Goal: Task Accomplishment & Management: Manage account settings

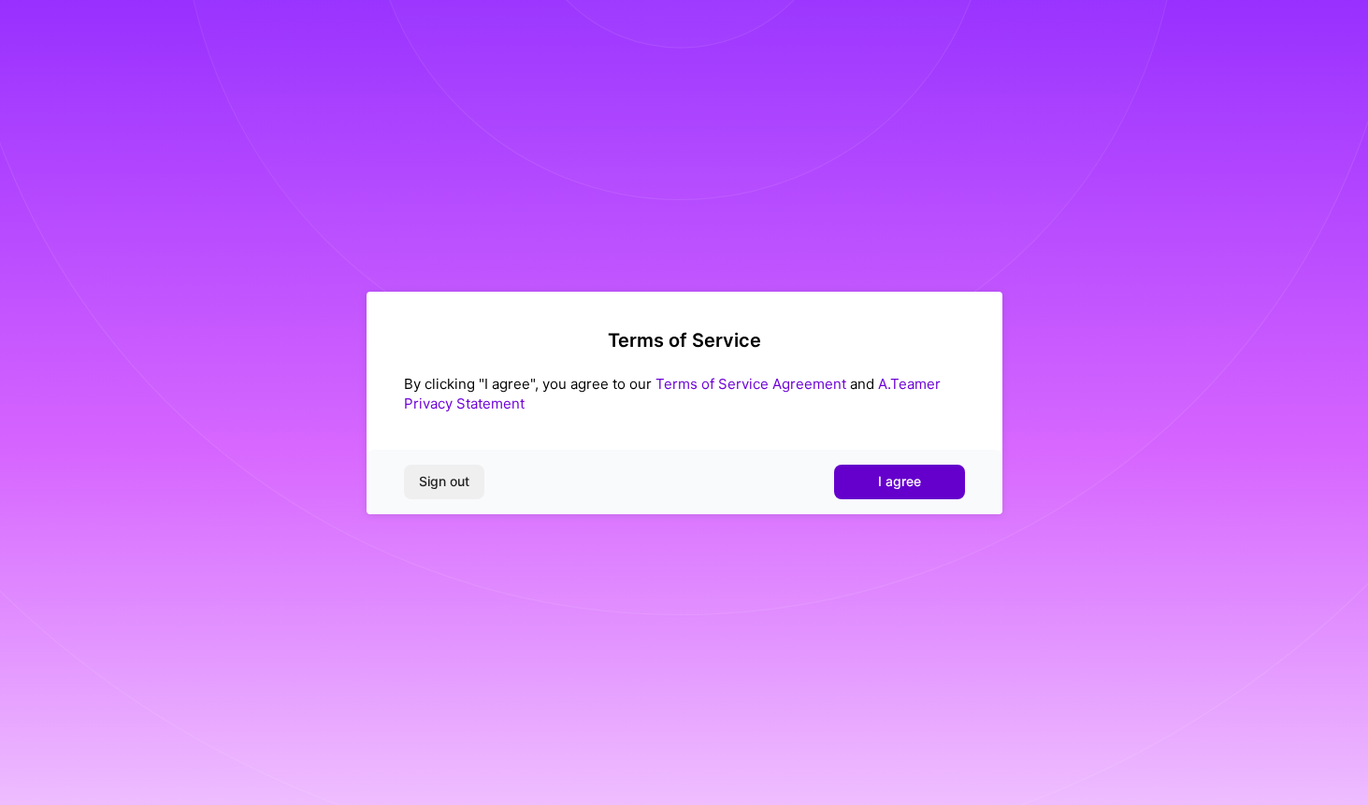
click at [862, 484] on button "I agree" at bounding box center [899, 482] width 131 height 34
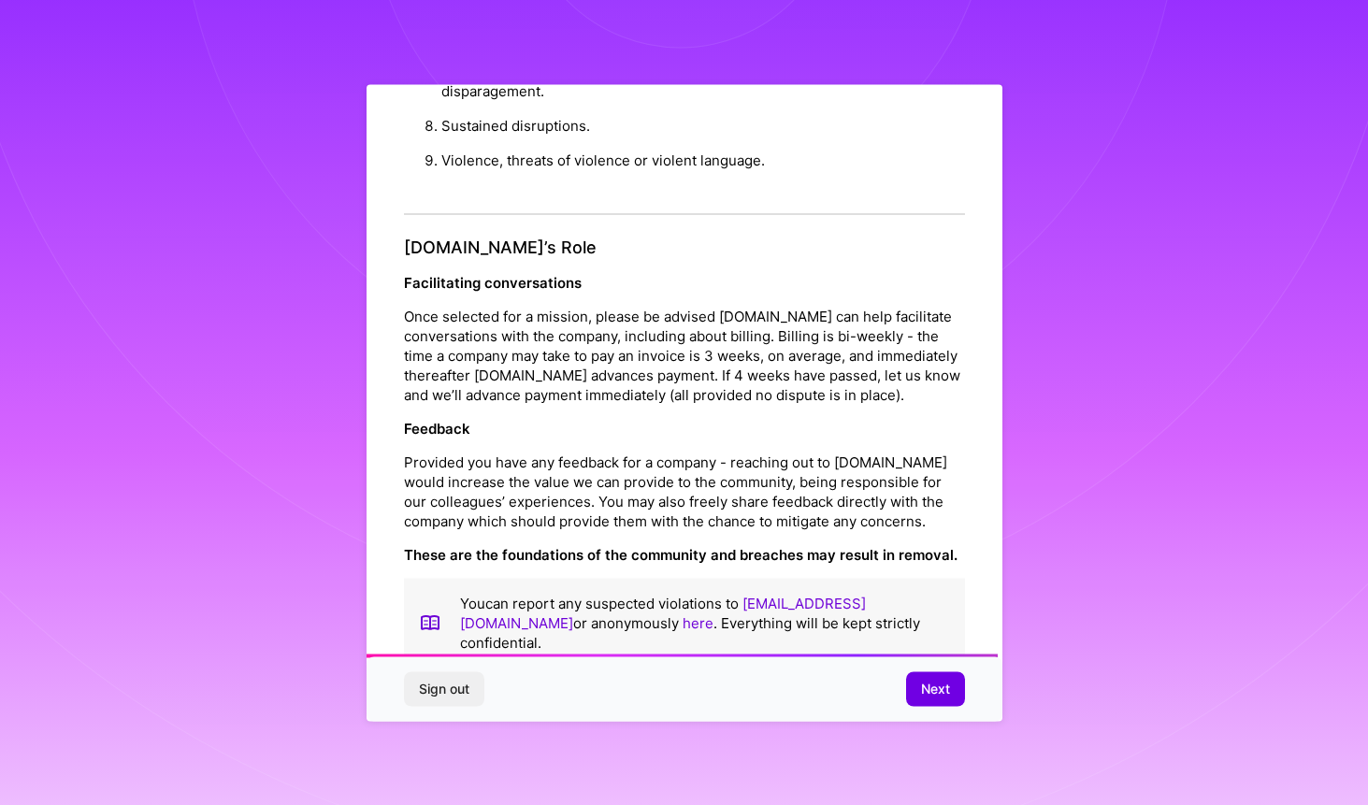
scroll to position [1936, 0]
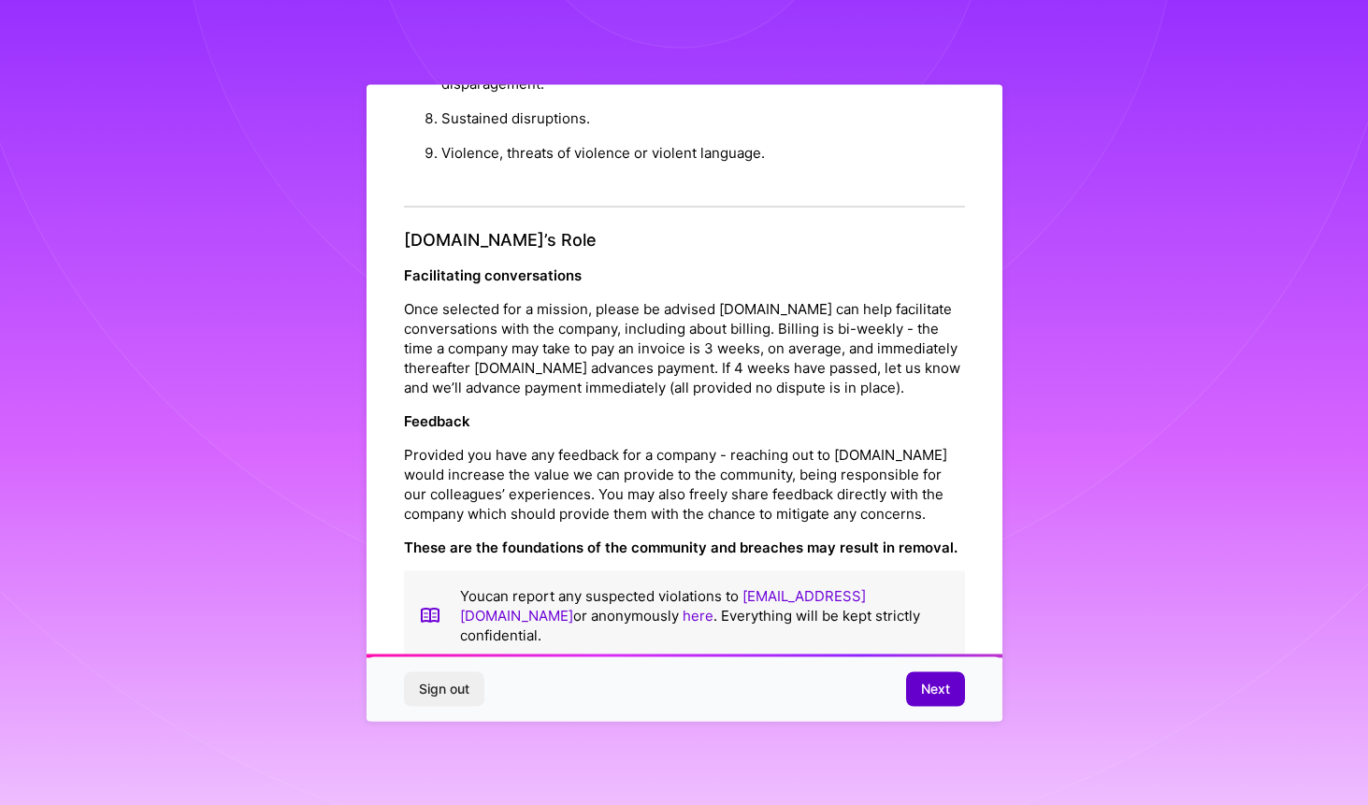
click at [921, 697] on span "Next" at bounding box center [935, 689] width 29 height 19
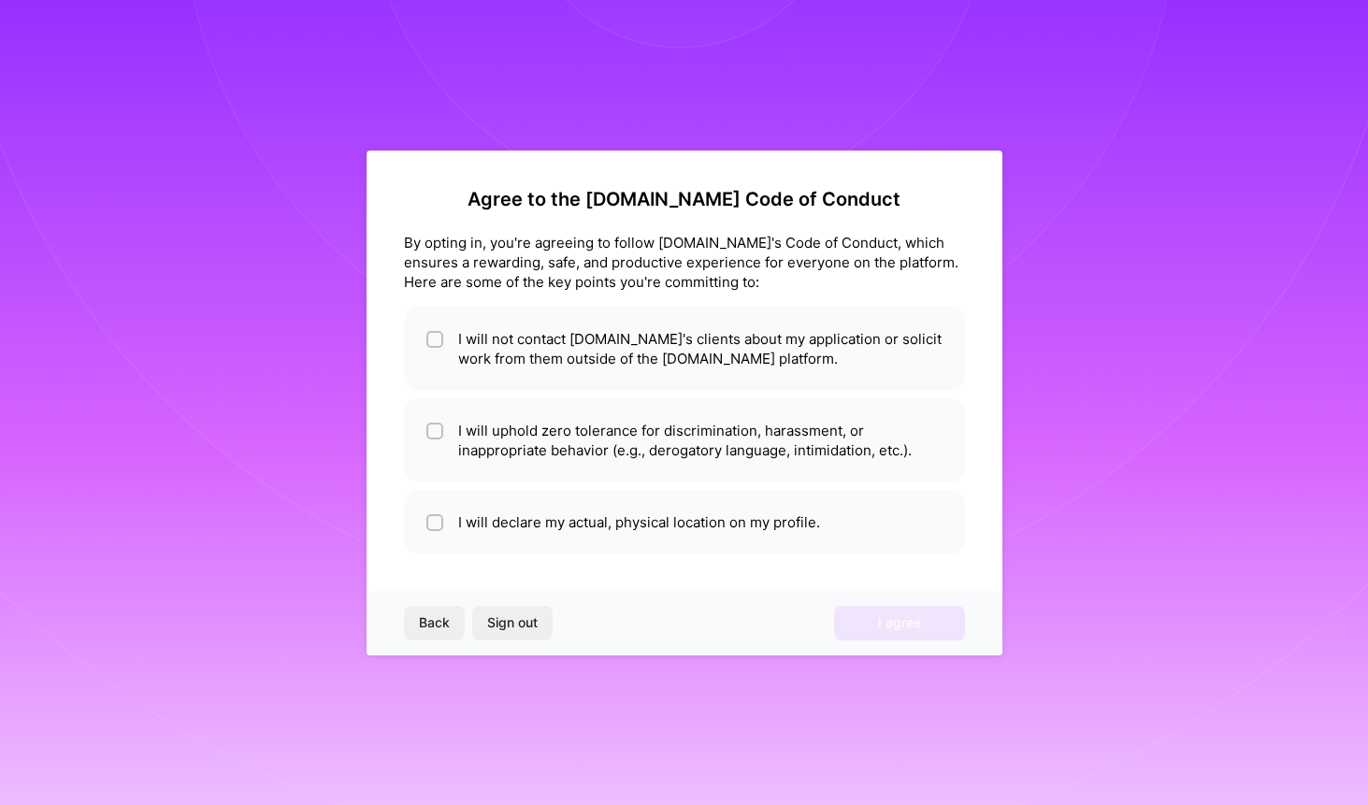
scroll to position [0, 0]
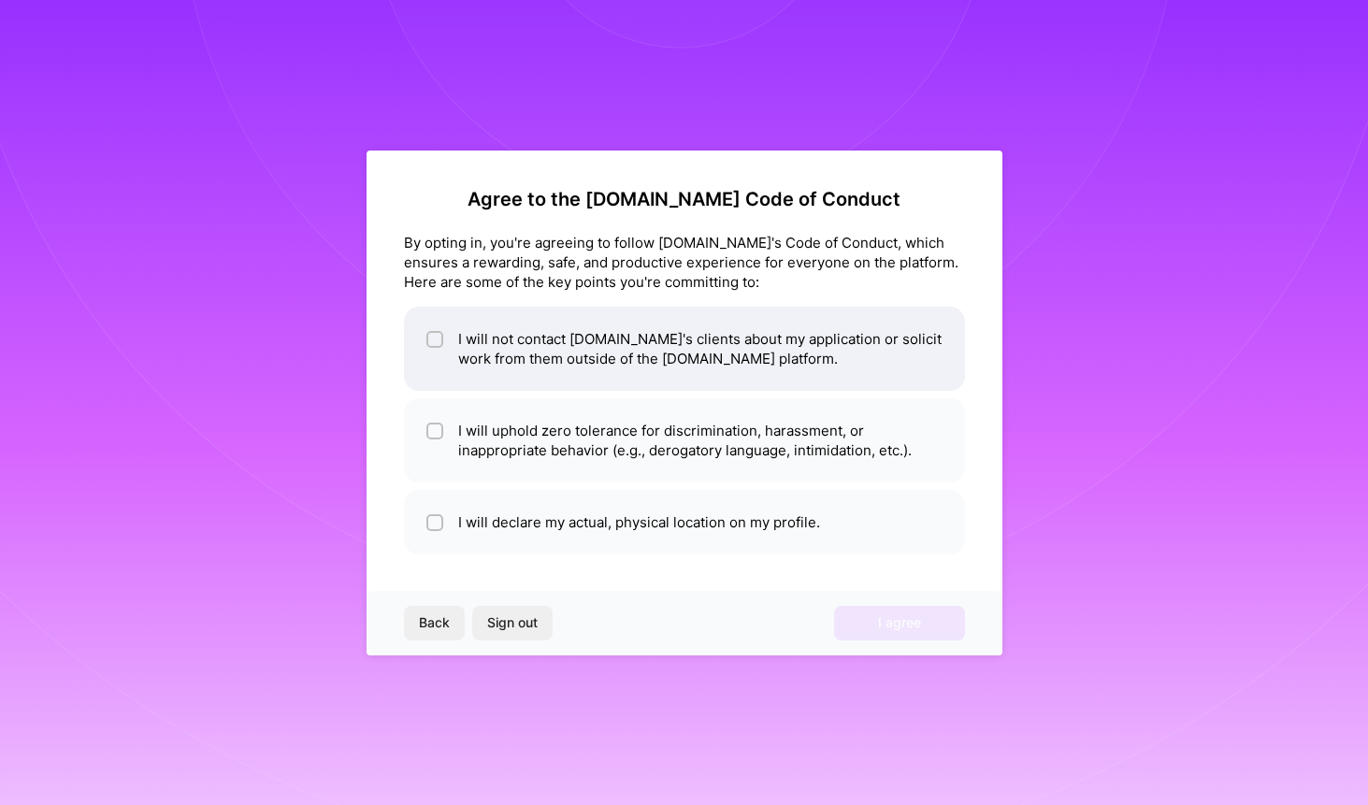
click at [436, 341] on input "checkbox" at bounding box center [436, 340] width 13 height 13
checkbox input "true"
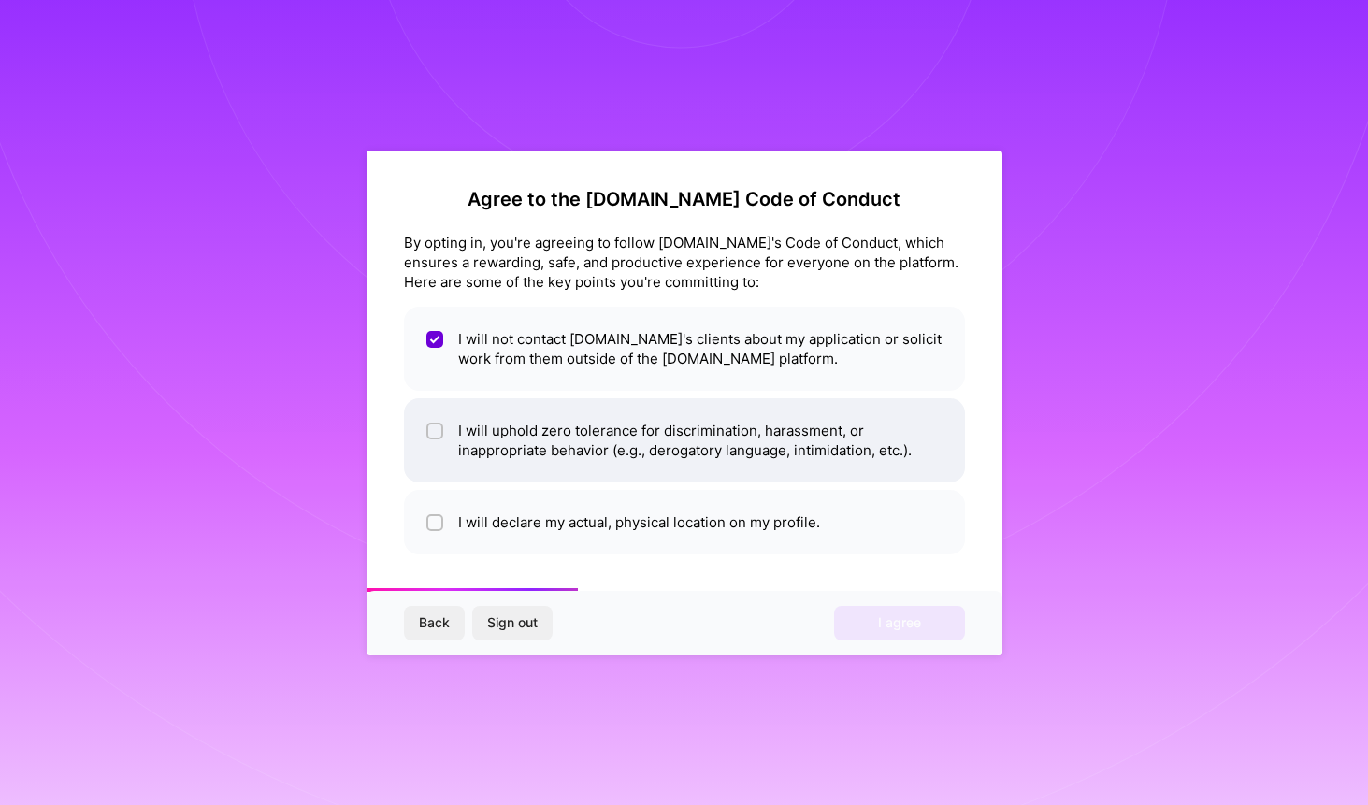
click at [434, 433] on input "checkbox" at bounding box center [436, 432] width 13 height 13
checkbox input "true"
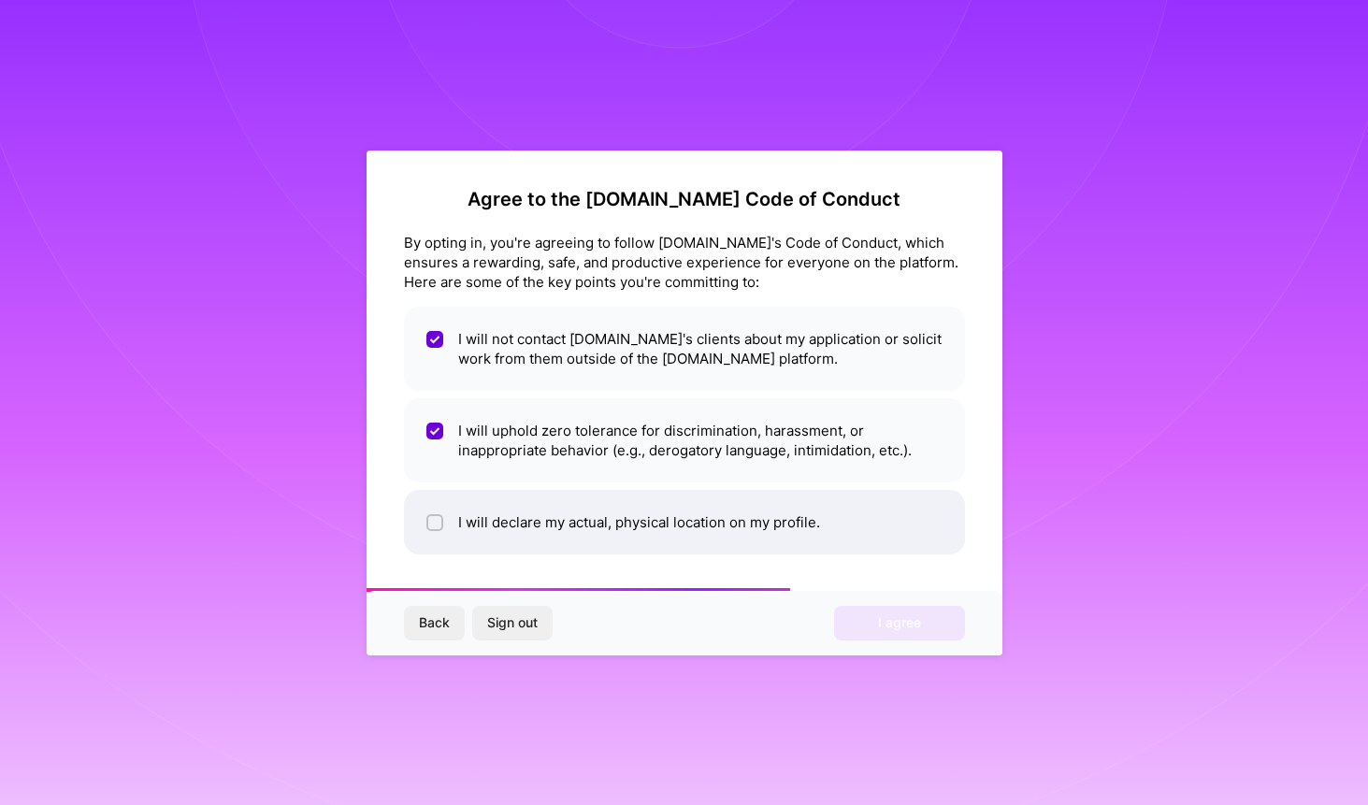
click at [435, 528] on input "checkbox" at bounding box center [436, 523] width 13 height 13
checkbox input "true"
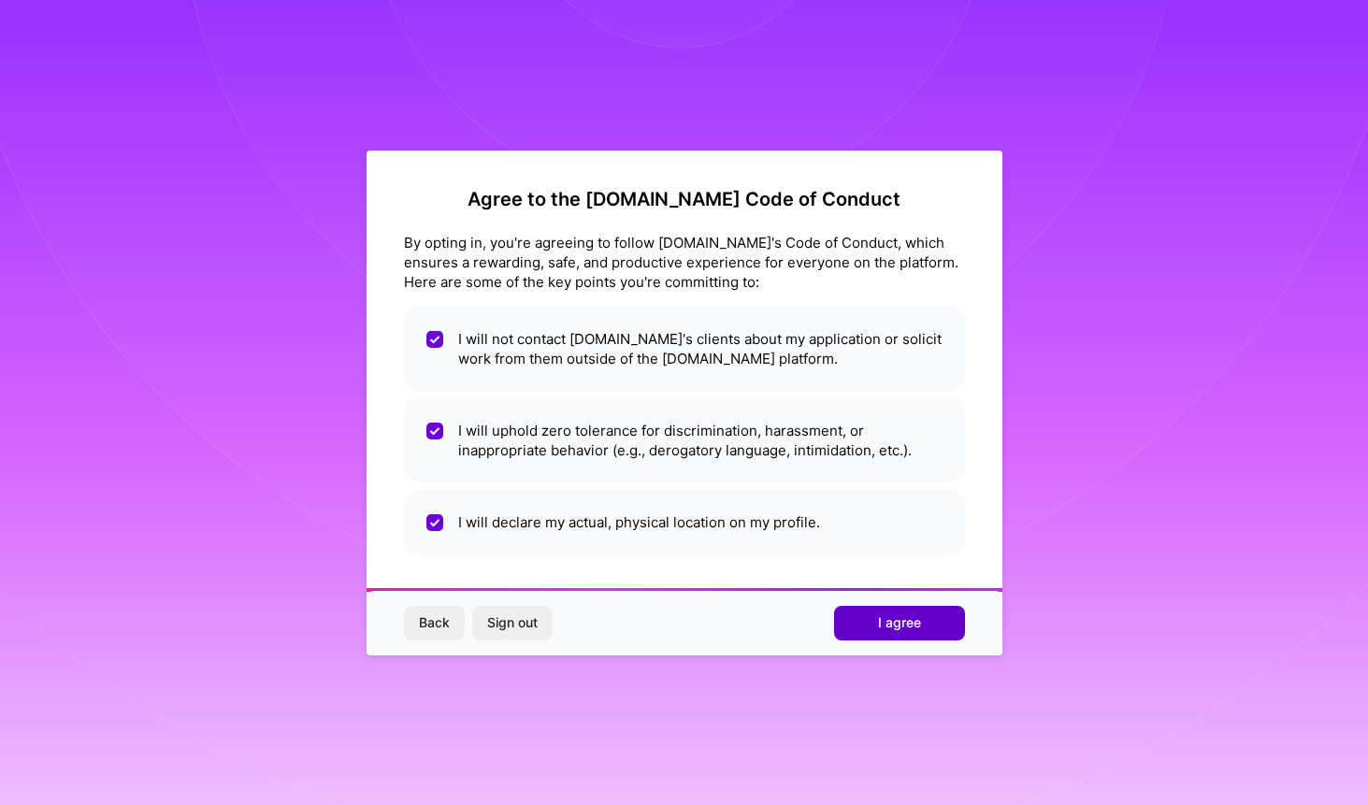
click at [898, 623] on span "I agree" at bounding box center [899, 623] width 43 height 19
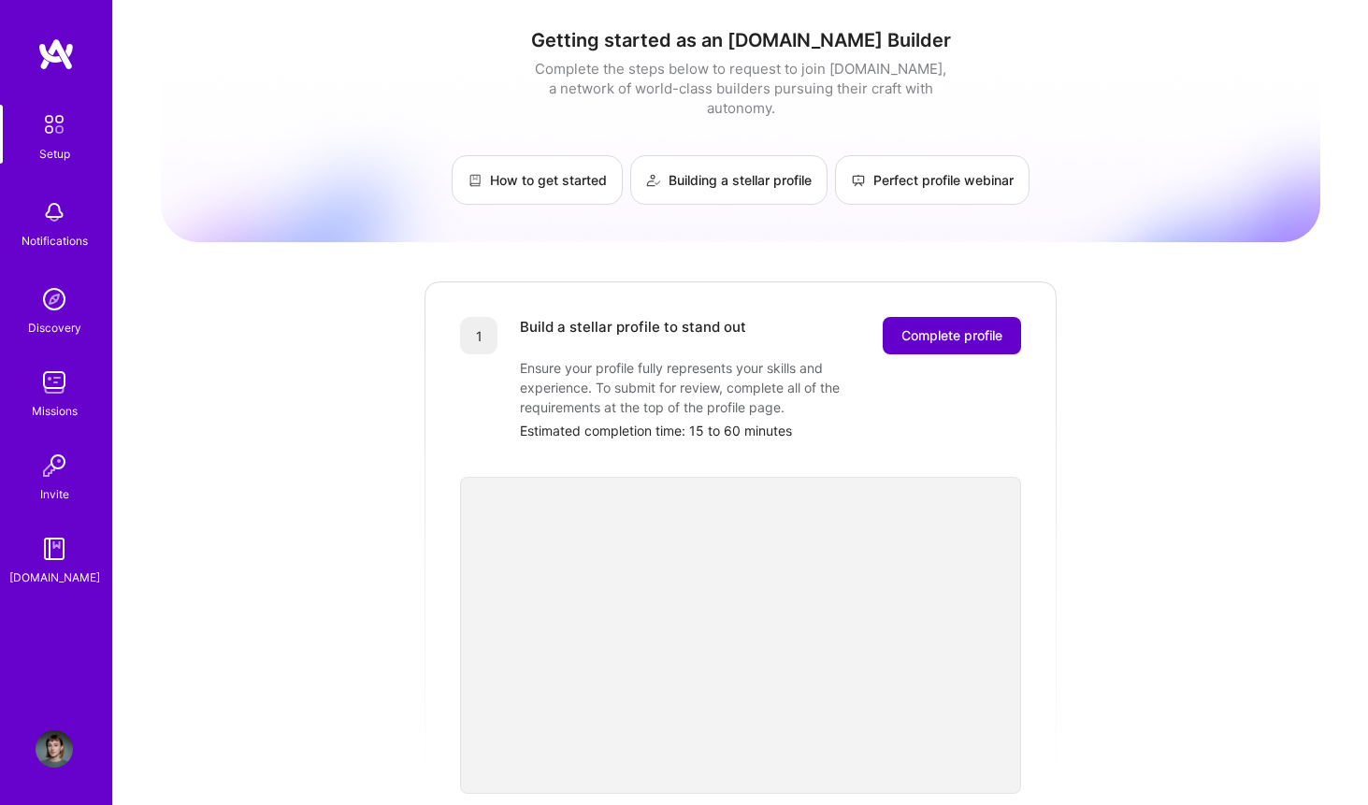
click at [930, 326] on span "Complete profile" at bounding box center [952, 335] width 101 height 19
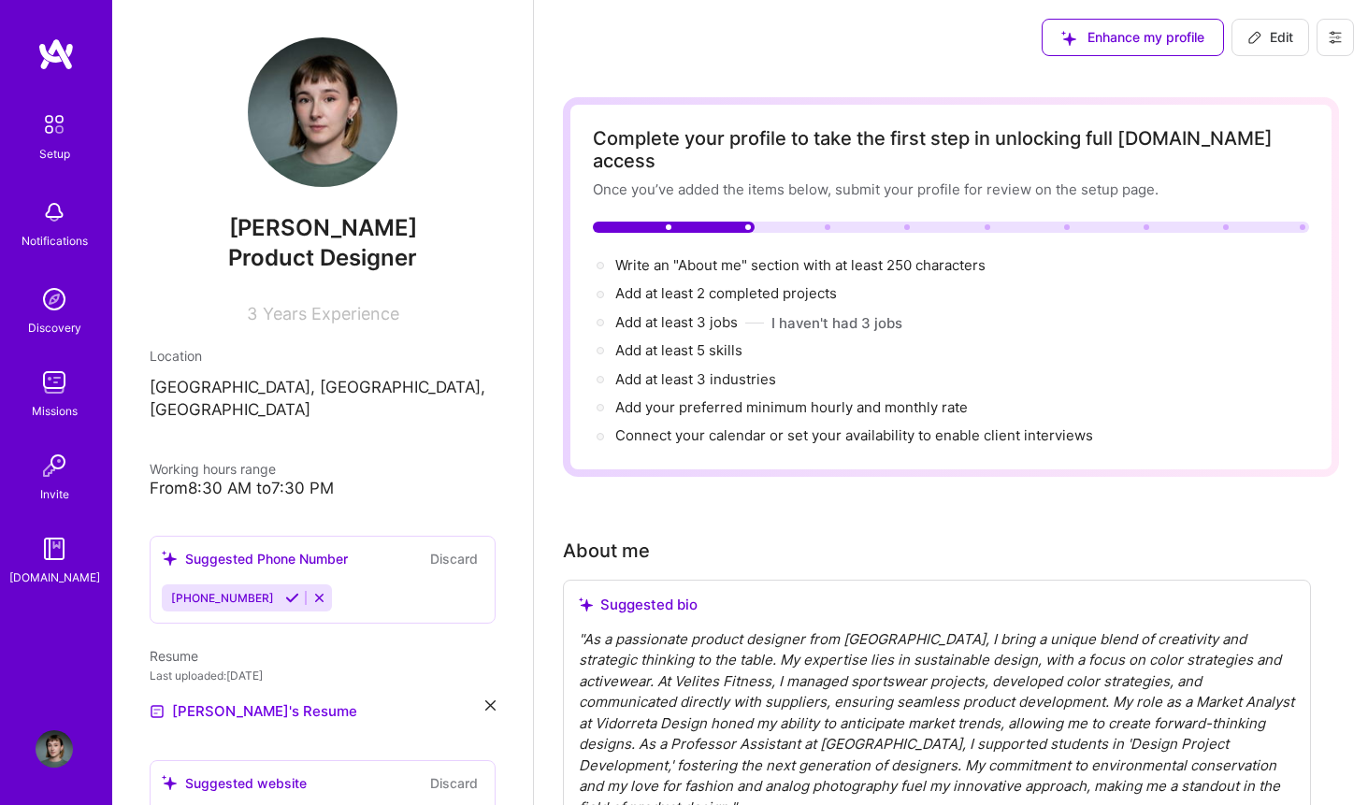
click at [1272, 42] on span "Edit" at bounding box center [1271, 37] width 46 height 19
select select "US"
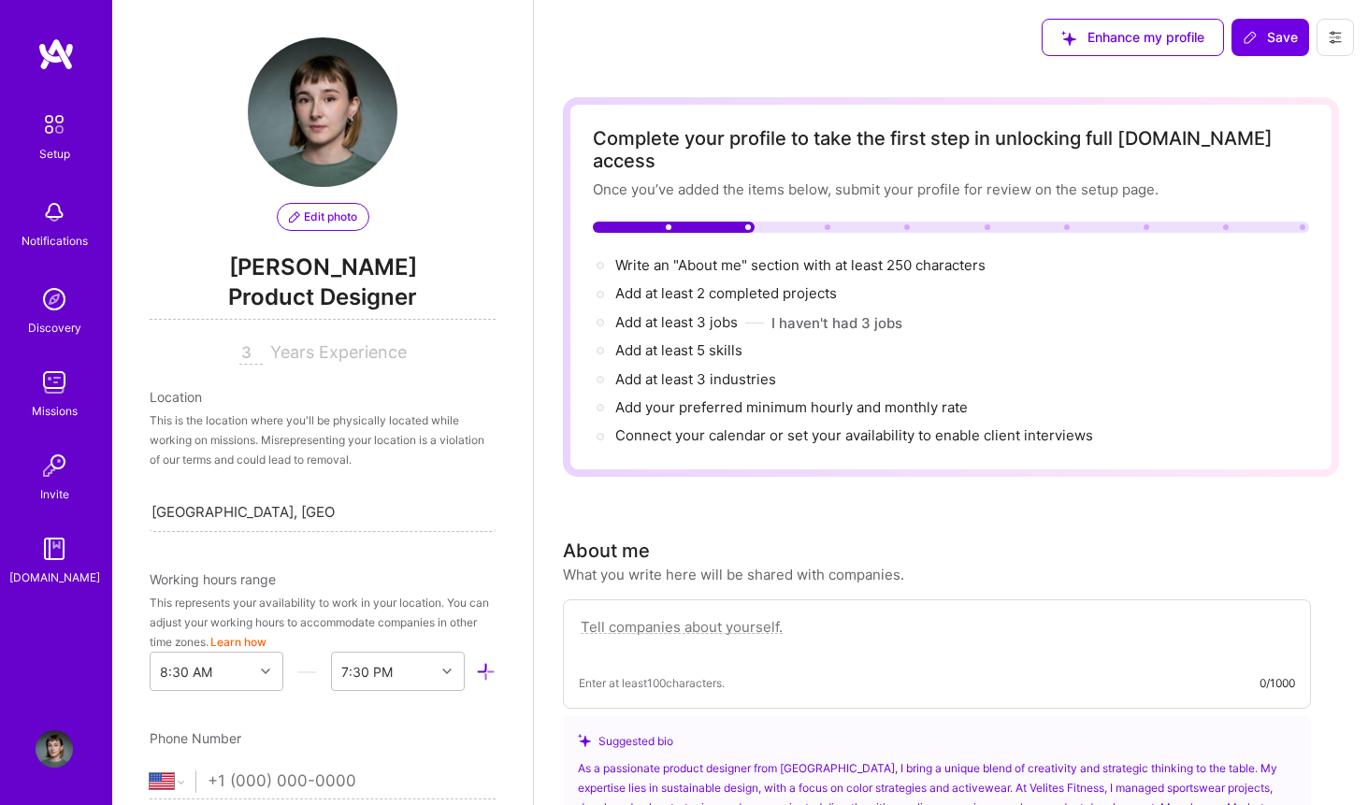
click at [324, 218] on span "Edit photo" at bounding box center [323, 217] width 68 height 17
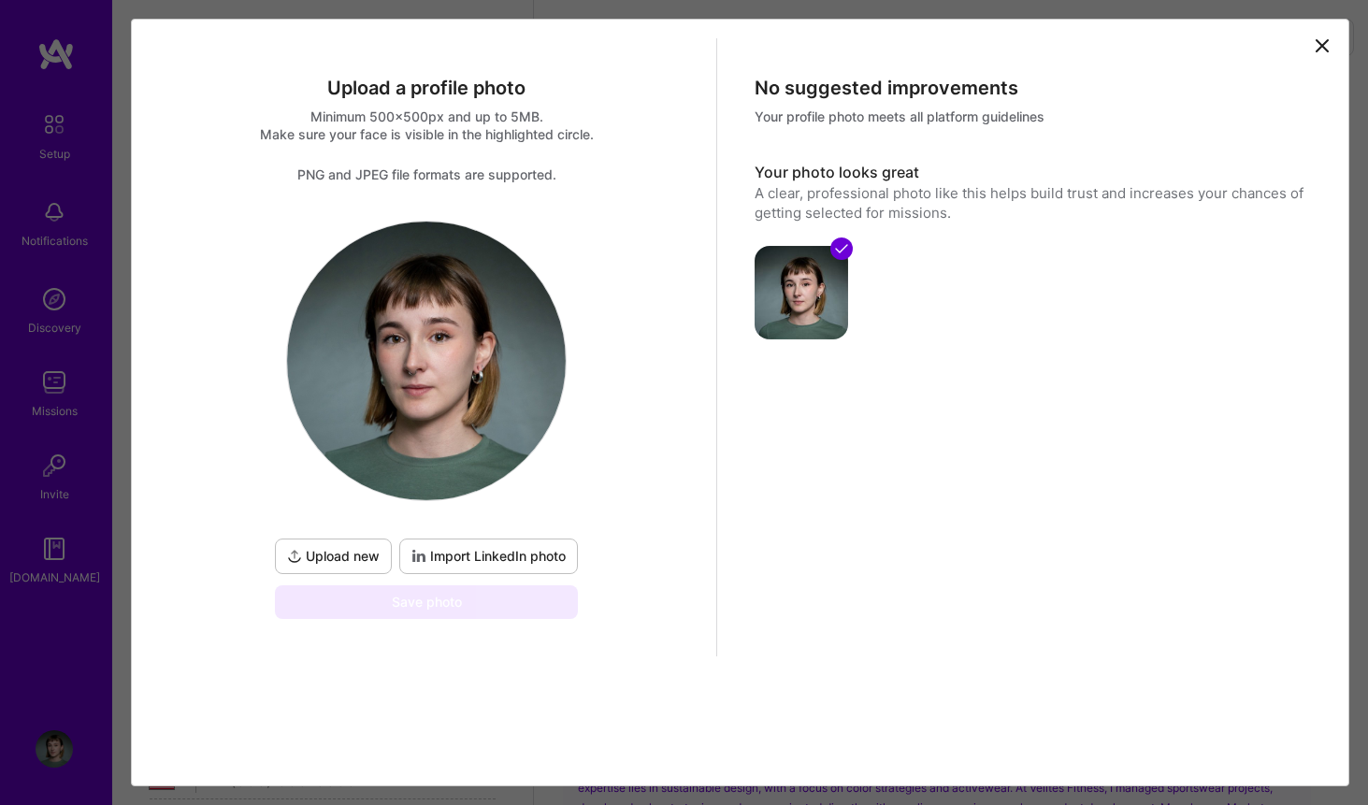
click at [355, 558] on span "Upload new" at bounding box center [333, 556] width 93 height 19
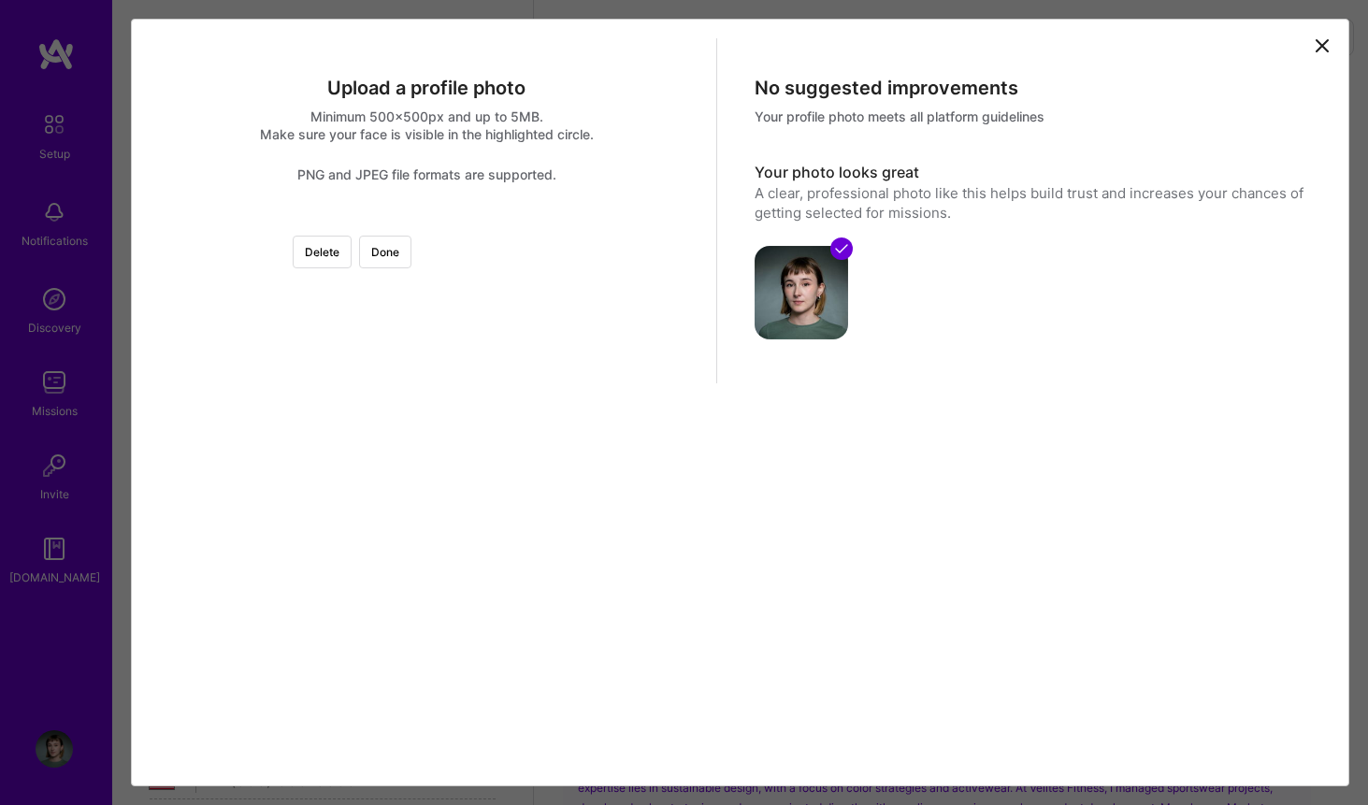
click at [516, 443] on div at bounding box center [690, 404] width 366 height 366
click at [515, 398] on div at bounding box center [698, 404] width 366 height 366
click at [427, 221] on img at bounding box center [427, 221] width 0 height 0
click at [773, 329] on div at bounding box center [773, 329] width 0 height 0
click at [580, 436] on div at bounding box center [706, 375] width 253 height 253
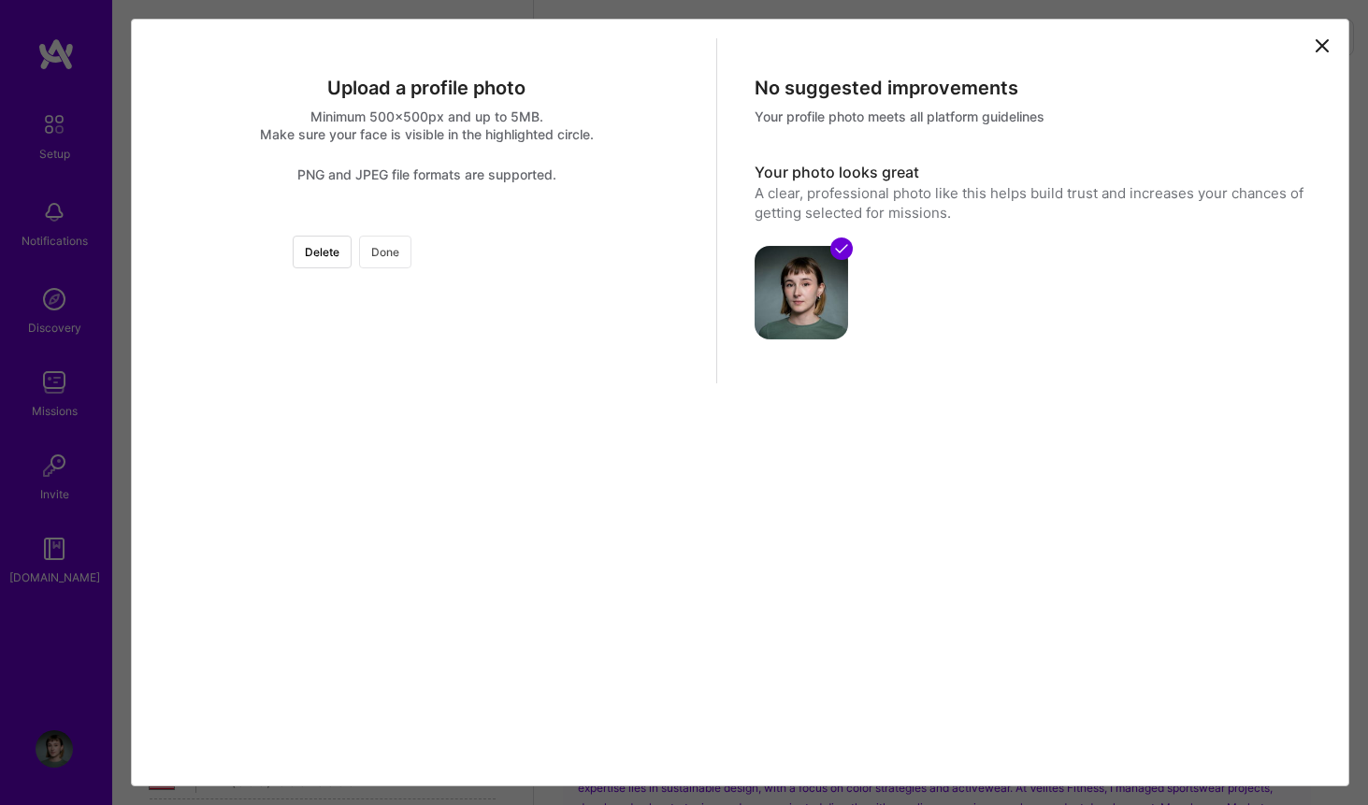
click at [412, 249] on button "Done" at bounding box center [385, 252] width 52 height 33
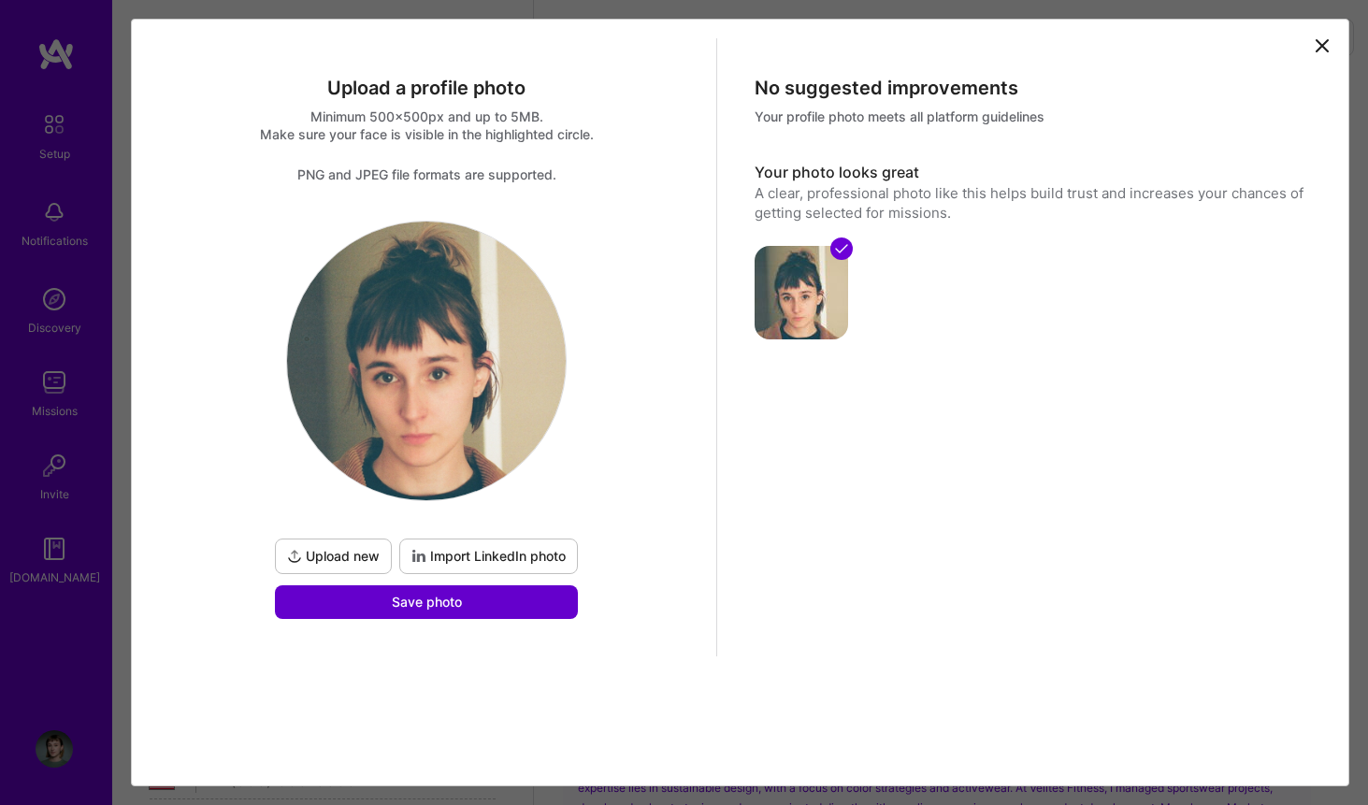
click at [522, 605] on button "Save photo" at bounding box center [426, 603] width 303 height 34
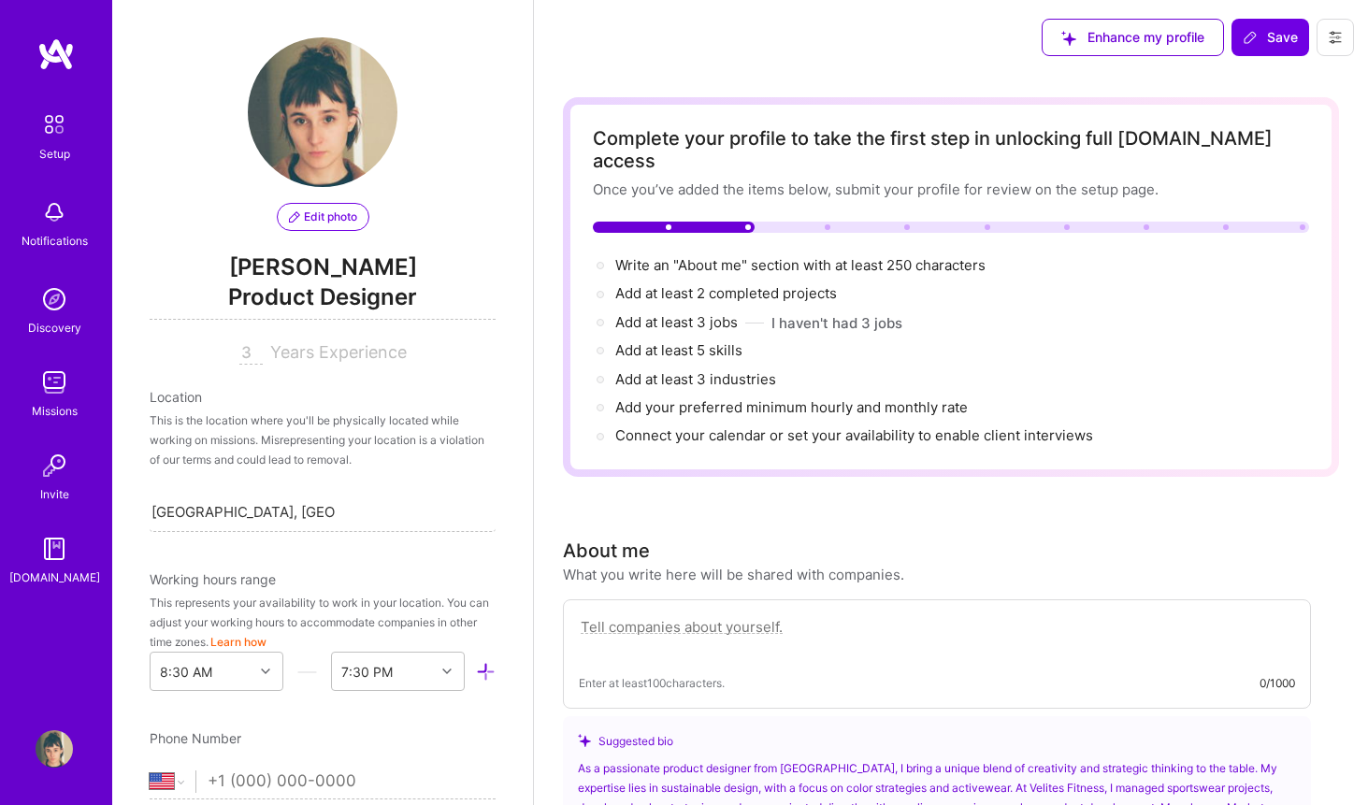
click at [676, 615] on textarea at bounding box center [937, 636] width 717 height 43
type textarea "A"
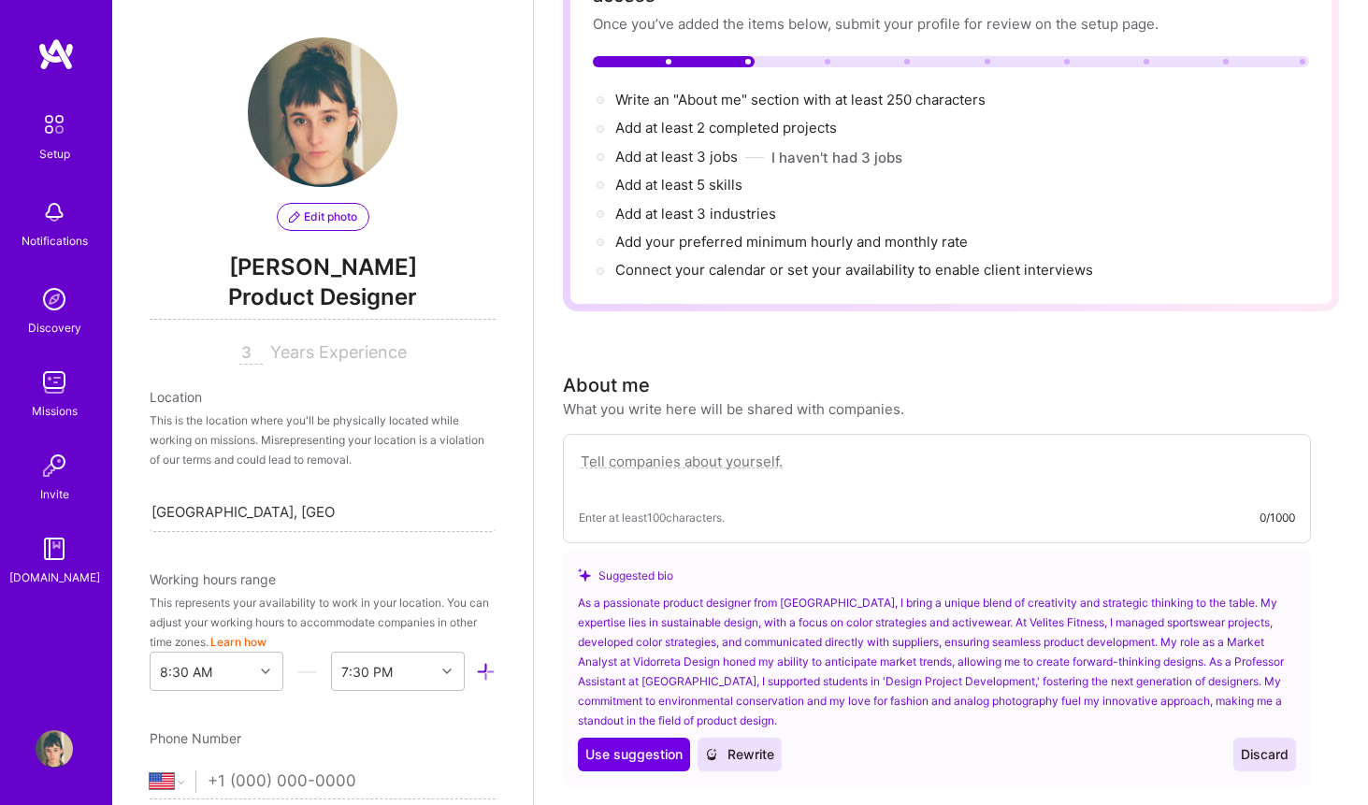
scroll to position [171, 0]
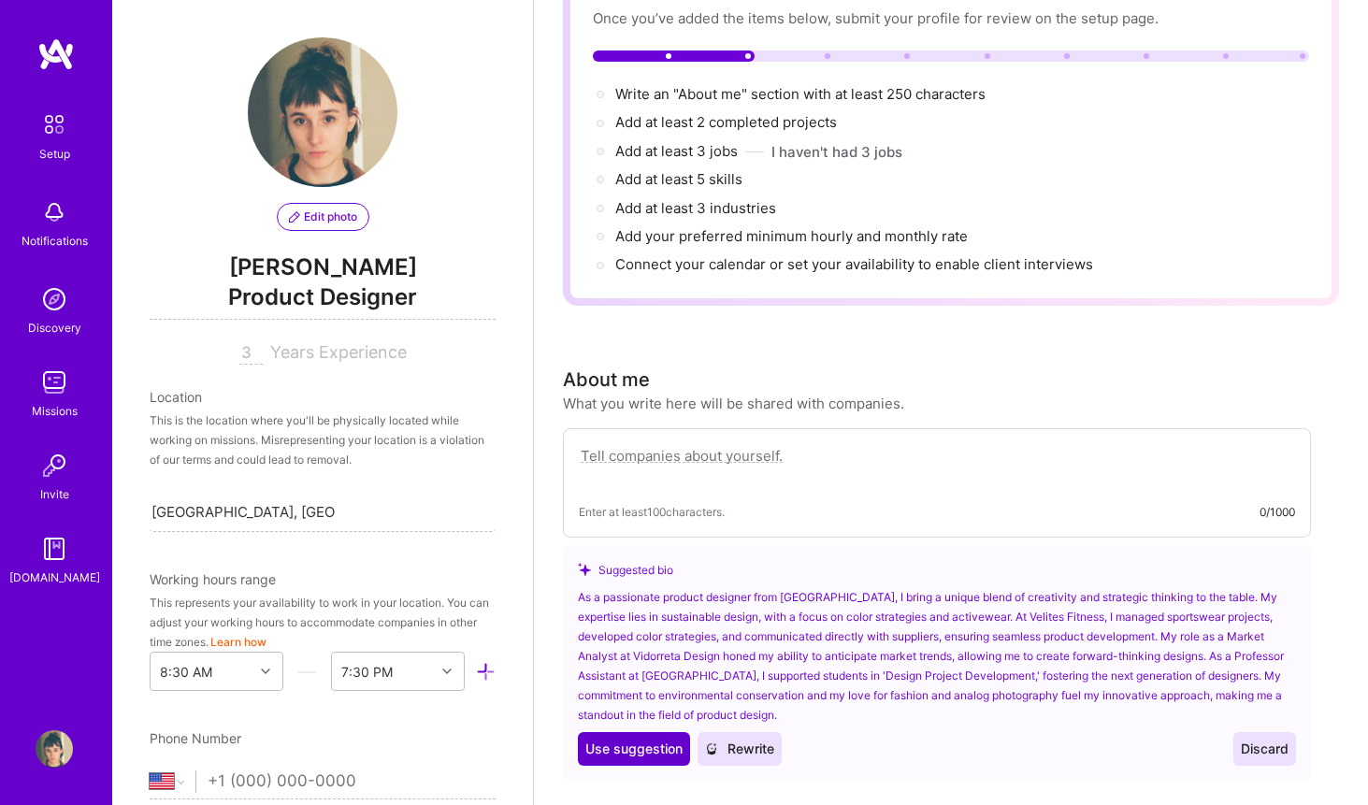
click at [643, 740] on span "Use suggestion" at bounding box center [634, 749] width 97 height 19
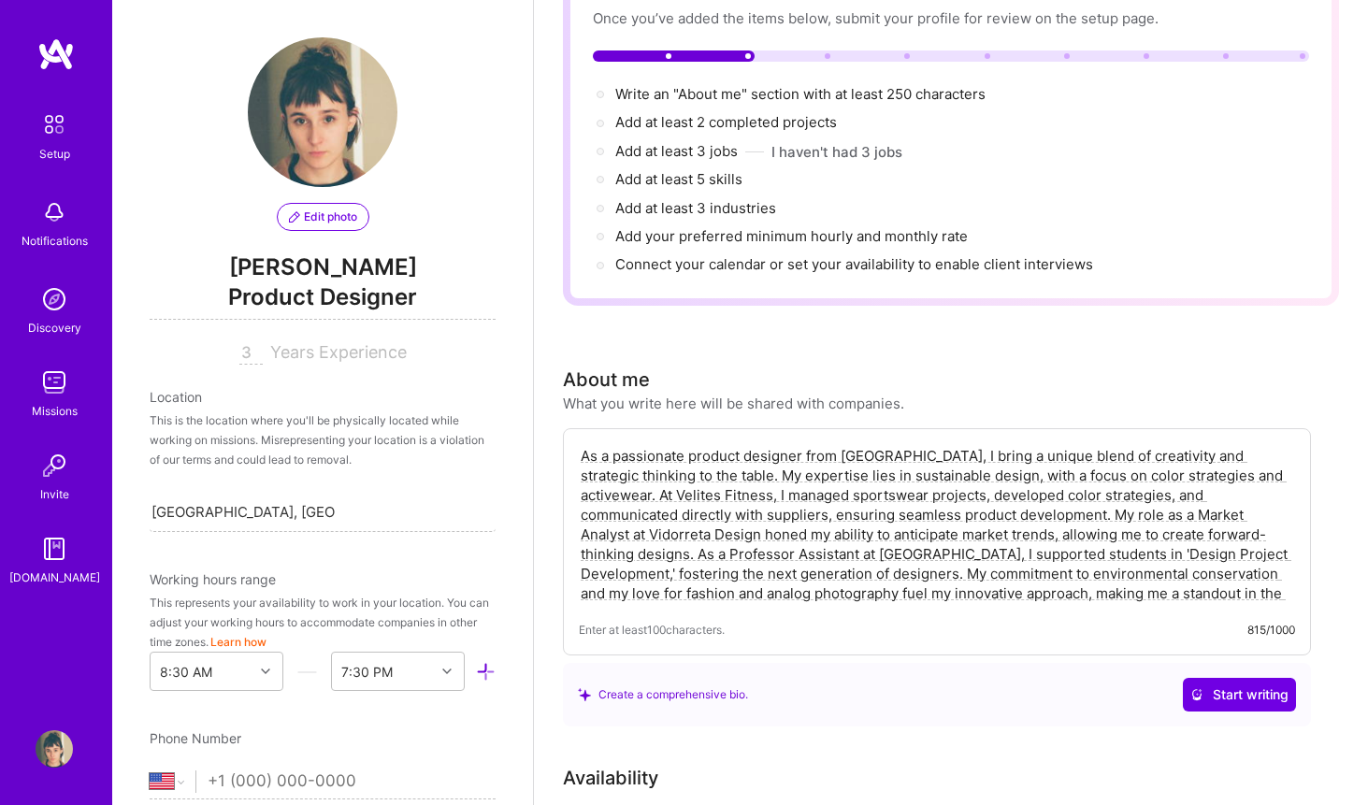
click at [1126, 570] on textarea "As a passionate product designer from [GEOGRAPHIC_DATA], I bring a unique blend…" at bounding box center [937, 524] width 717 height 161
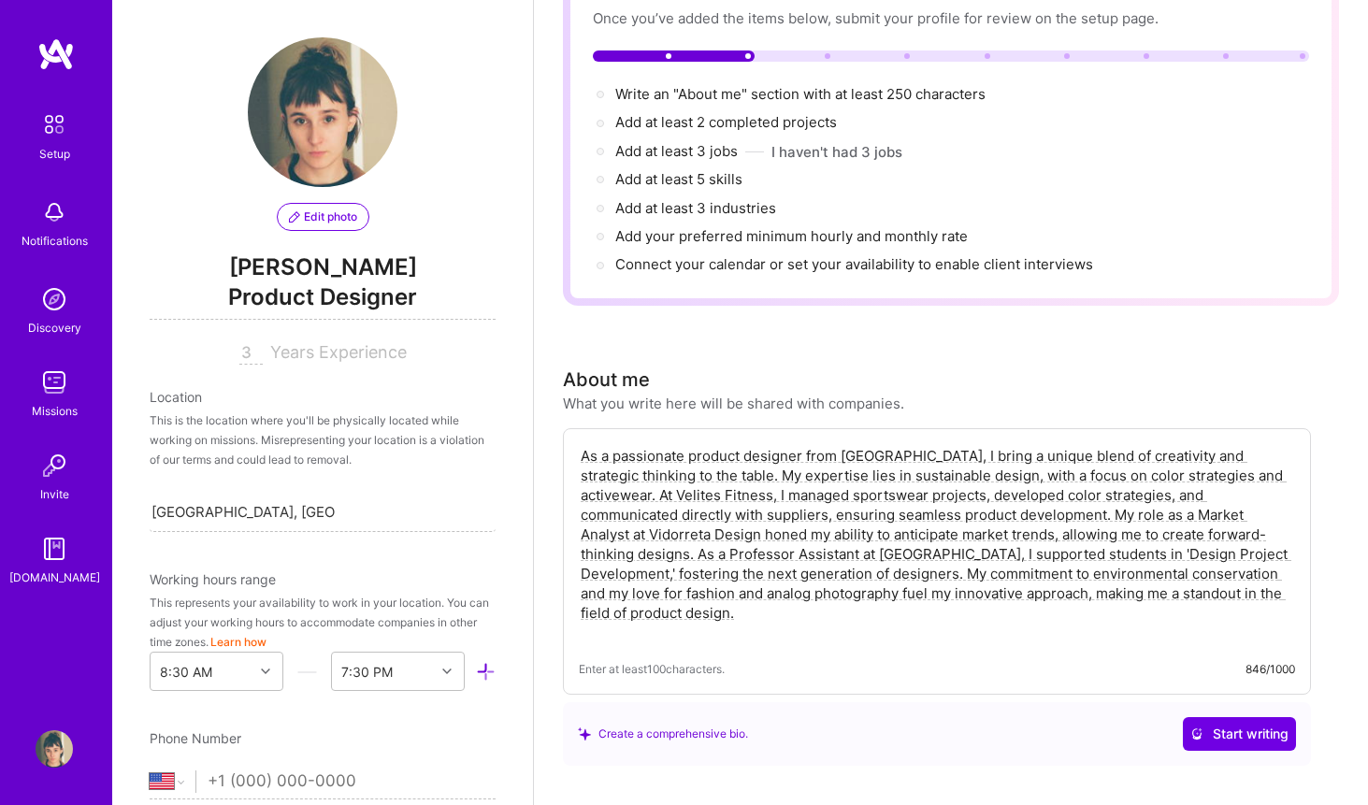
click at [702, 615] on textarea "As a passionate product designer from [GEOGRAPHIC_DATA], I bring a unique blend…" at bounding box center [937, 544] width 717 height 200
click at [794, 613] on textarea "As a passionate product designer from [GEOGRAPHIC_DATA], I bring a unique blend…" at bounding box center [937, 544] width 717 height 200
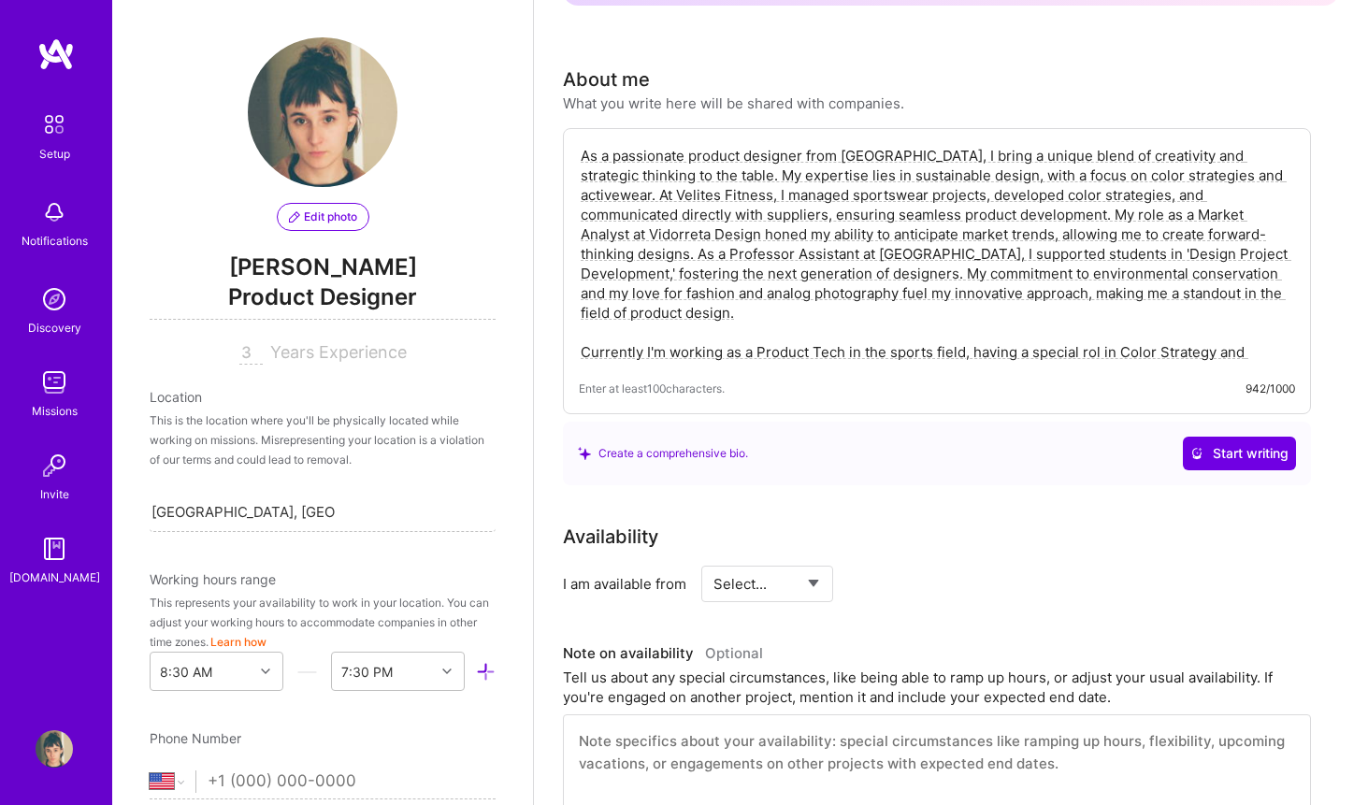
scroll to position [491, 0]
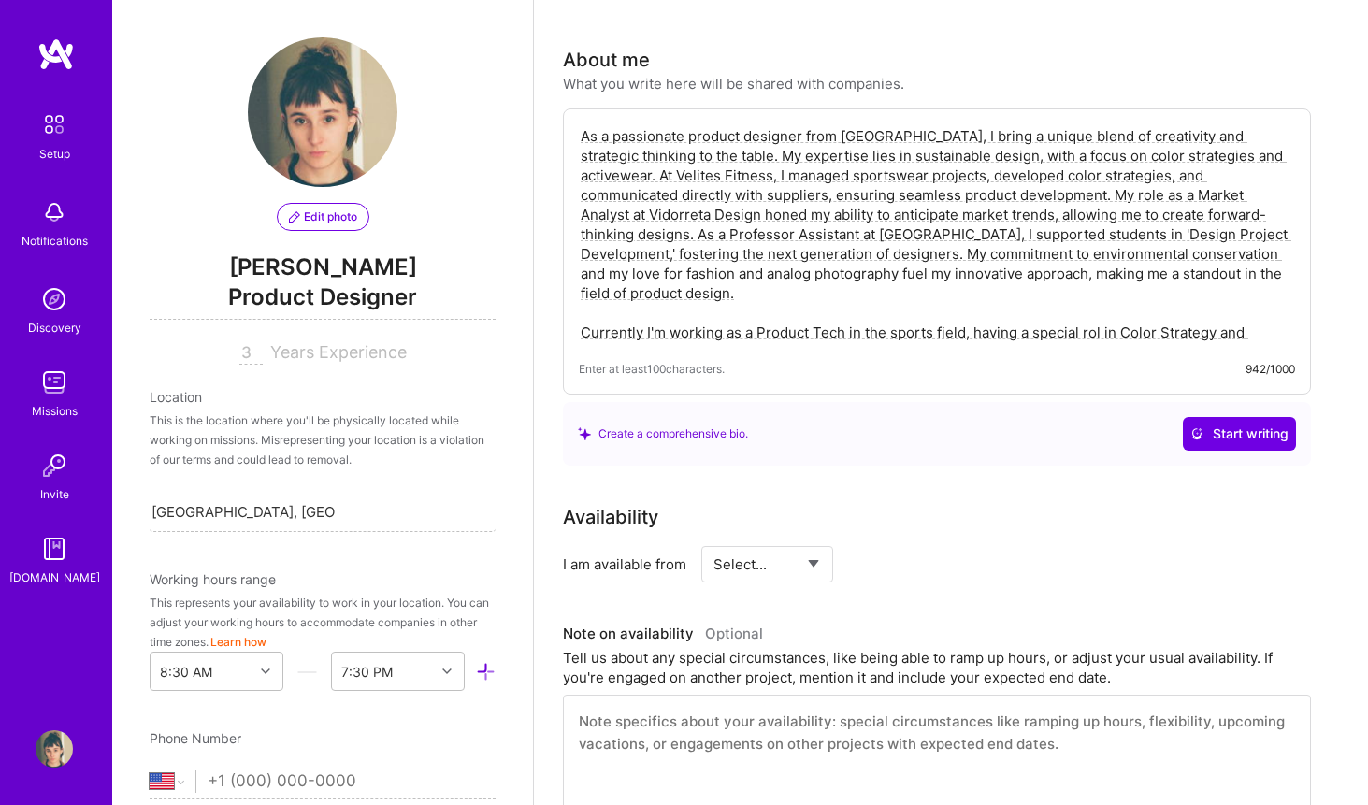
type textarea "As a passionate product designer from [GEOGRAPHIC_DATA], I bring a unique blend…"
click at [791, 543] on select "Select... Right Now Future Date Not Available" at bounding box center [768, 565] width 108 height 48
select select "Future Date"
click at [714, 541] on select "Select... Right Now Future Date Not Available" at bounding box center [768, 565] width 108 height 48
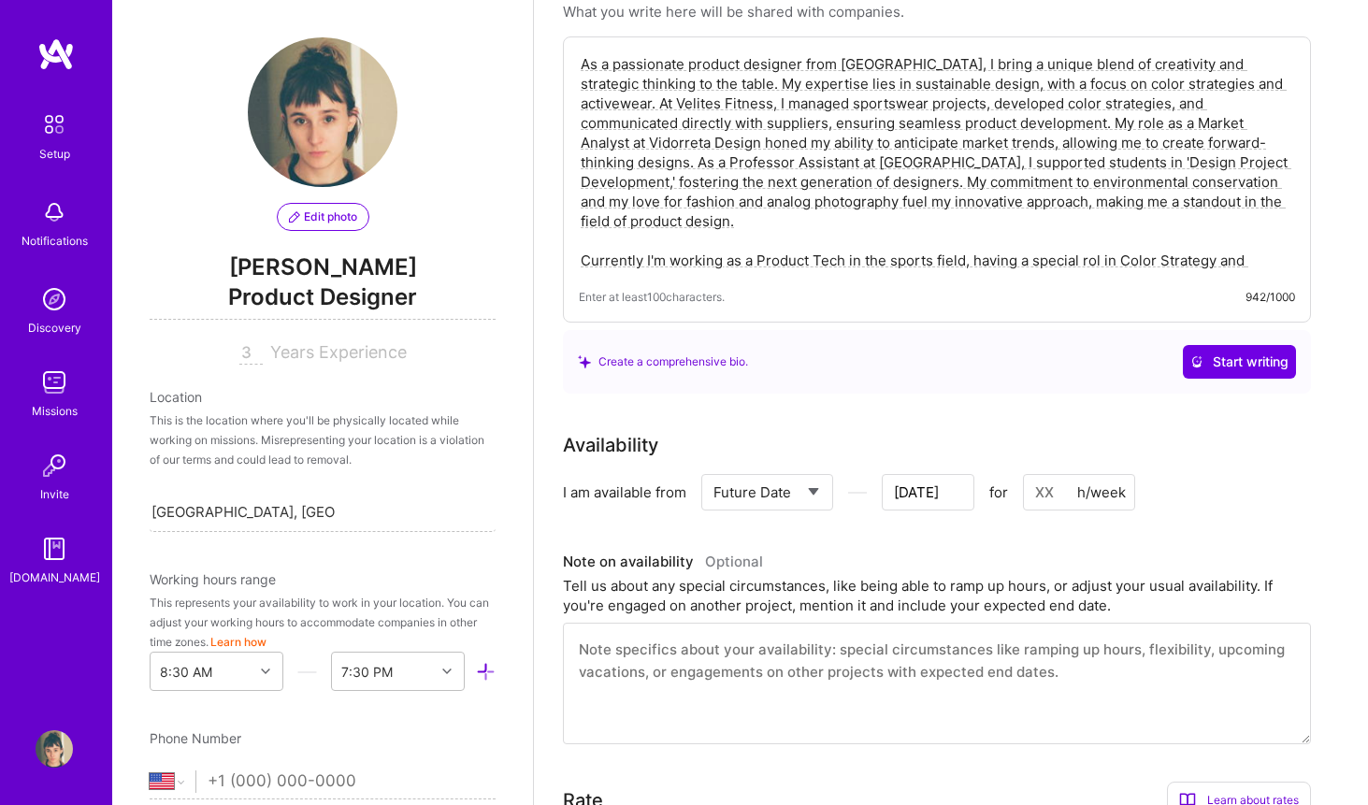
scroll to position [565, 0]
click at [938, 472] on input "[DATE]" at bounding box center [928, 490] width 93 height 36
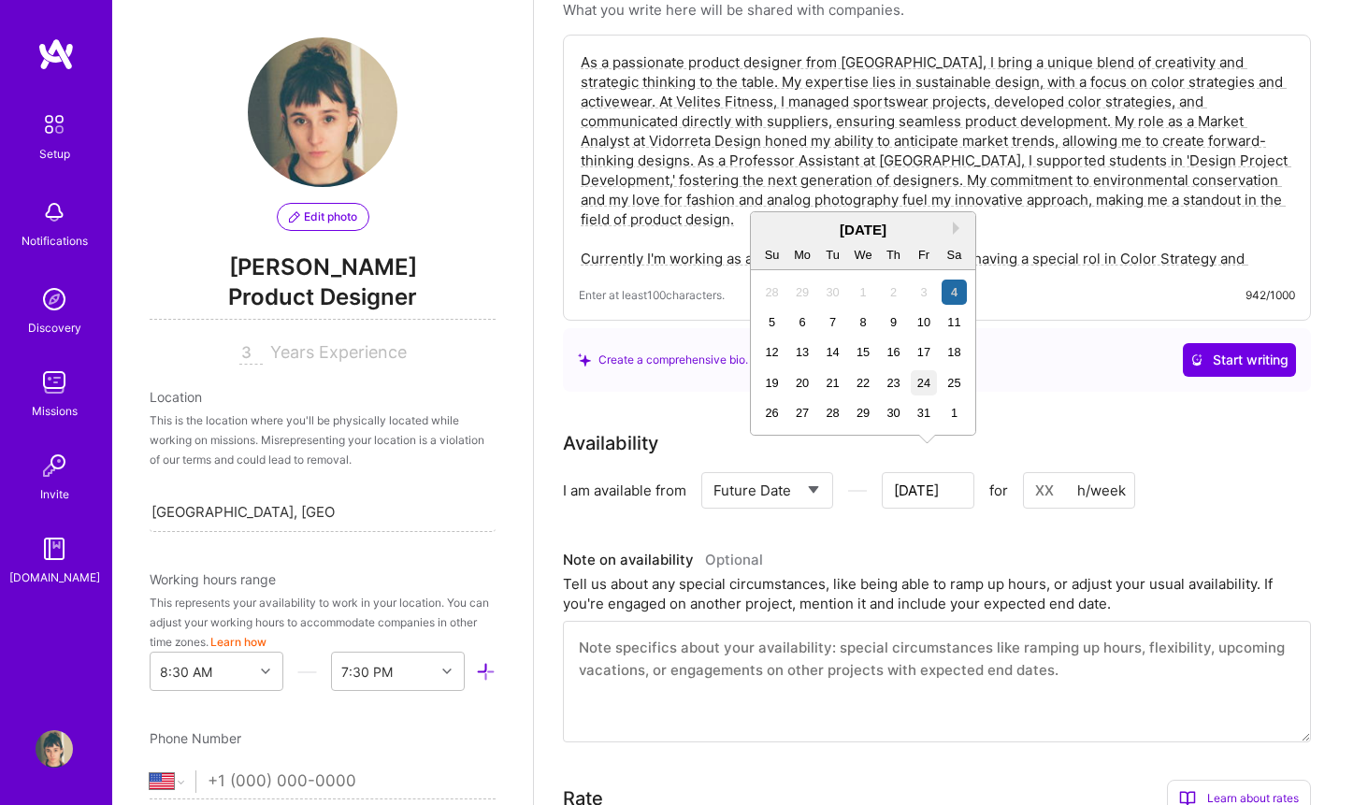
click at [916, 384] on div "24" at bounding box center [923, 382] width 25 height 25
type input "[DATE]"
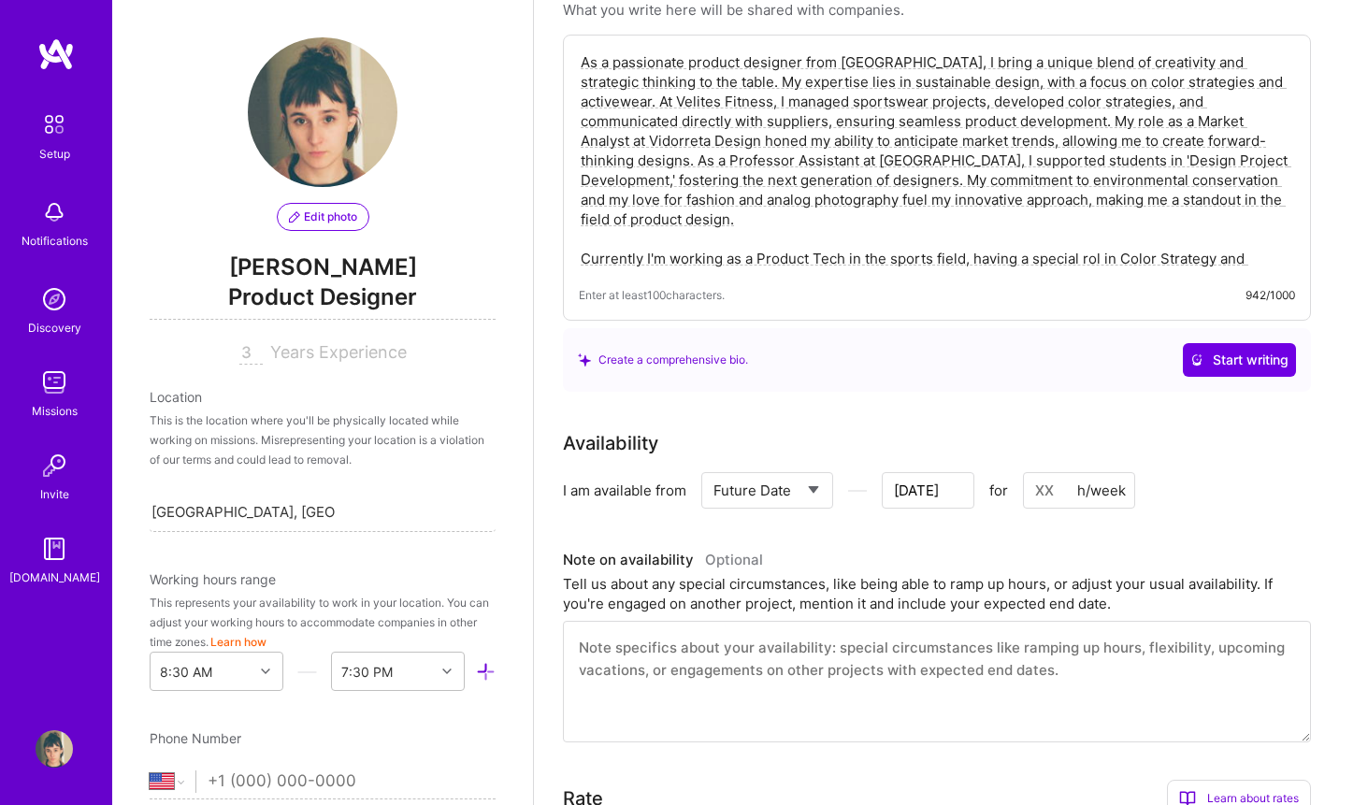
click at [1051, 472] on input at bounding box center [1079, 490] width 112 height 36
click at [1014, 499] on div "Availability I am available from Select... Right Now Future Date Not Available …" at bounding box center [951, 585] width 776 height 313
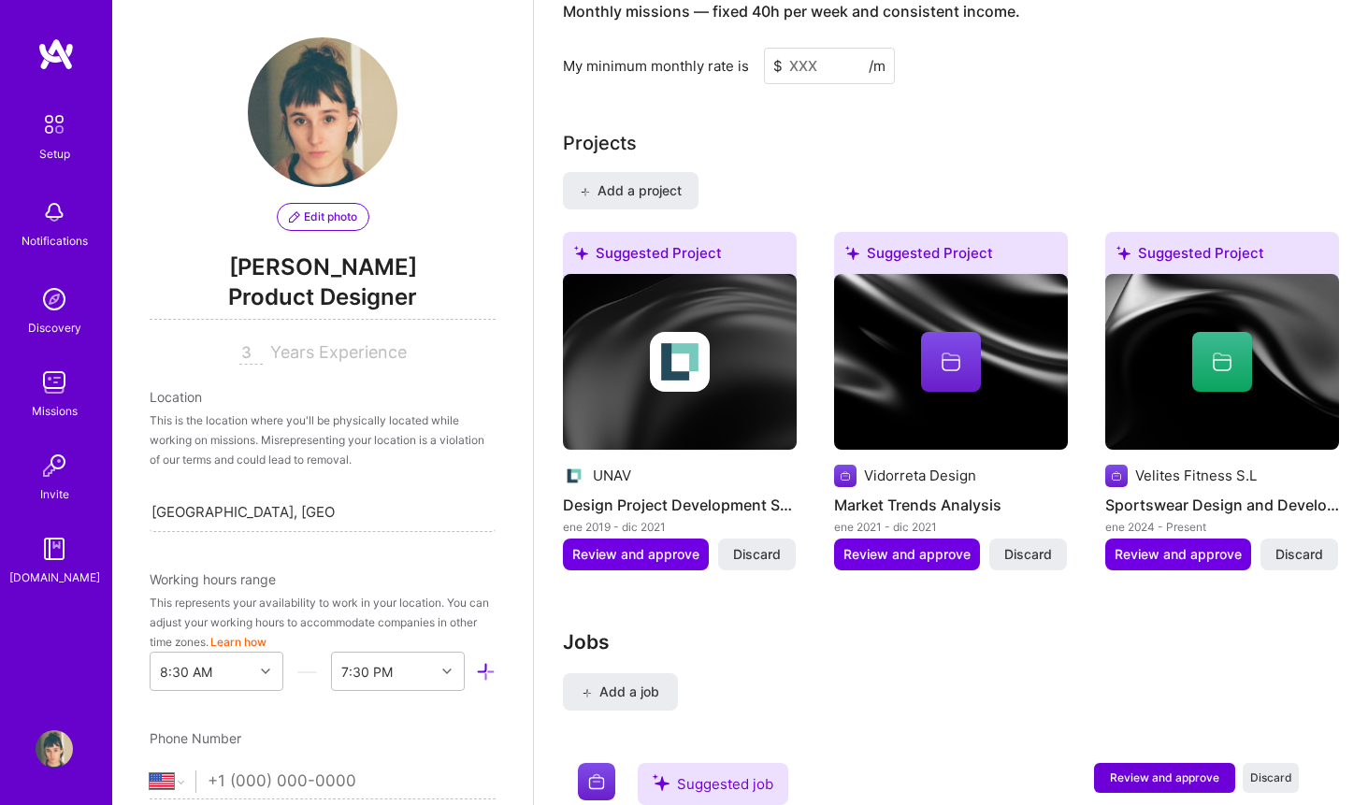
scroll to position [1559, 0]
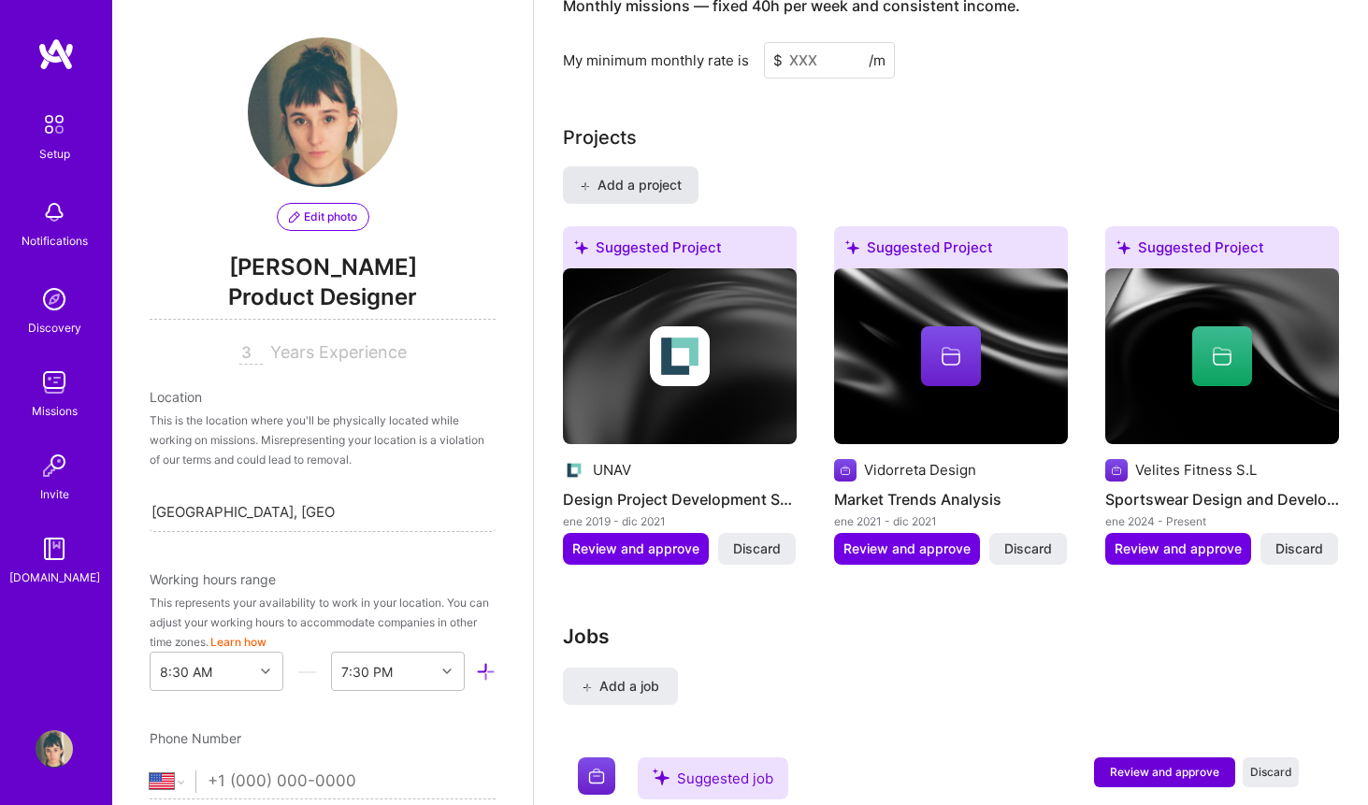
click at [625, 176] on span "Add a project" at bounding box center [631, 185] width 102 height 19
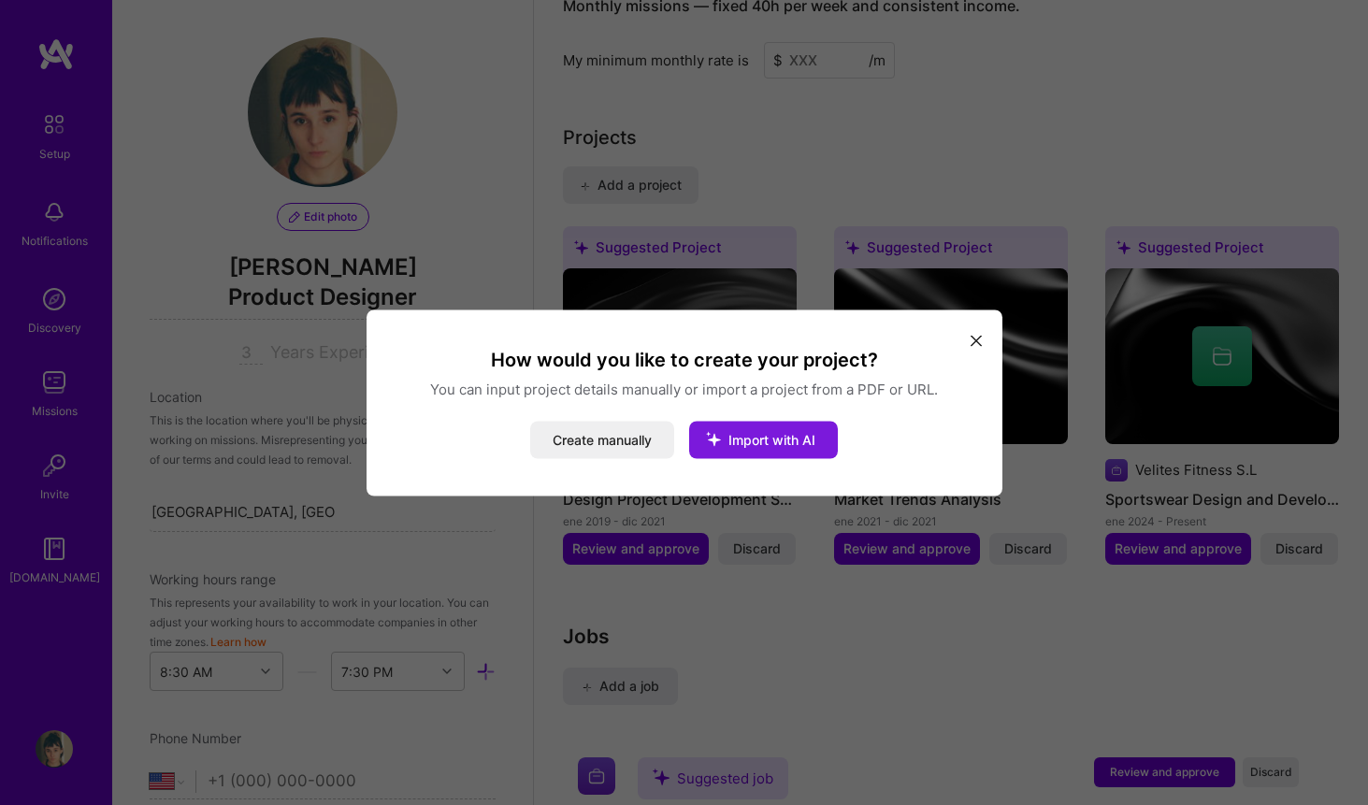
click at [727, 442] on icon "modal" at bounding box center [713, 438] width 49 height 49
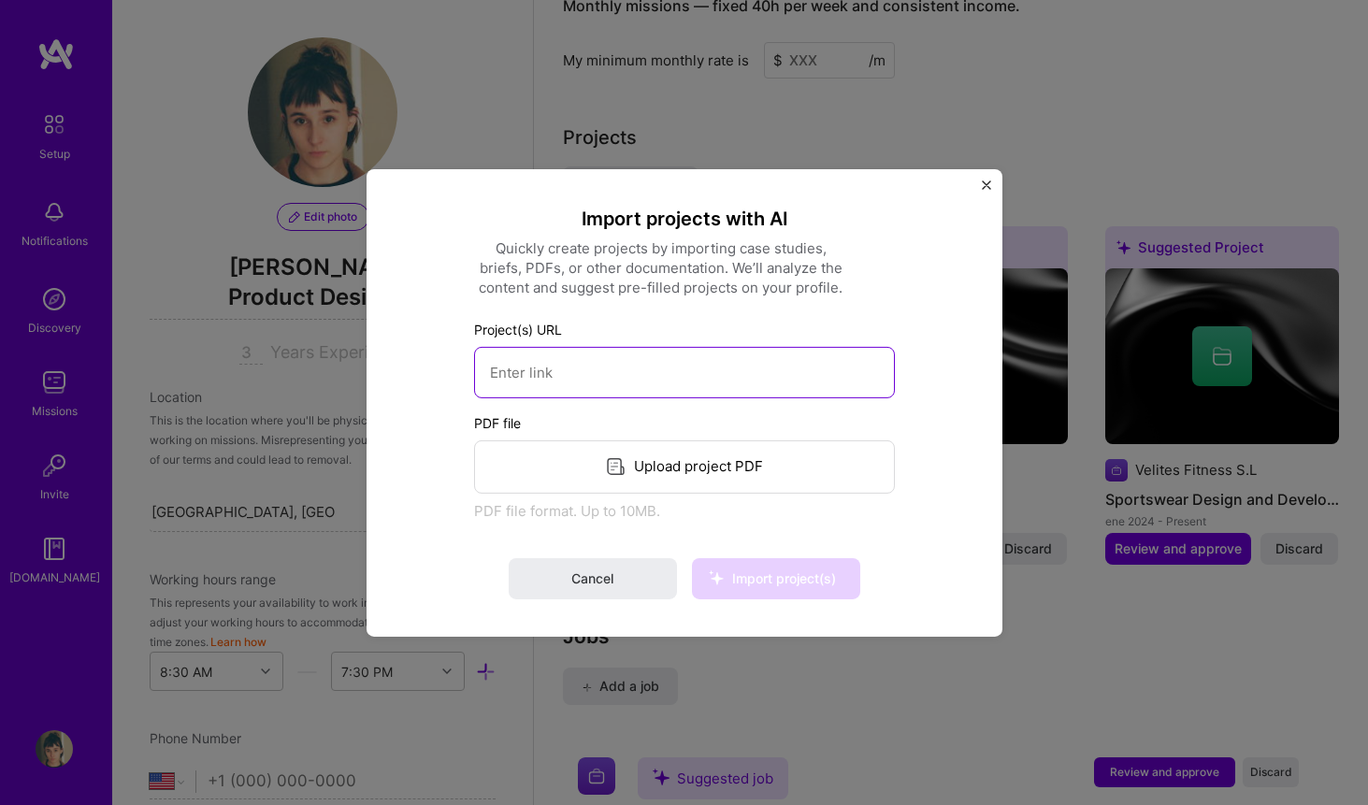
click at [621, 370] on input at bounding box center [684, 371] width 421 height 51
click at [990, 184] on img "Close" at bounding box center [986, 184] width 9 height 9
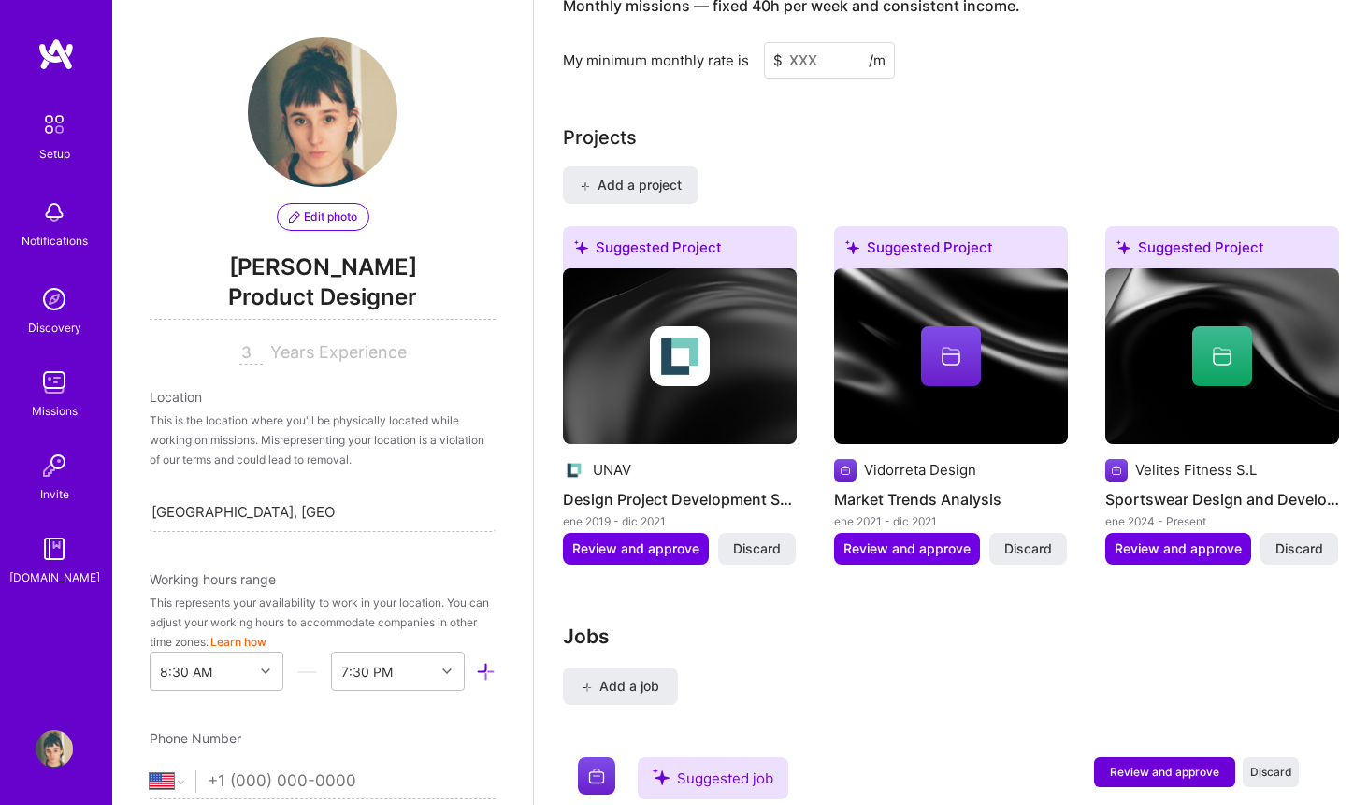
click at [720, 333] on div at bounding box center [680, 356] width 234 height 60
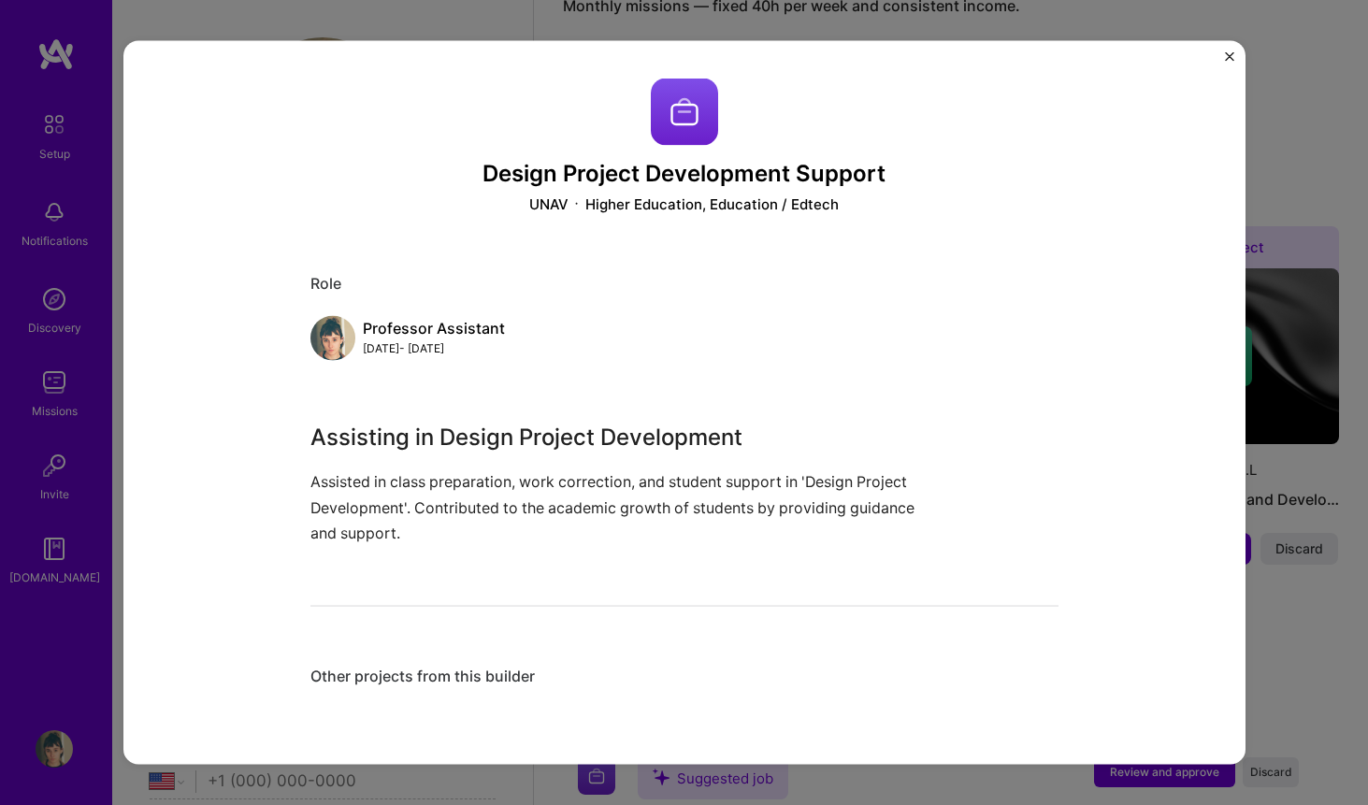
click at [1229, 56] on img "Close" at bounding box center [1229, 55] width 9 height 9
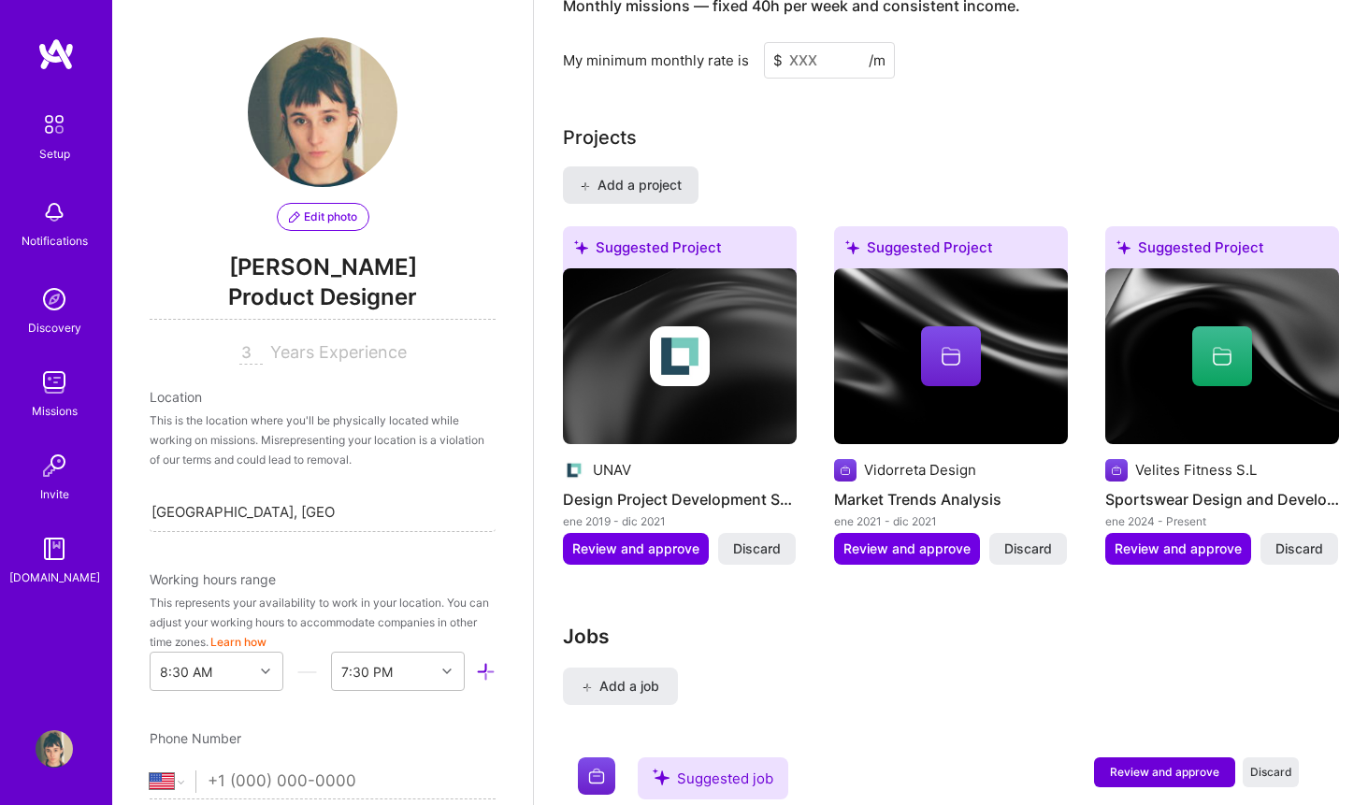
click at [642, 176] on span "Add a project" at bounding box center [631, 185] width 102 height 19
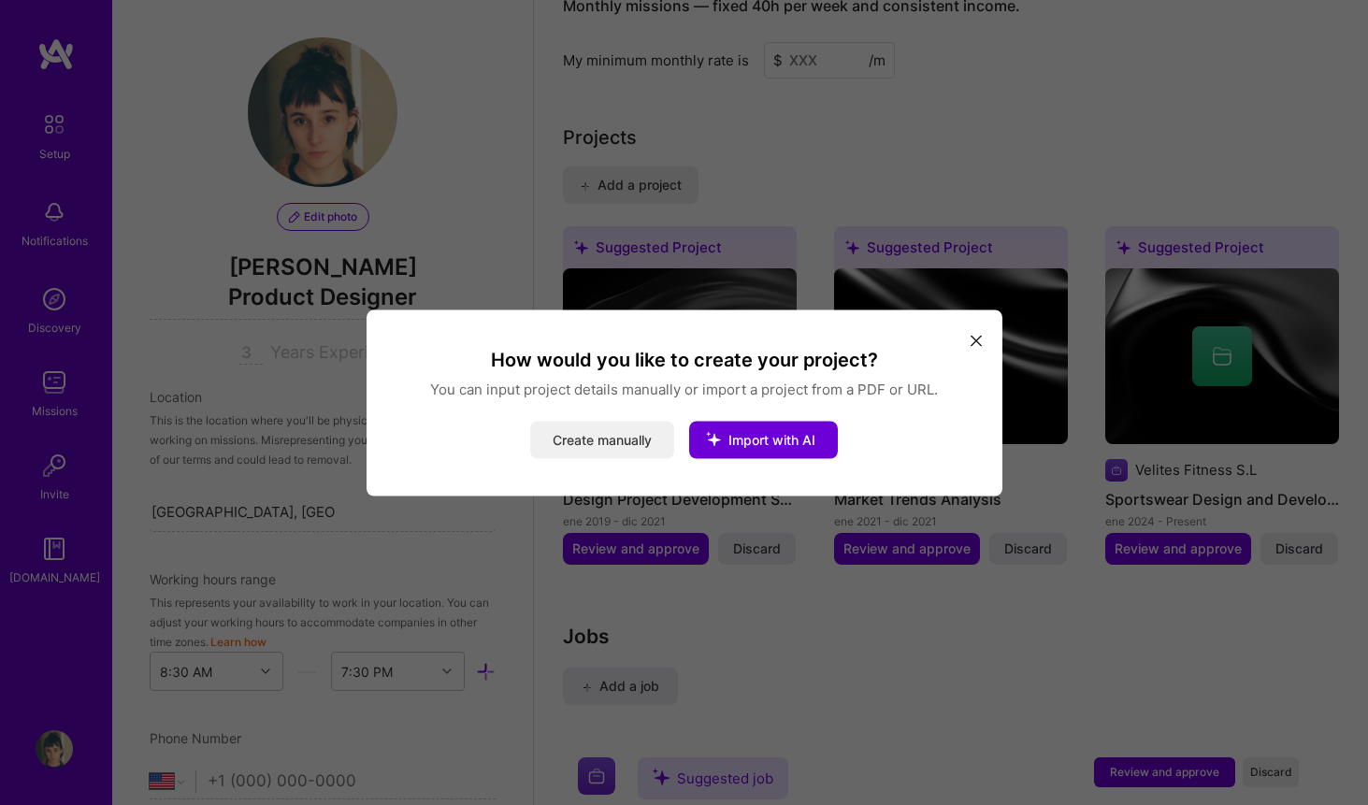
click at [603, 443] on button "Create manually" at bounding box center [602, 439] width 144 height 37
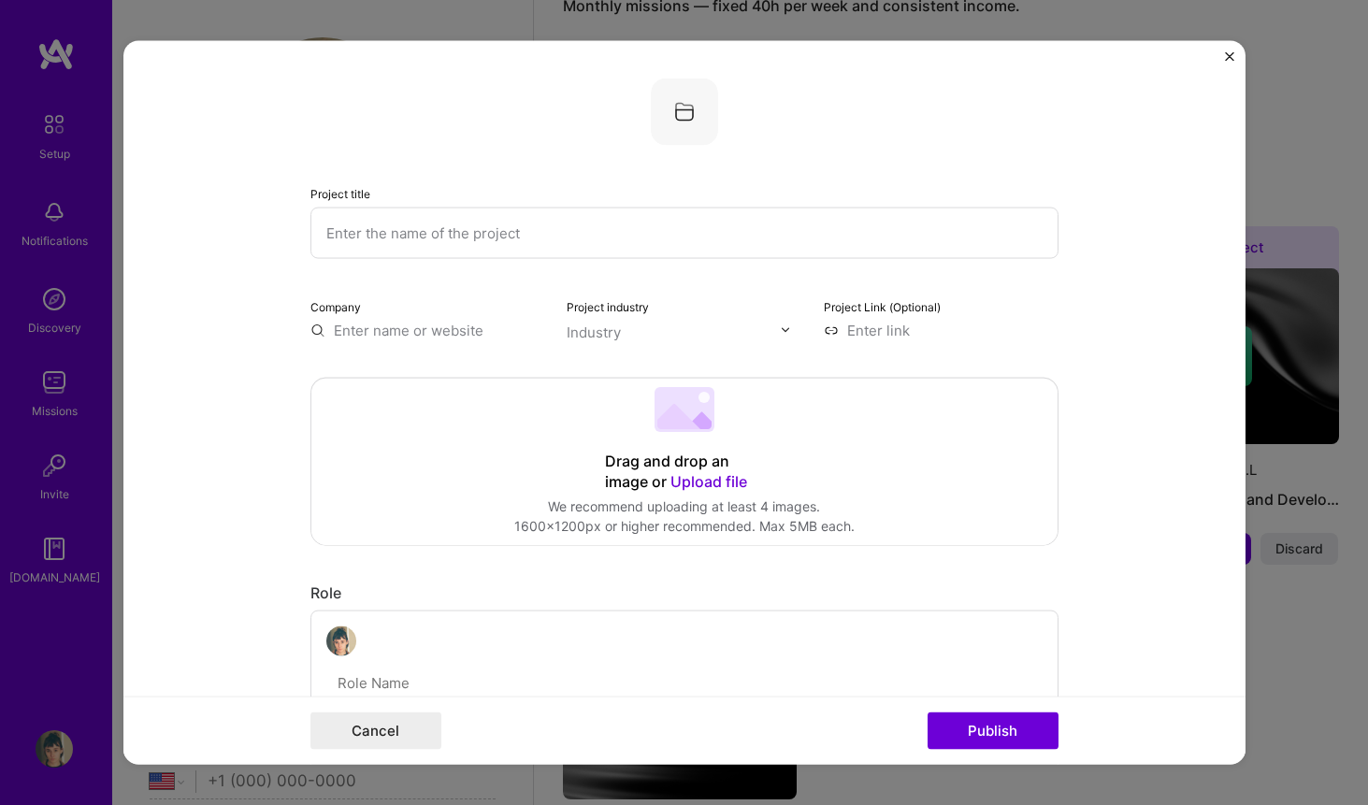
click at [524, 237] on input "text" at bounding box center [685, 232] width 748 height 51
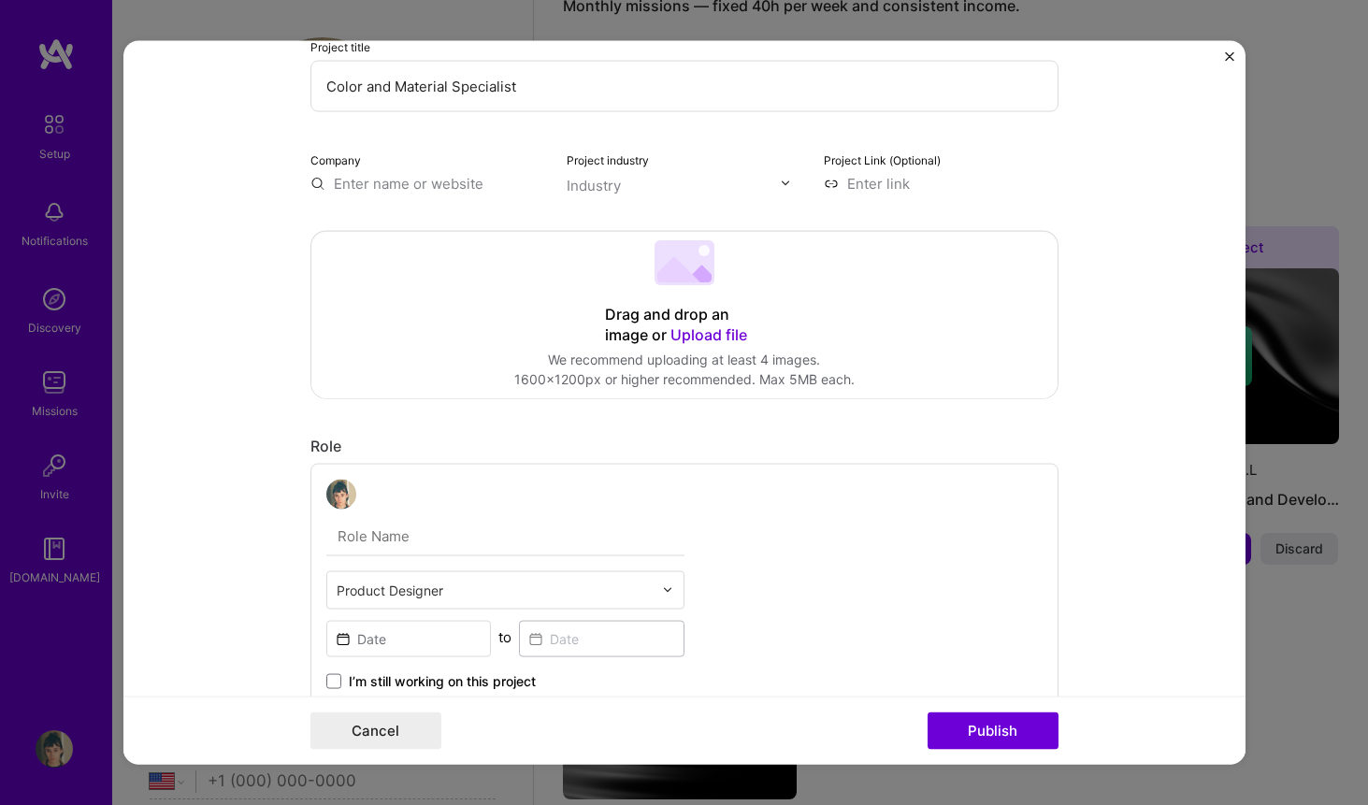
scroll to position [161, 0]
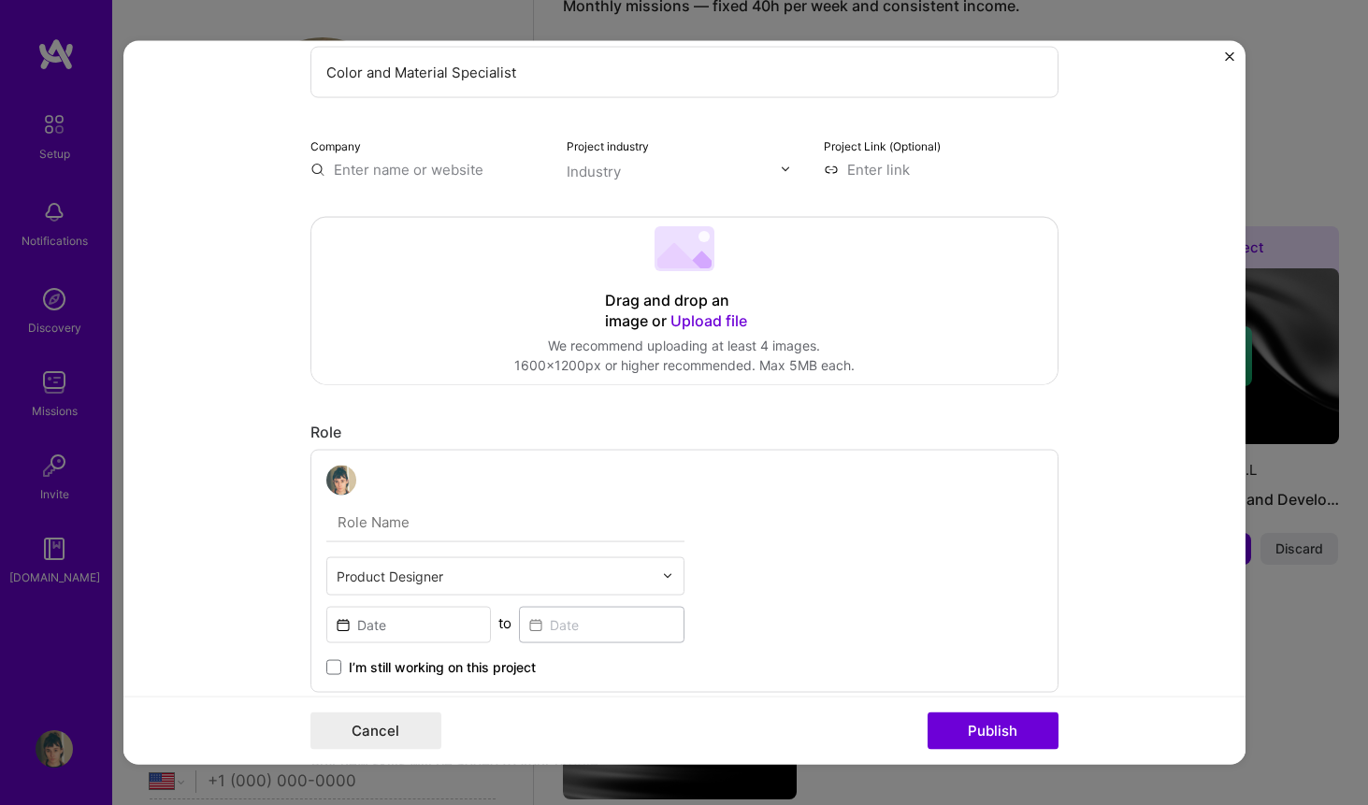
type input "Color and Material Specialist"
click at [418, 526] on input "text" at bounding box center [505, 521] width 358 height 39
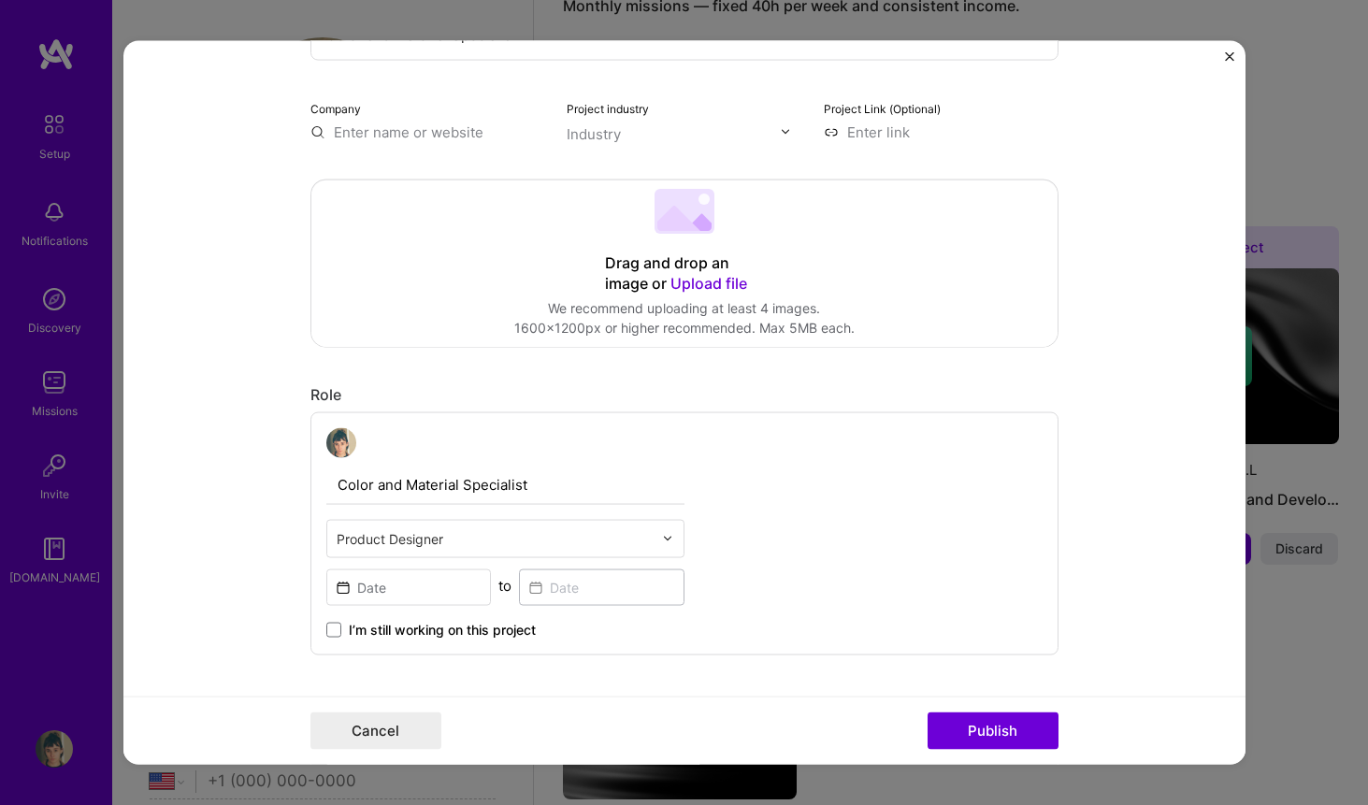
scroll to position [206, 0]
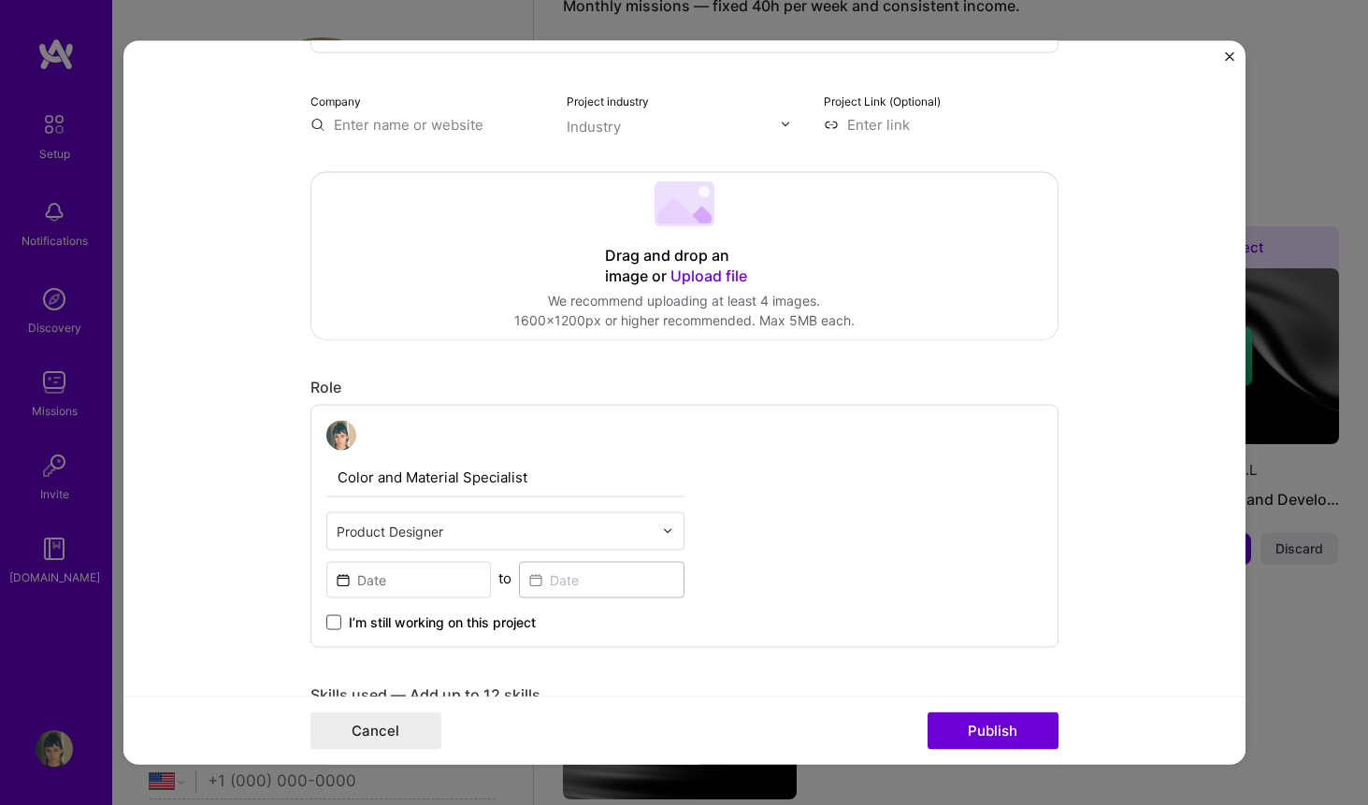
type input "Color and Material Specialist"
click at [337, 617] on span at bounding box center [333, 622] width 15 height 15
click at [0, 0] on input "I’m still working on this project" at bounding box center [0, 0] width 0 height 0
click at [377, 578] on input at bounding box center [409, 579] width 166 height 36
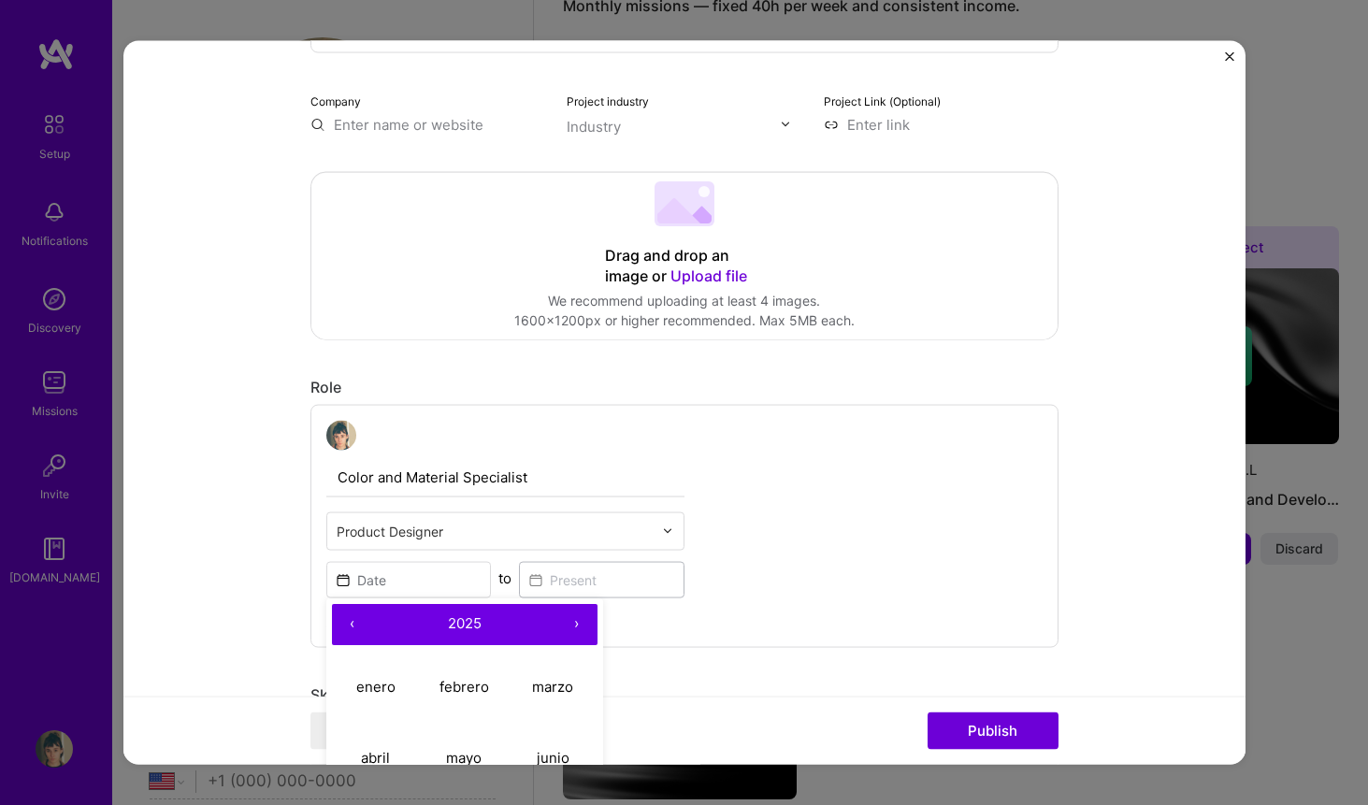
click at [349, 614] on button "‹" at bounding box center [352, 623] width 41 height 41
click at [581, 620] on button "›" at bounding box center [577, 623] width 41 height 41
click at [376, 683] on abbr "enero" at bounding box center [375, 687] width 39 height 18
type input "[DATE]"
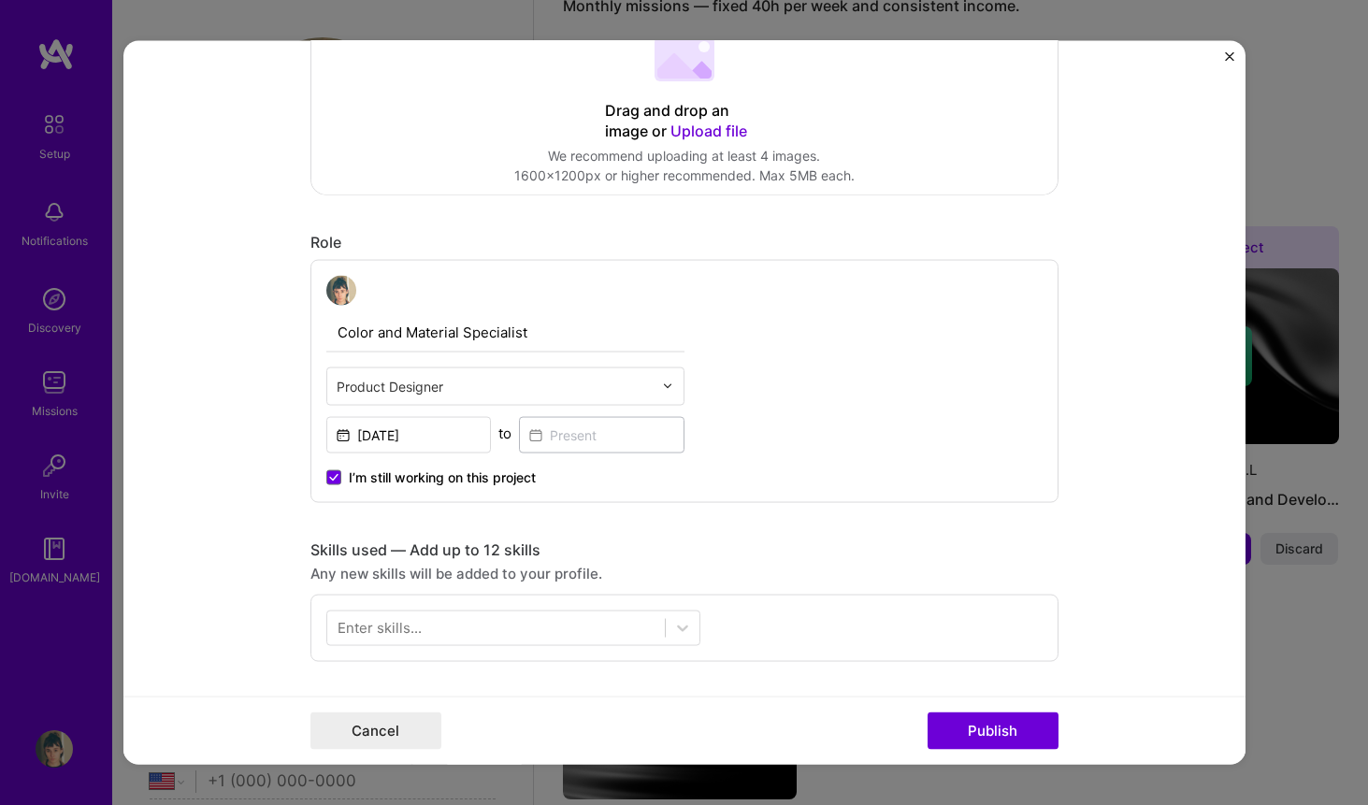
scroll to position [361, 0]
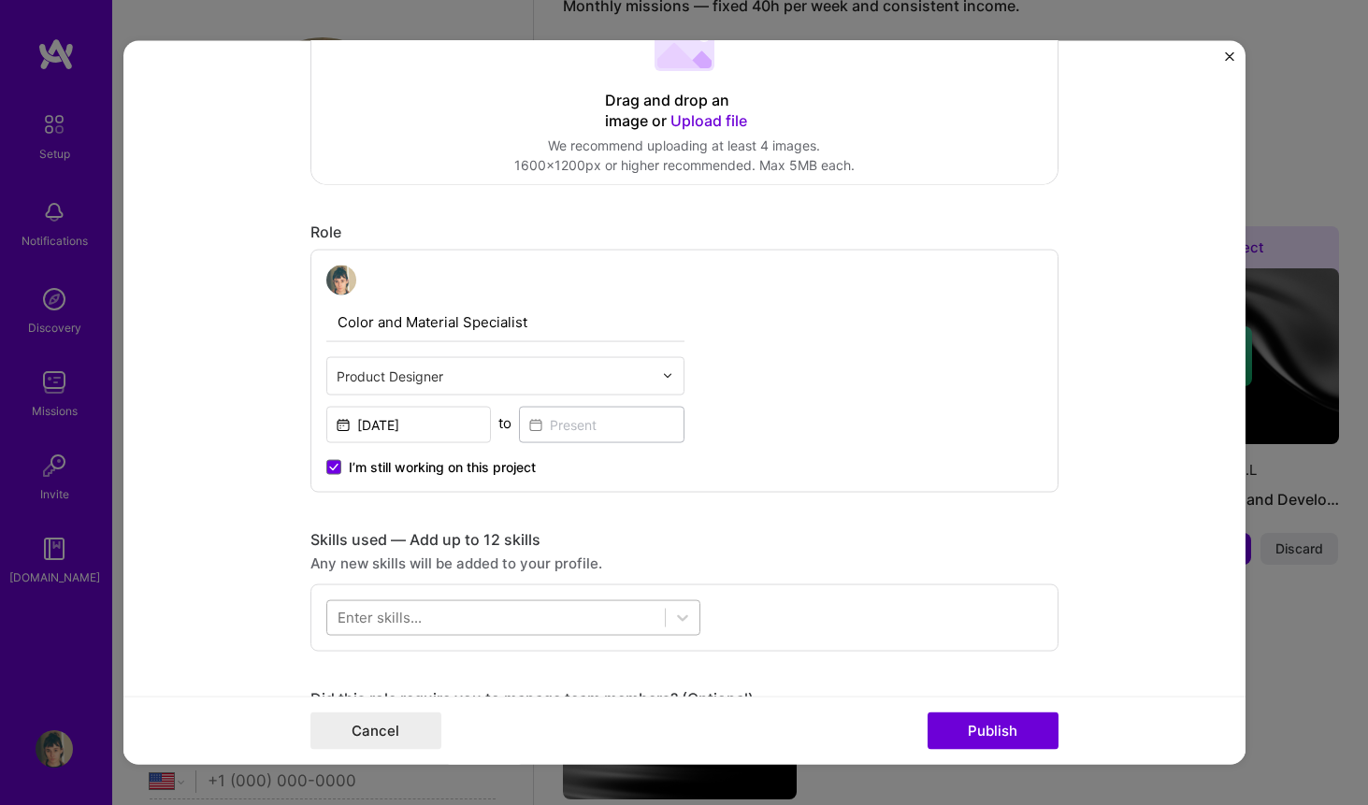
click at [544, 614] on div at bounding box center [496, 617] width 338 height 31
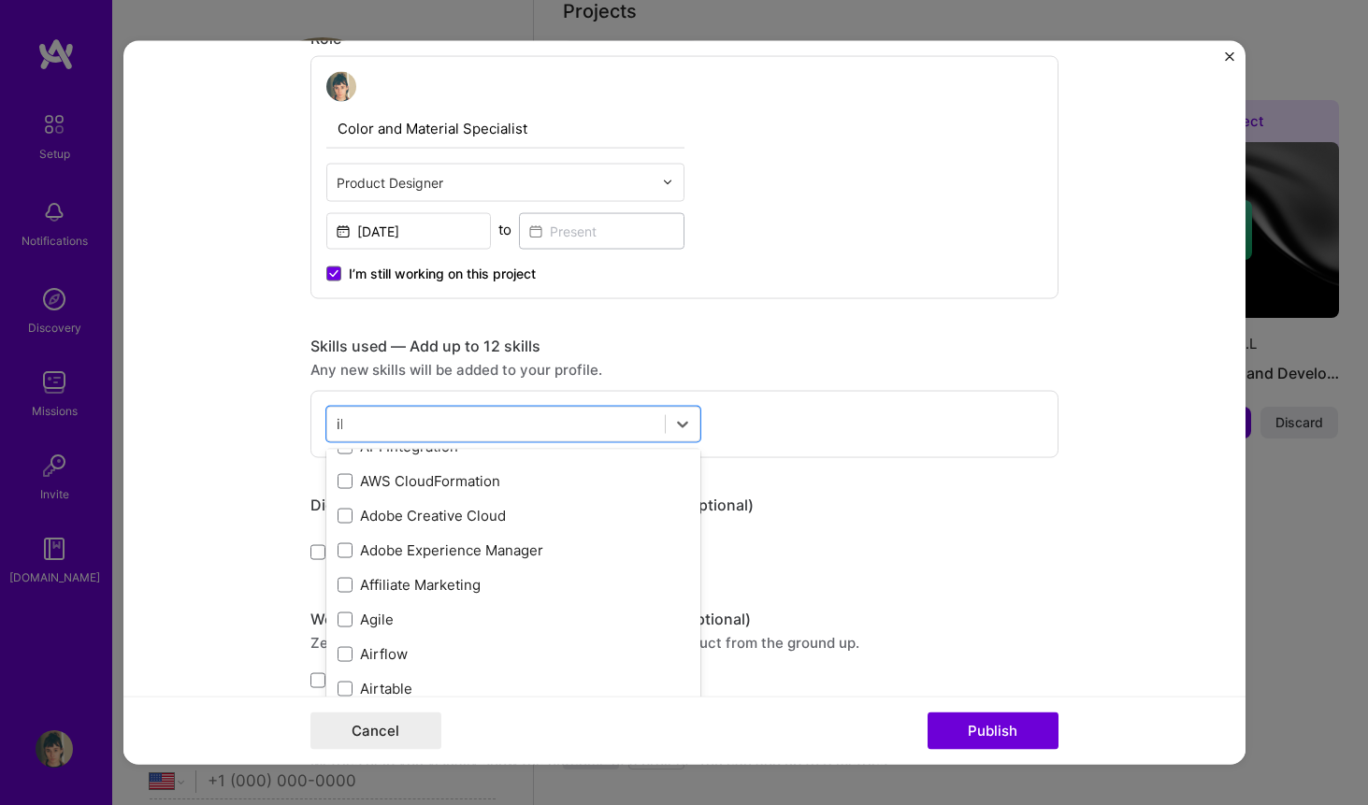
scroll to position [0, 0]
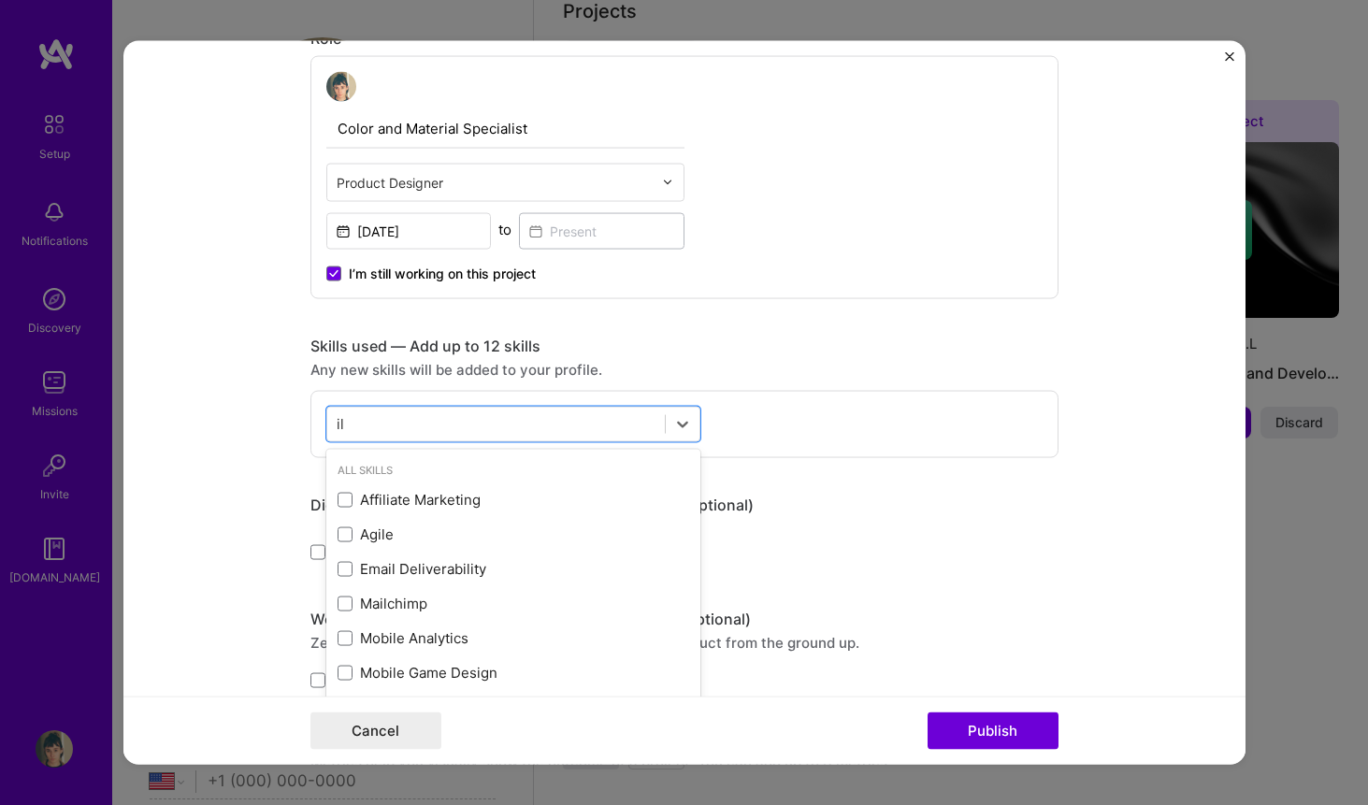
type input "i"
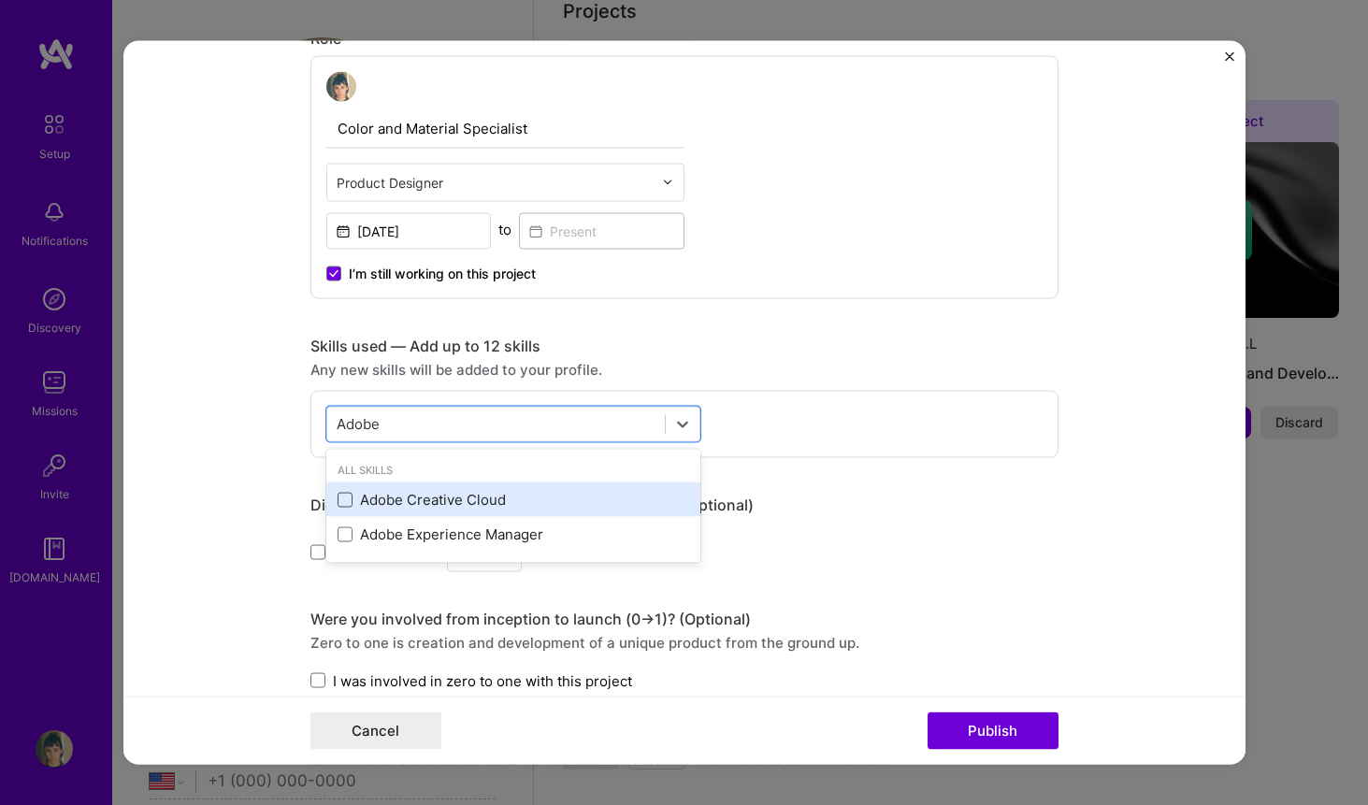
click at [339, 497] on span at bounding box center [345, 499] width 15 height 15
click at [0, 0] on input "checkbox" at bounding box center [0, 0] width 0 height 0
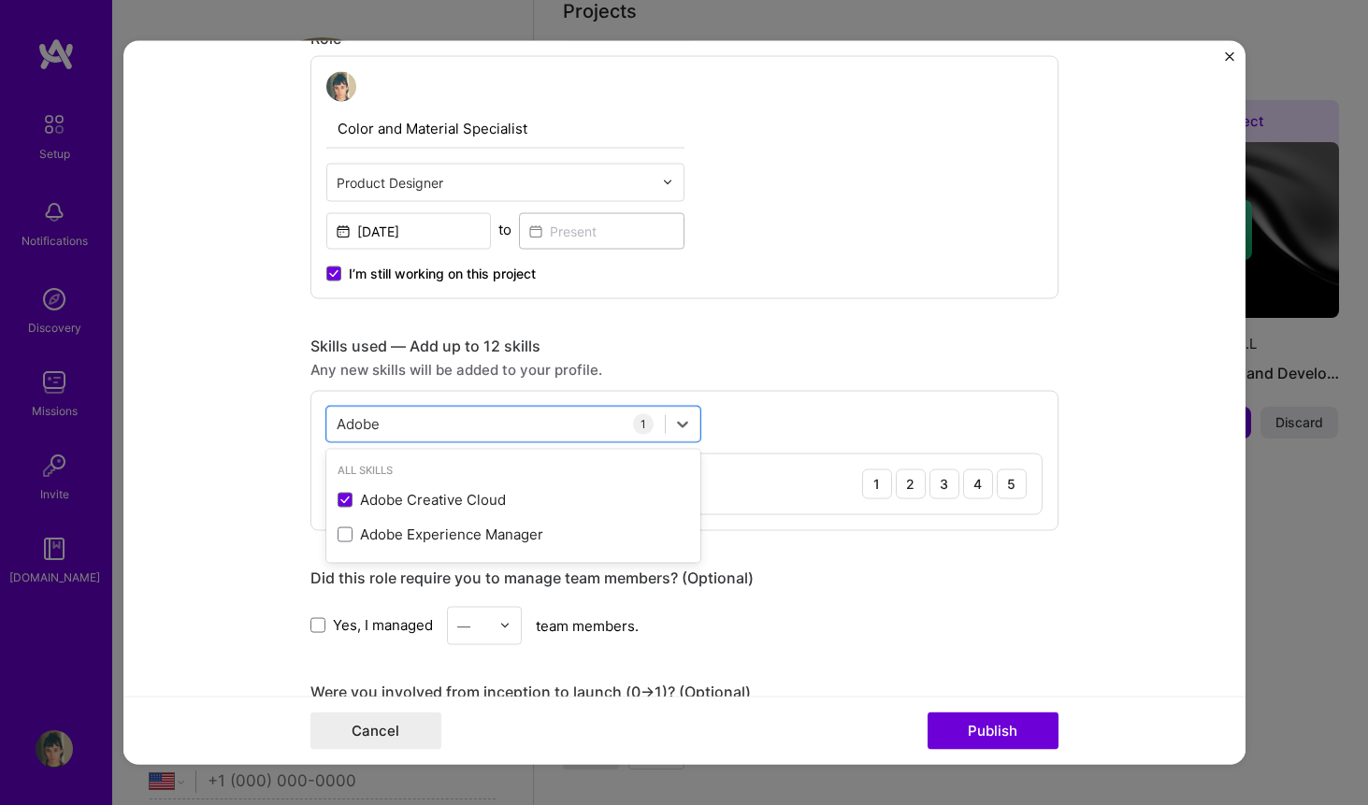
click at [747, 436] on div "option Adobe Creative Cloud, selected. option Adobe Creative Cloud selected, 0 …" at bounding box center [685, 460] width 748 height 140
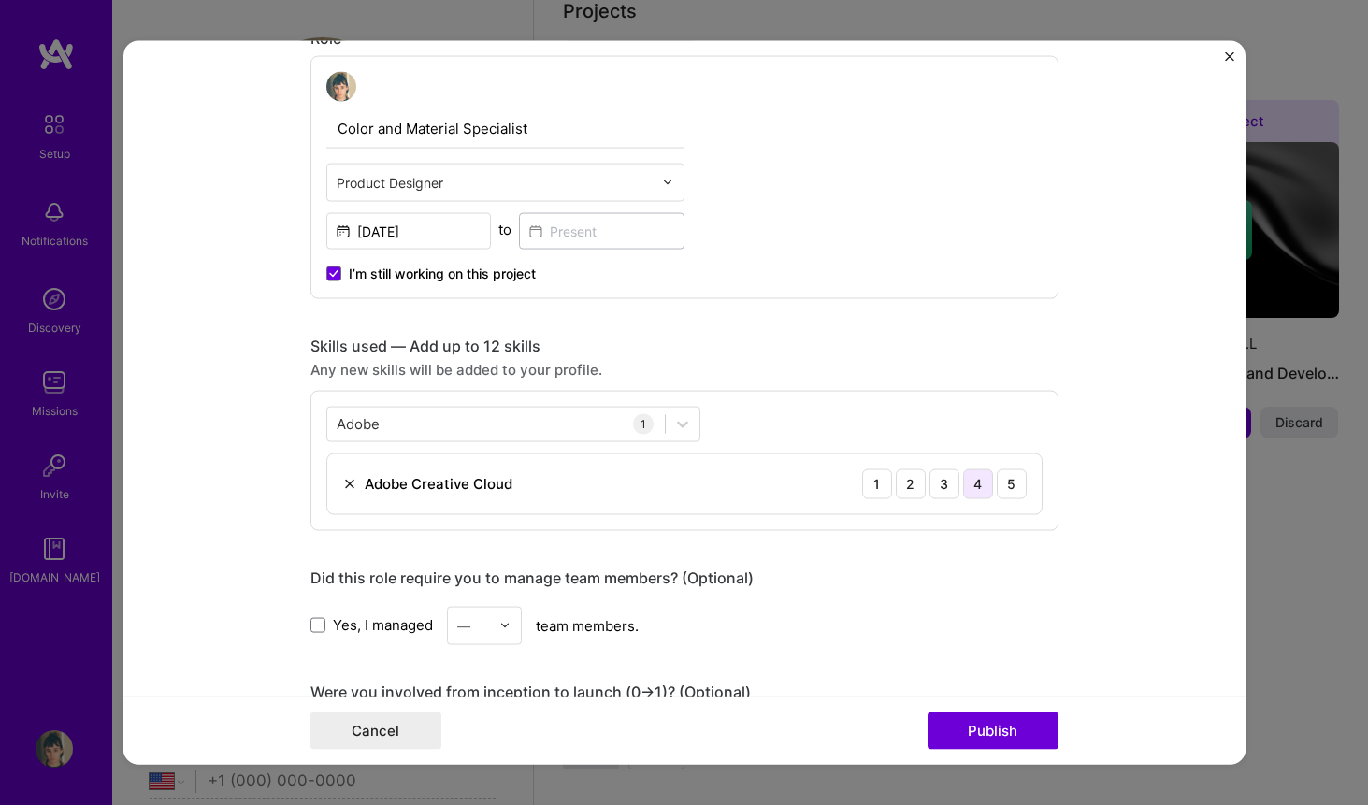
click at [988, 485] on div "4" at bounding box center [978, 484] width 30 height 30
click at [686, 422] on icon at bounding box center [682, 423] width 19 height 19
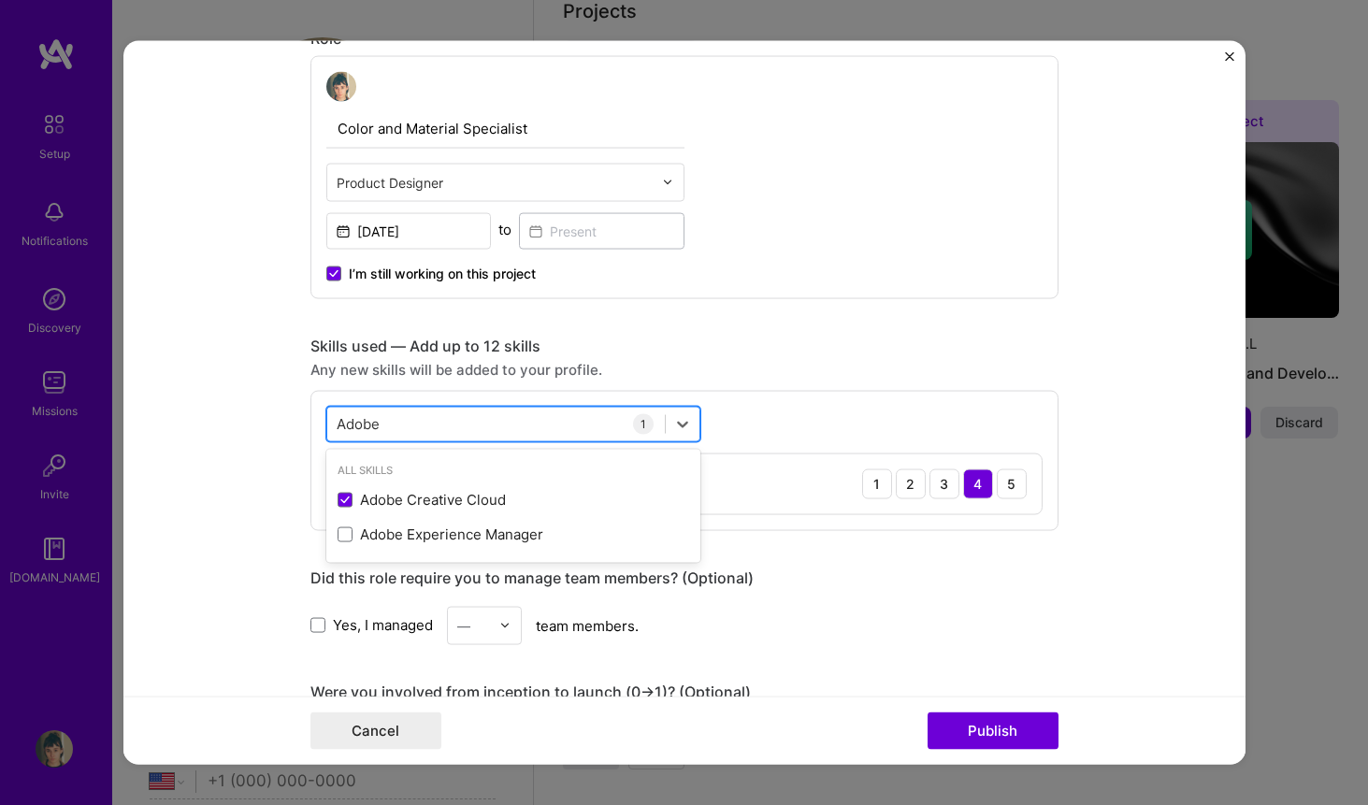
click at [535, 429] on div "Adobe Adobe" at bounding box center [496, 424] width 338 height 31
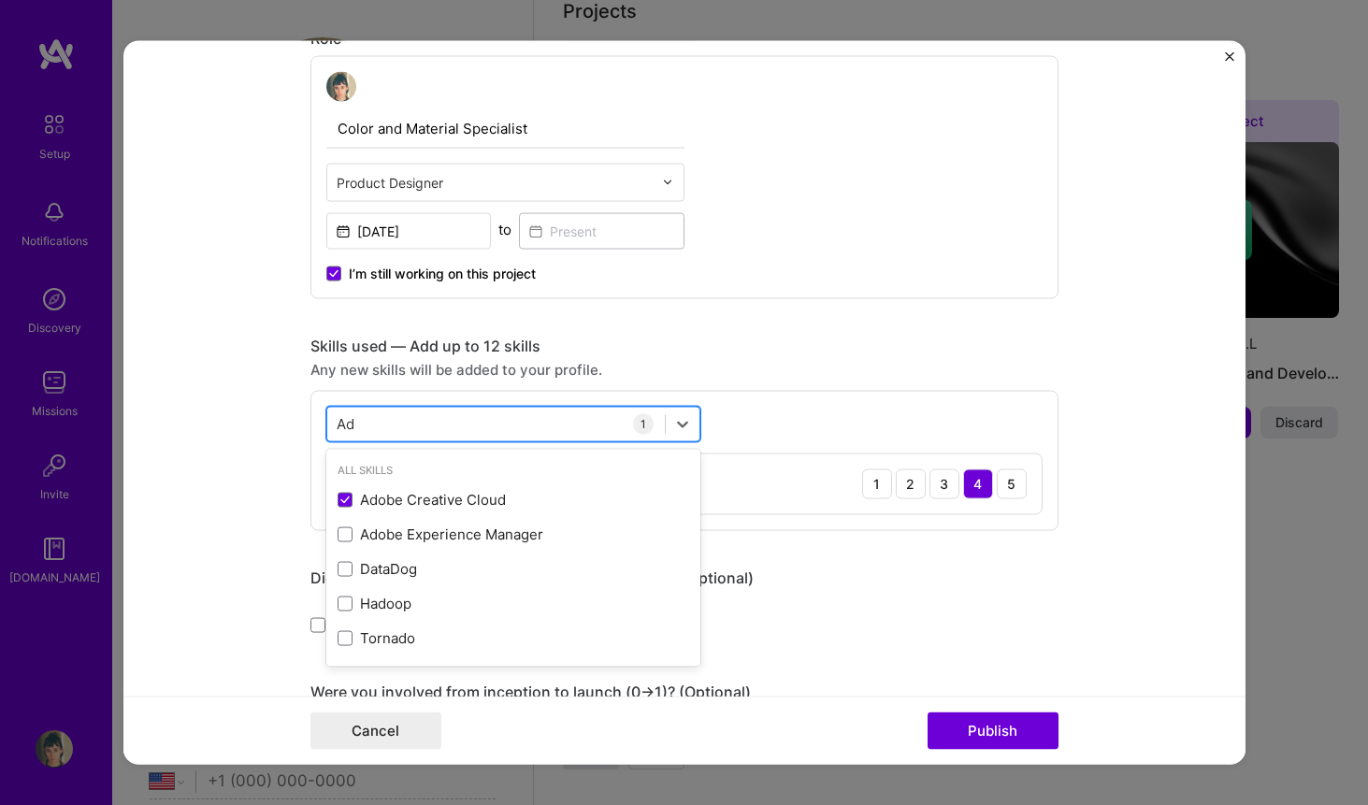
type input "A"
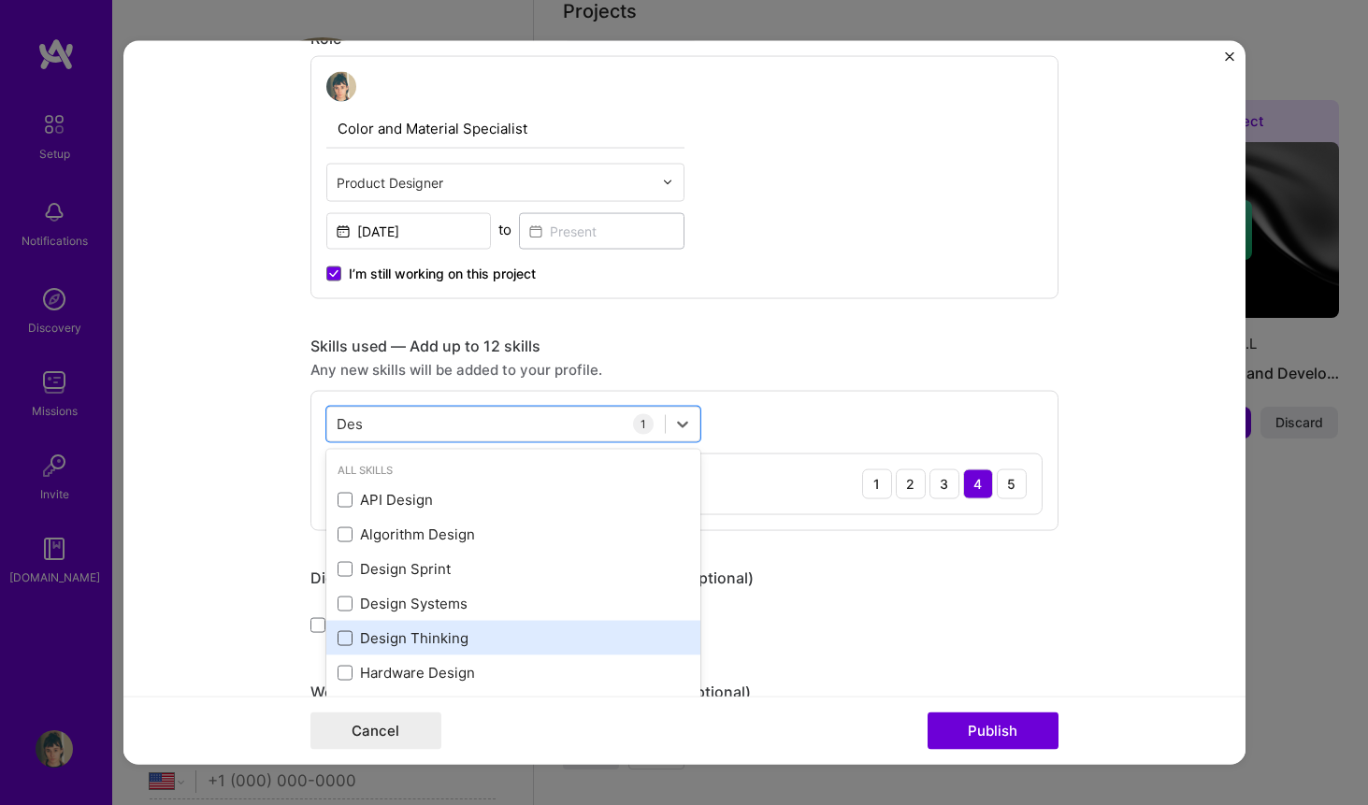
click at [349, 636] on span at bounding box center [345, 637] width 15 height 15
click at [0, 0] on input "checkbox" at bounding box center [0, 0] width 0 height 0
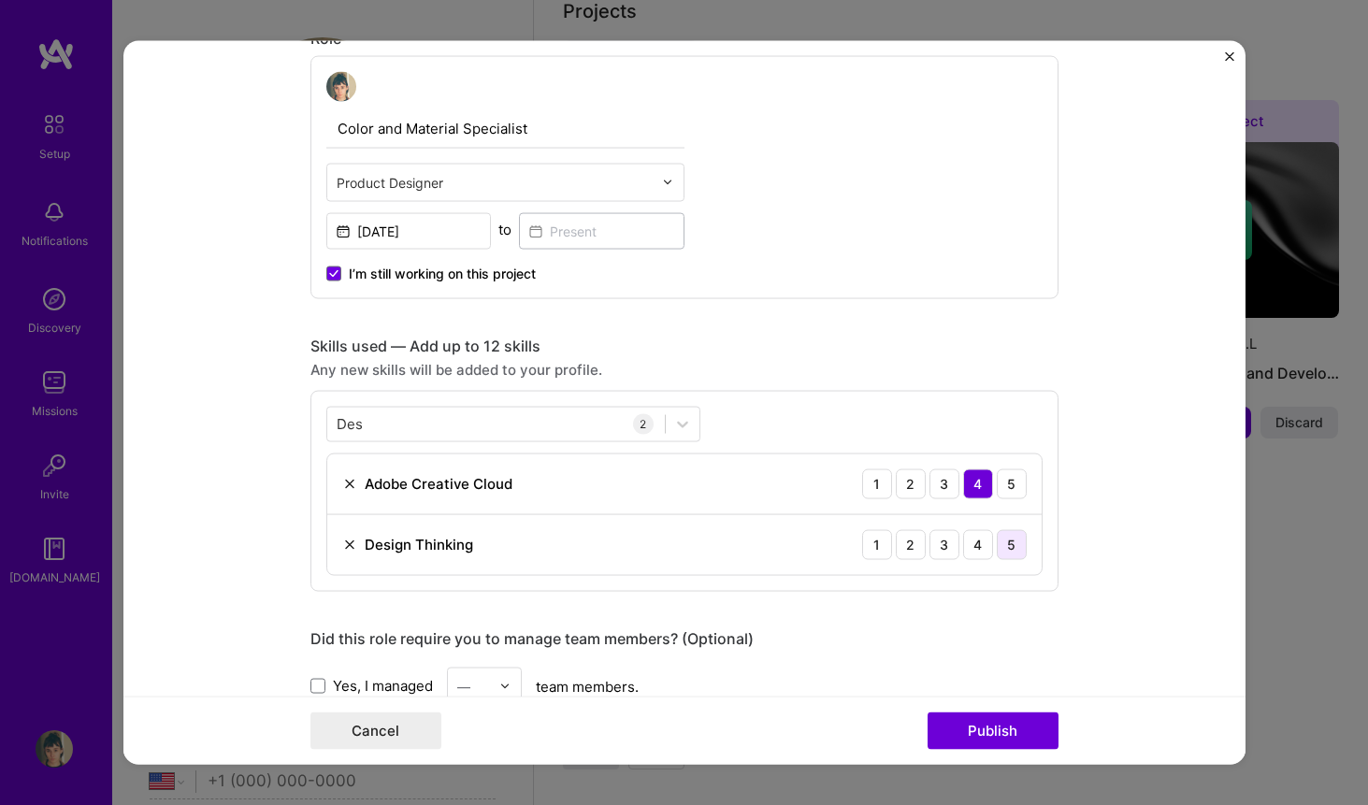
click at [1006, 551] on div "5" at bounding box center [1012, 544] width 30 height 30
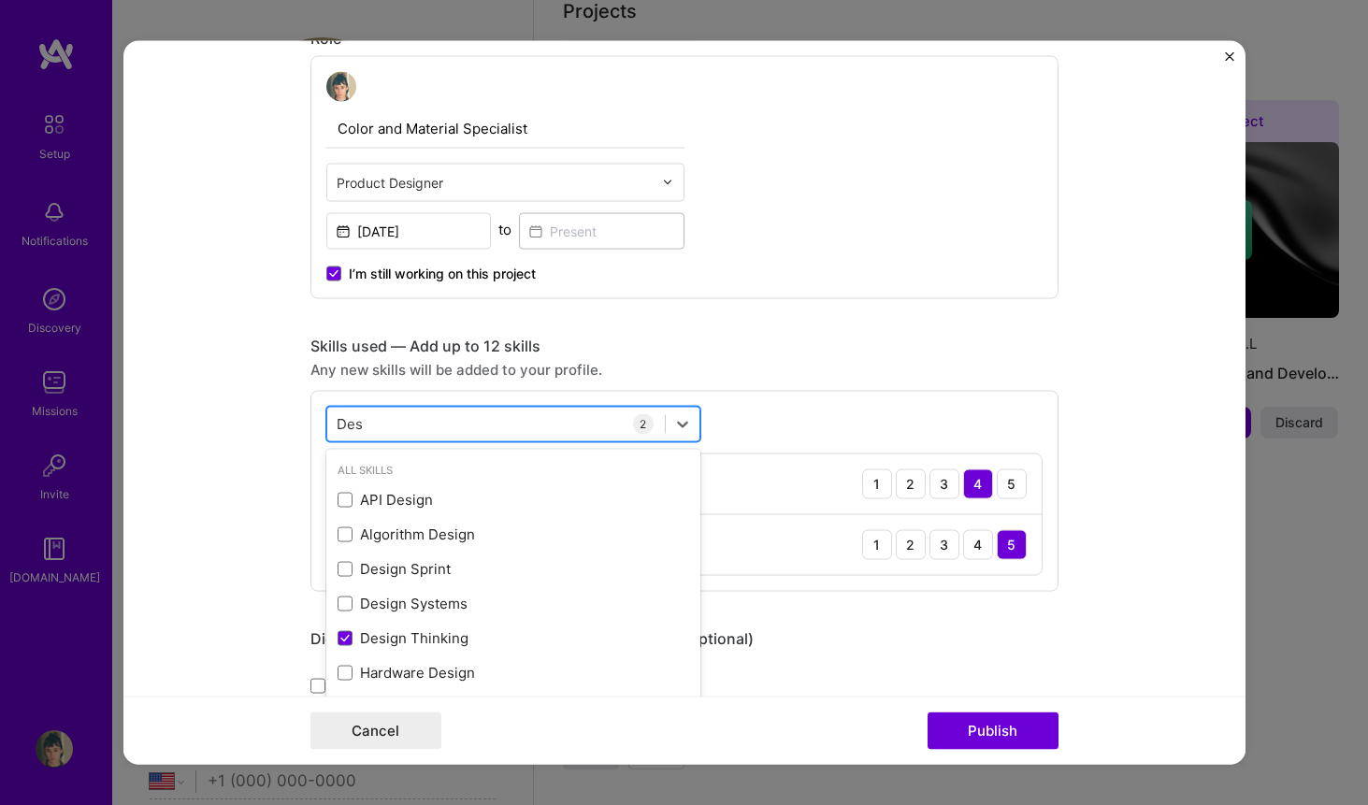
click at [597, 429] on div "Des Des" at bounding box center [496, 424] width 338 height 31
type input "D"
type input "M"
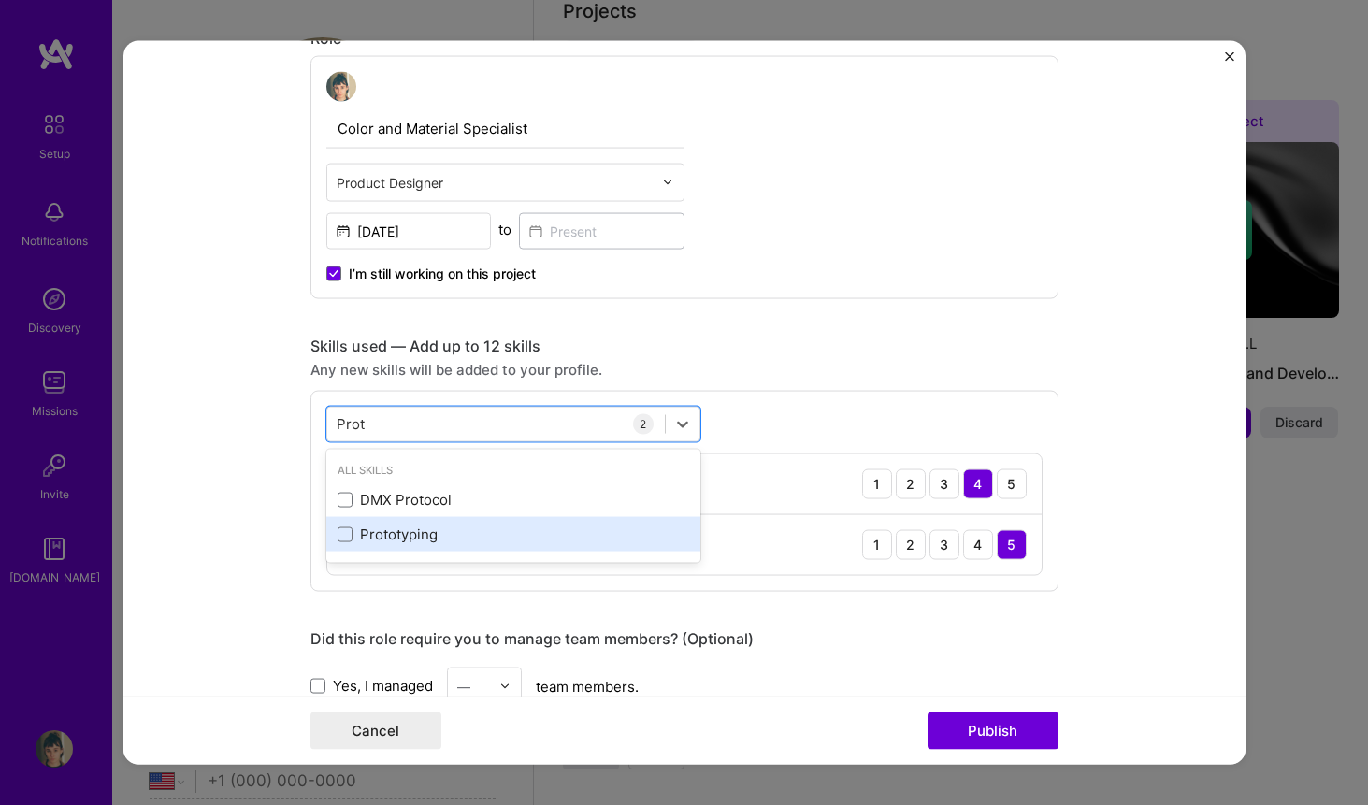
click at [493, 535] on div "Prototyping" at bounding box center [514, 535] width 352 height 20
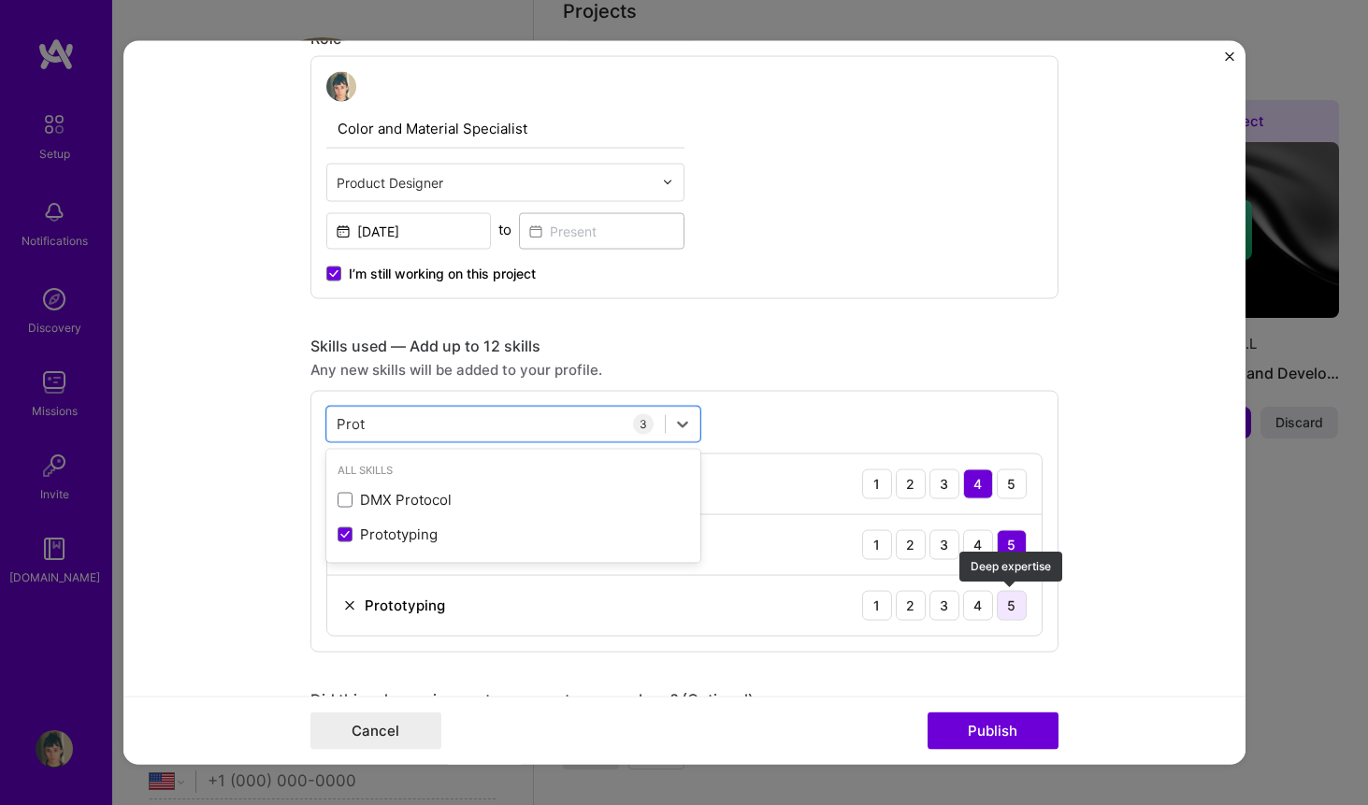
click at [1005, 605] on div "5" at bounding box center [1012, 605] width 30 height 30
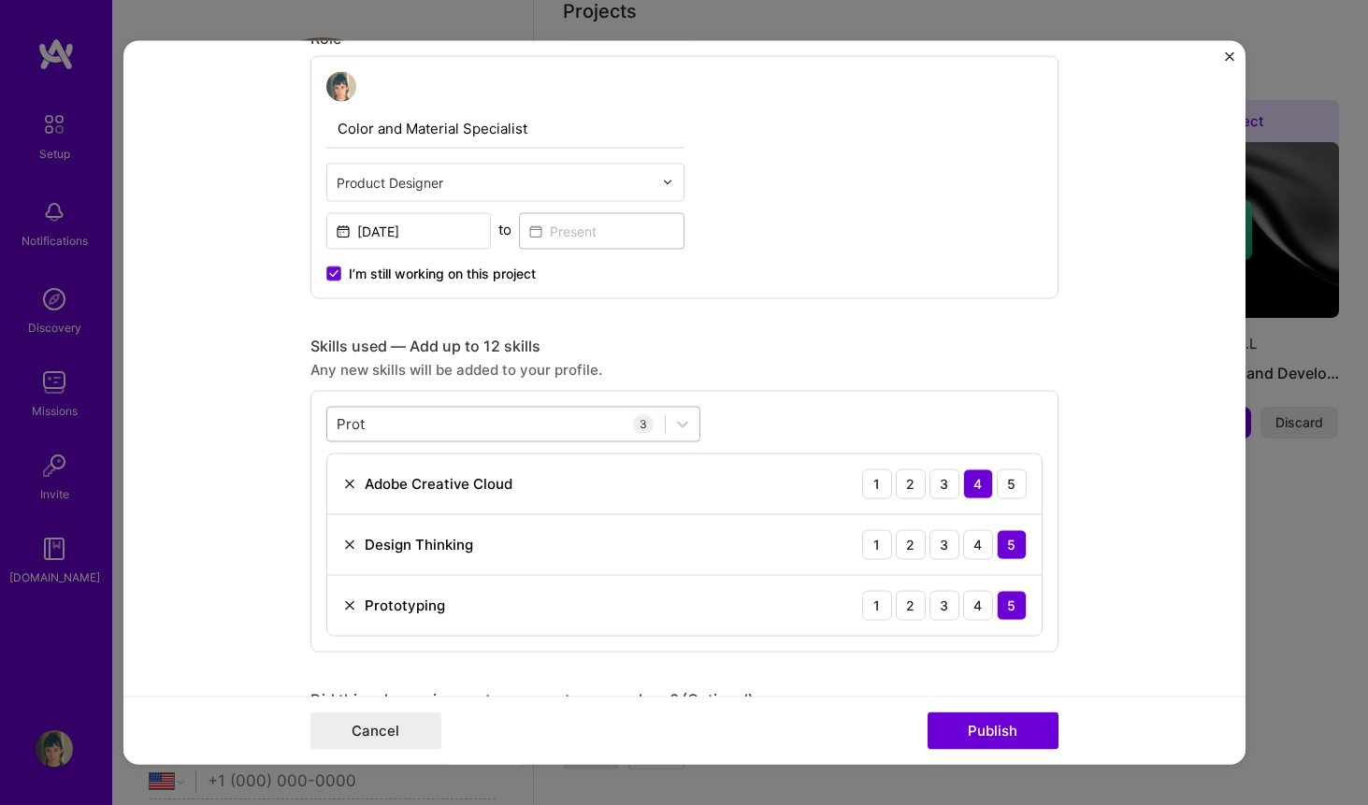
click at [523, 425] on div "Prot Prot" at bounding box center [496, 424] width 338 height 31
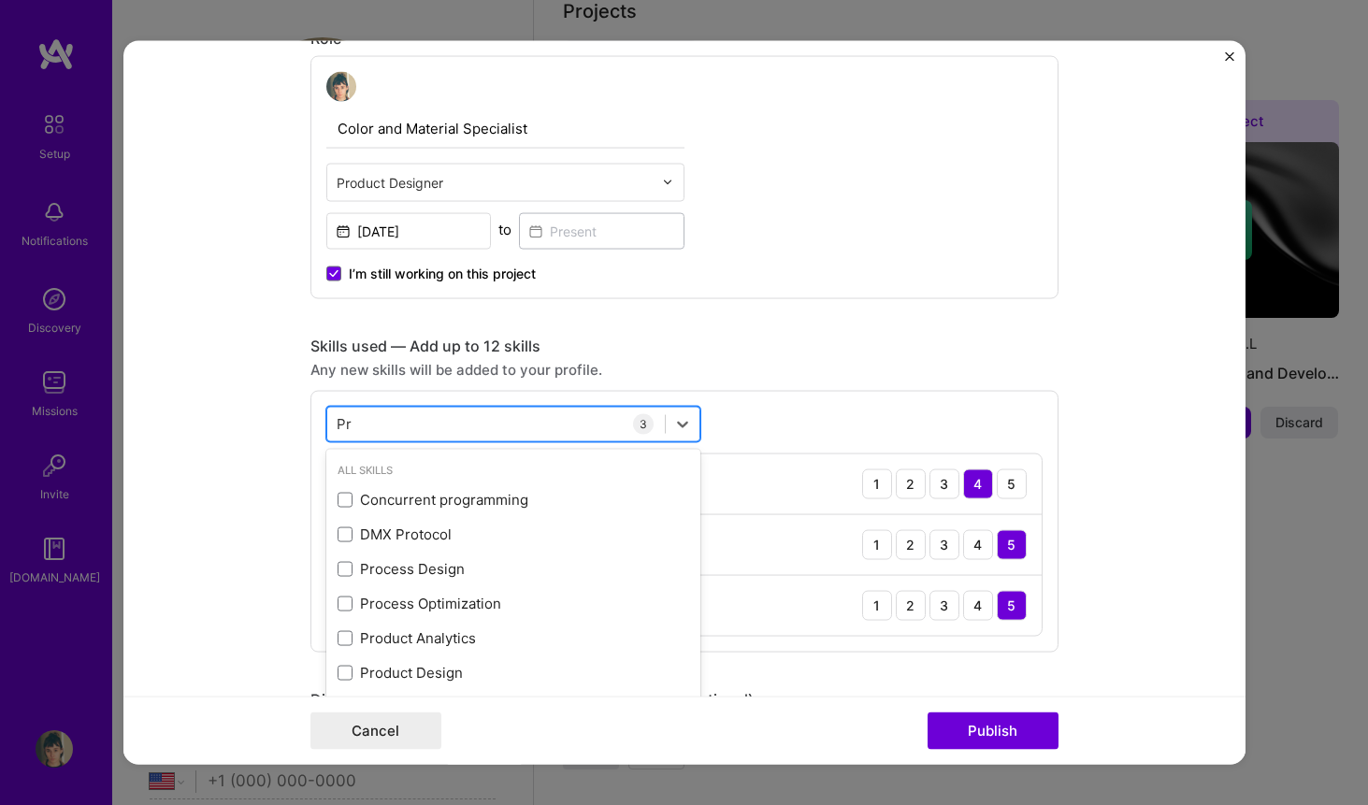
type input "P"
type input "C"
type input "P"
type input "N"
click at [744, 430] on div "option Prototyping, selected. option Data Taxonomy focused, 0 of 2. 378 results…" at bounding box center [685, 521] width 748 height 262
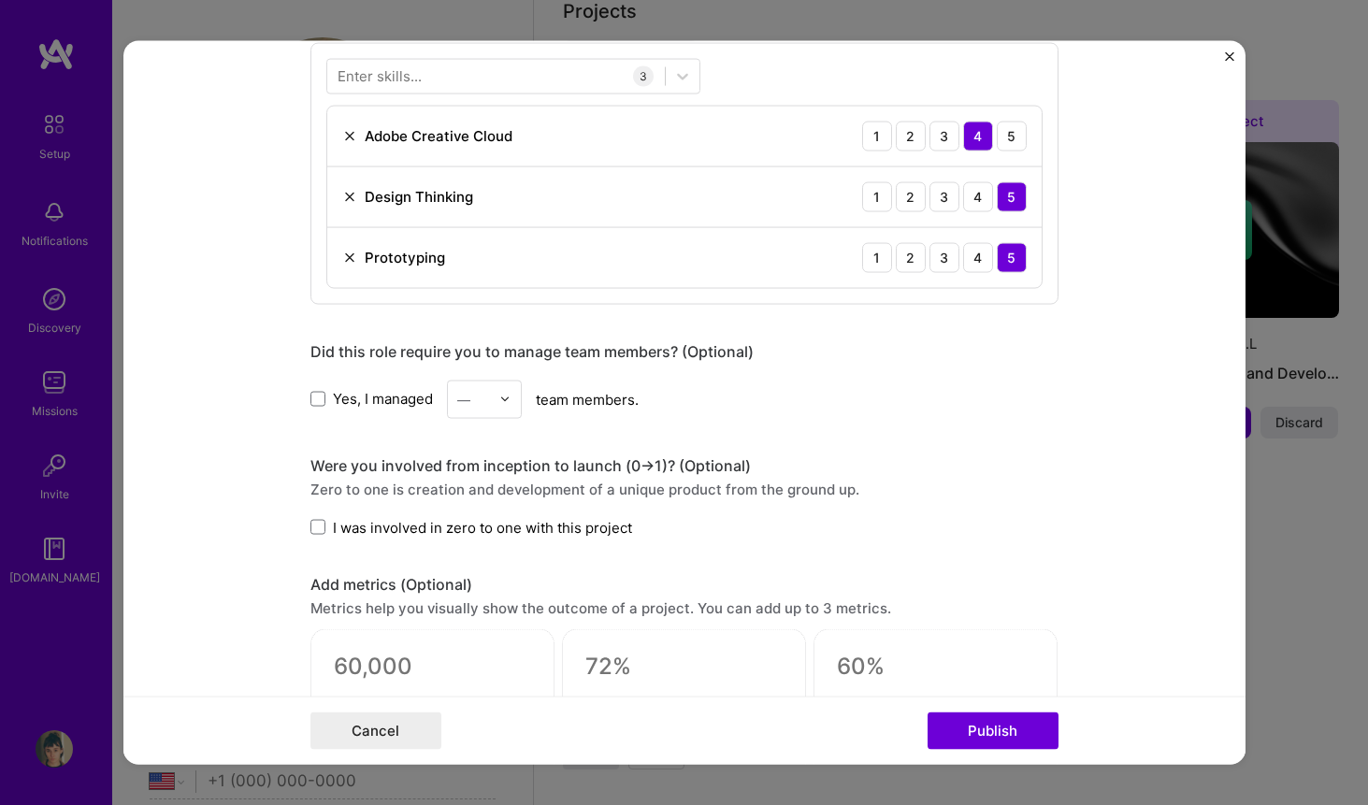
scroll to position [906, 0]
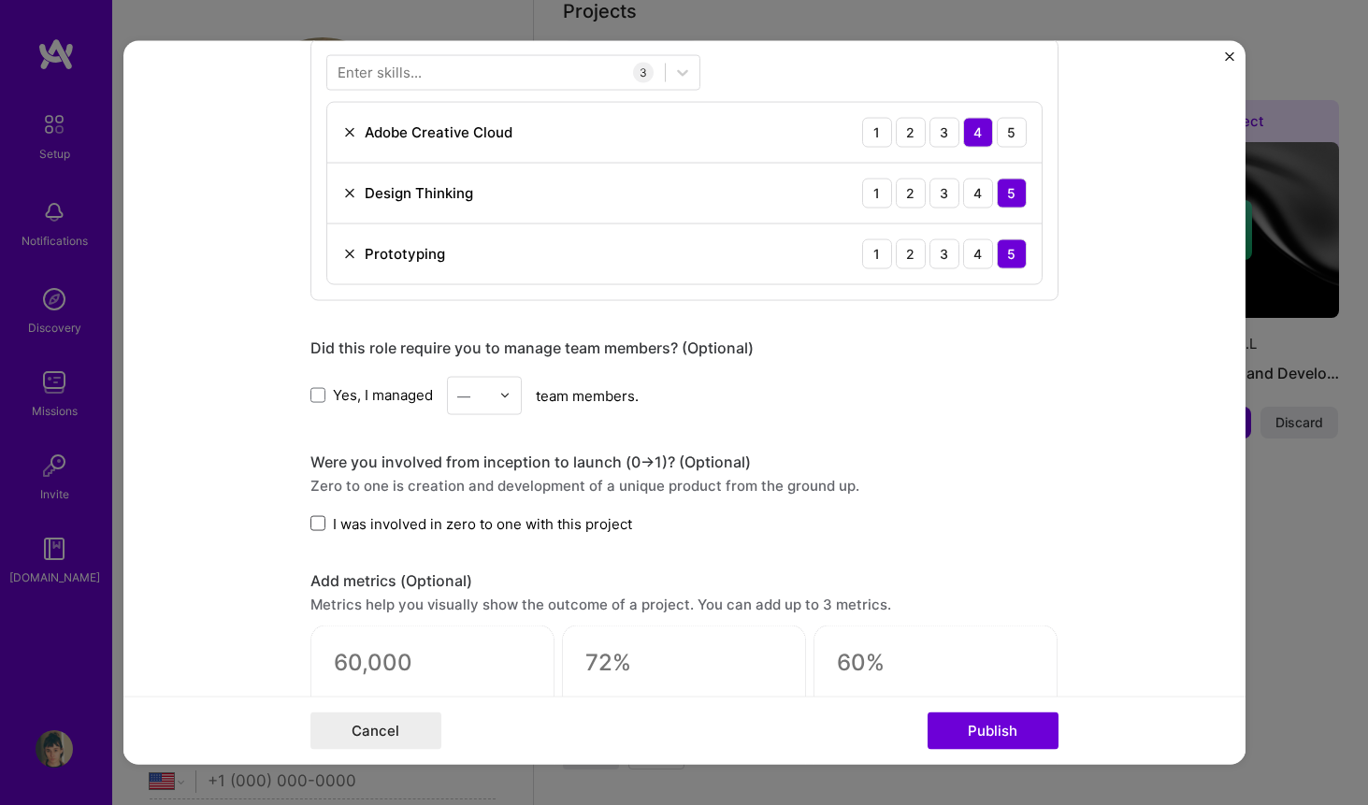
click at [314, 527] on span at bounding box center [318, 523] width 15 height 15
click at [0, 0] on input "I was involved in zero to one with this project" at bounding box center [0, 0] width 0 height 0
click at [314, 527] on icon at bounding box center [317, 523] width 9 height 7
click at [0, 0] on input "I was involved in zero to one with this project" at bounding box center [0, 0] width 0 height 0
click at [321, 525] on span at bounding box center [318, 523] width 15 height 15
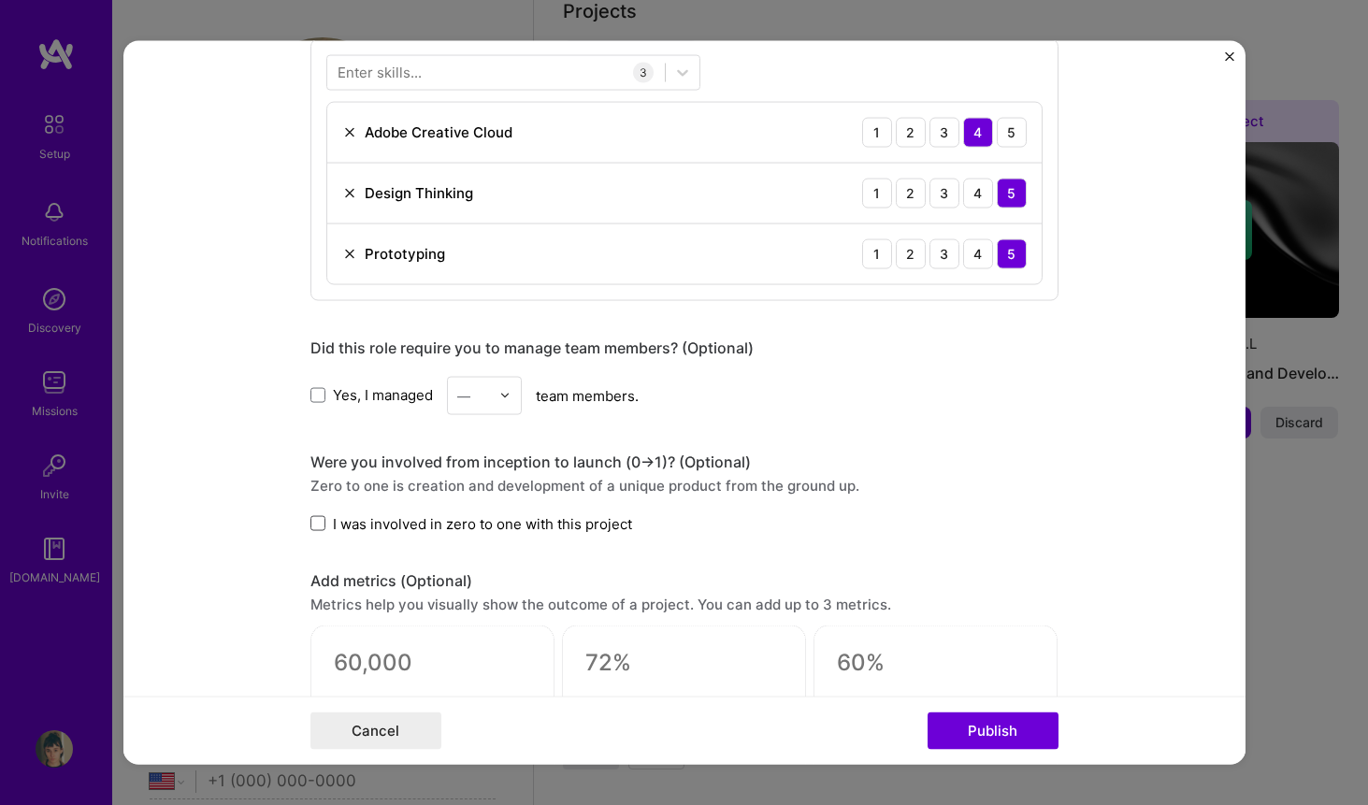
click at [0, 0] on input "I was involved in zero to one with this project" at bounding box center [0, 0] width 0 height 0
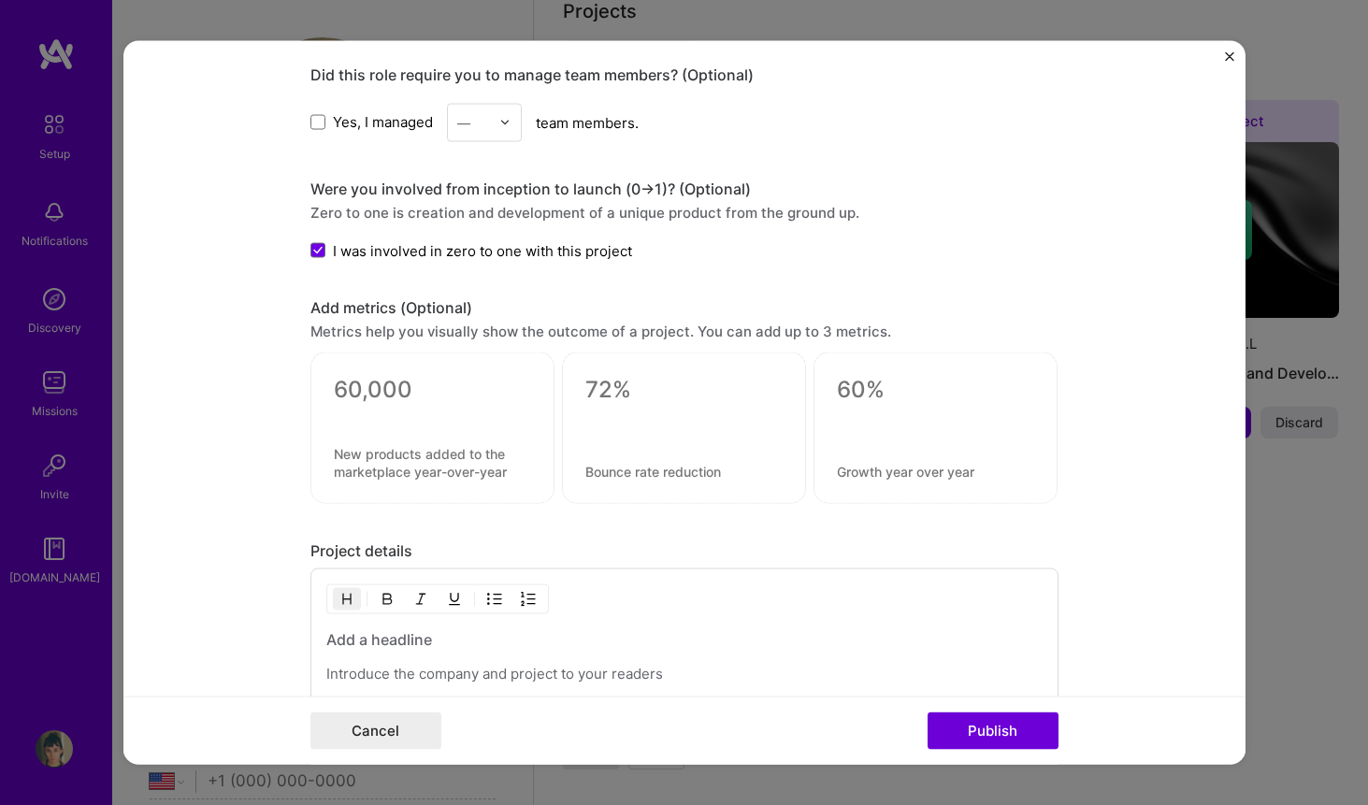
scroll to position [1182, 0]
click at [394, 387] on textarea at bounding box center [432, 387] width 197 height 28
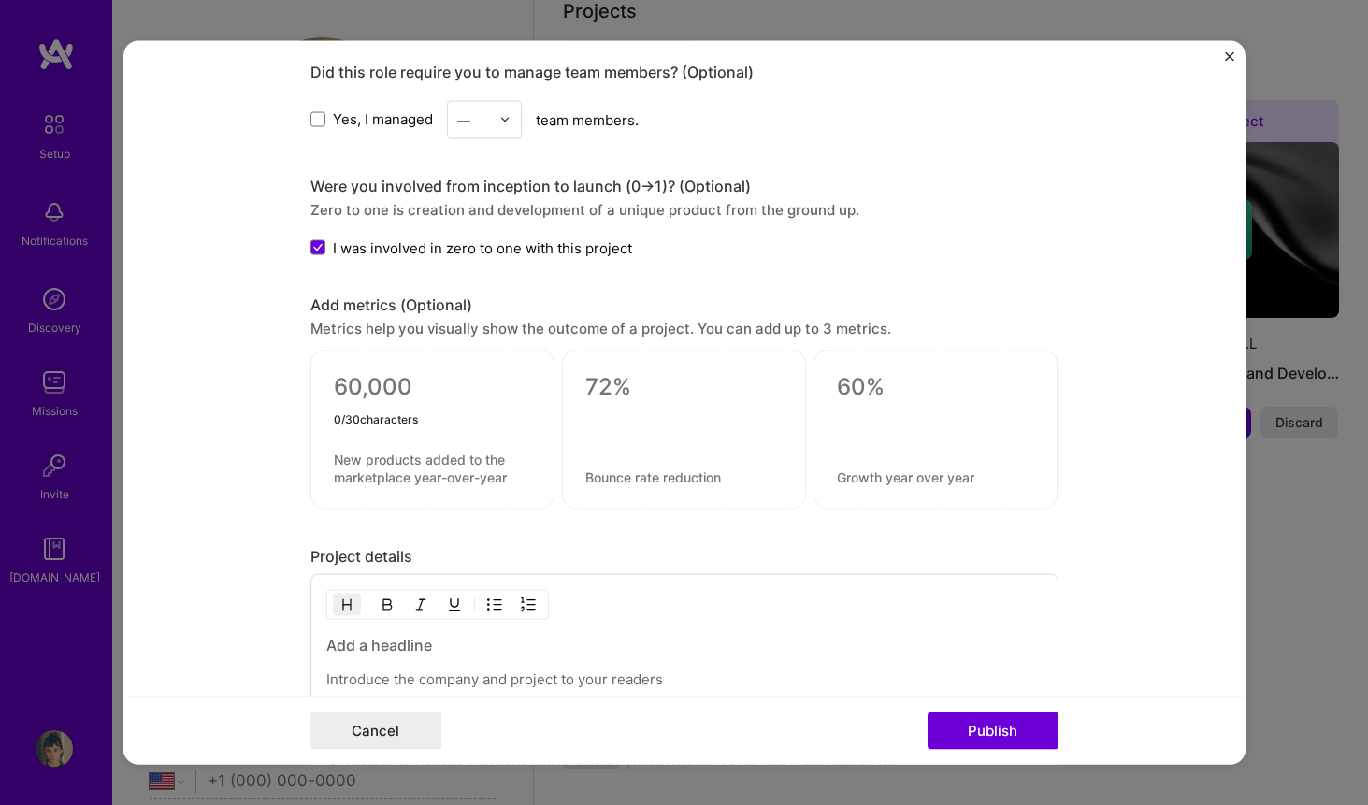
type textarea "9"
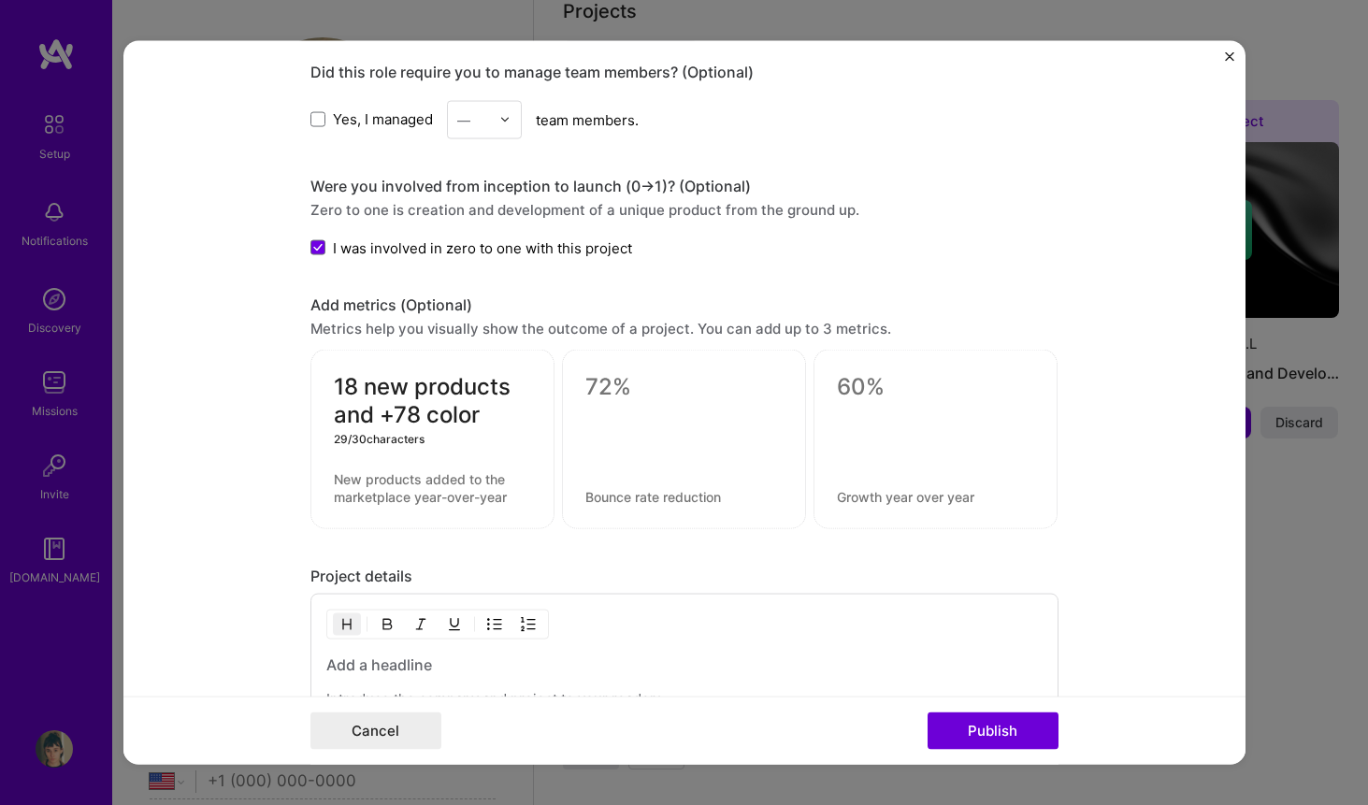
type textarea "18 new products and +78 colors"
drag, startPoint x: 513, startPoint y: 411, endPoint x: 332, endPoint y: 383, distance: 182.7
click at [332, 383] on div "18 new products and +78 colors 30 / 30 characters" at bounding box center [433, 440] width 244 height 180
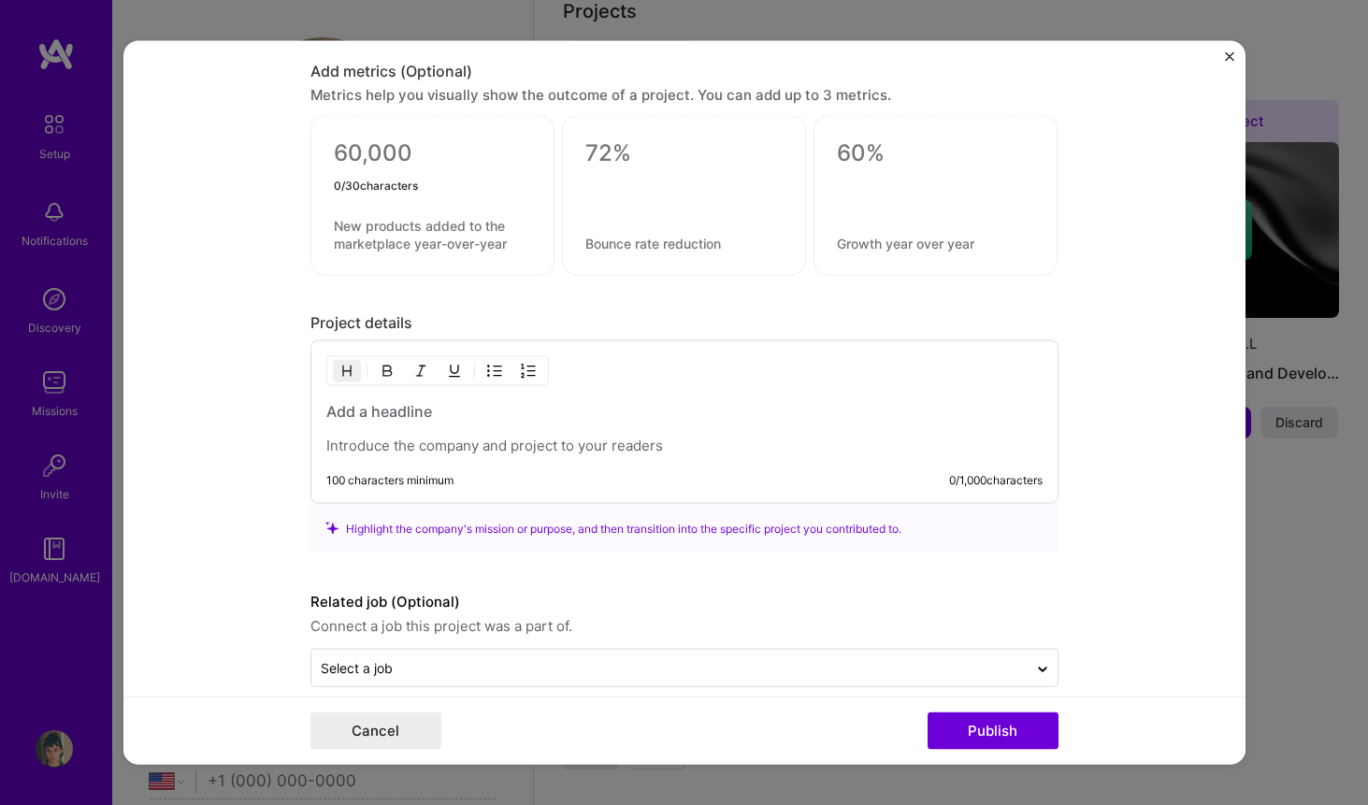
scroll to position [1441, 0]
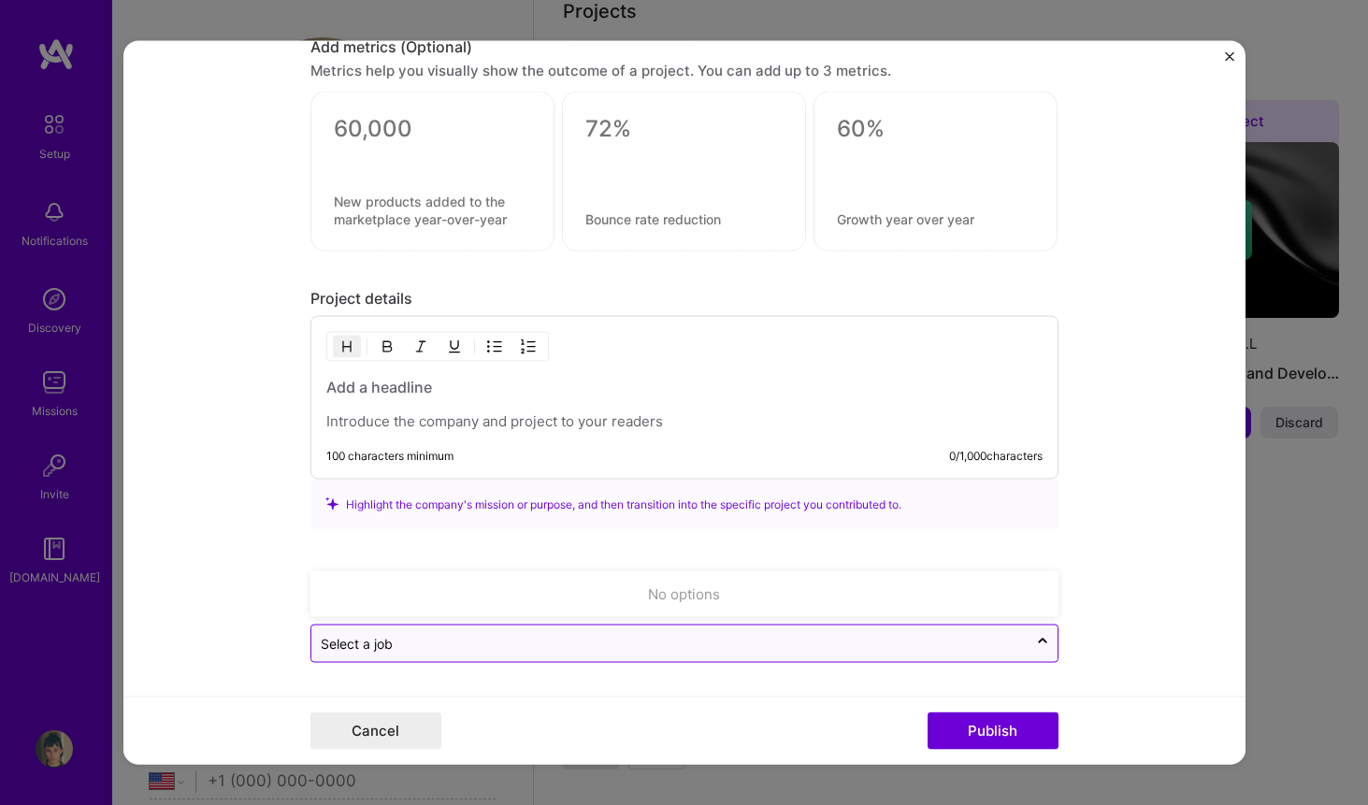
click at [436, 649] on input "text" at bounding box center [670, 644] width 698 height 20
click at [532, 634] on input "text" at bounding box center [670, 644] width 698 height 20
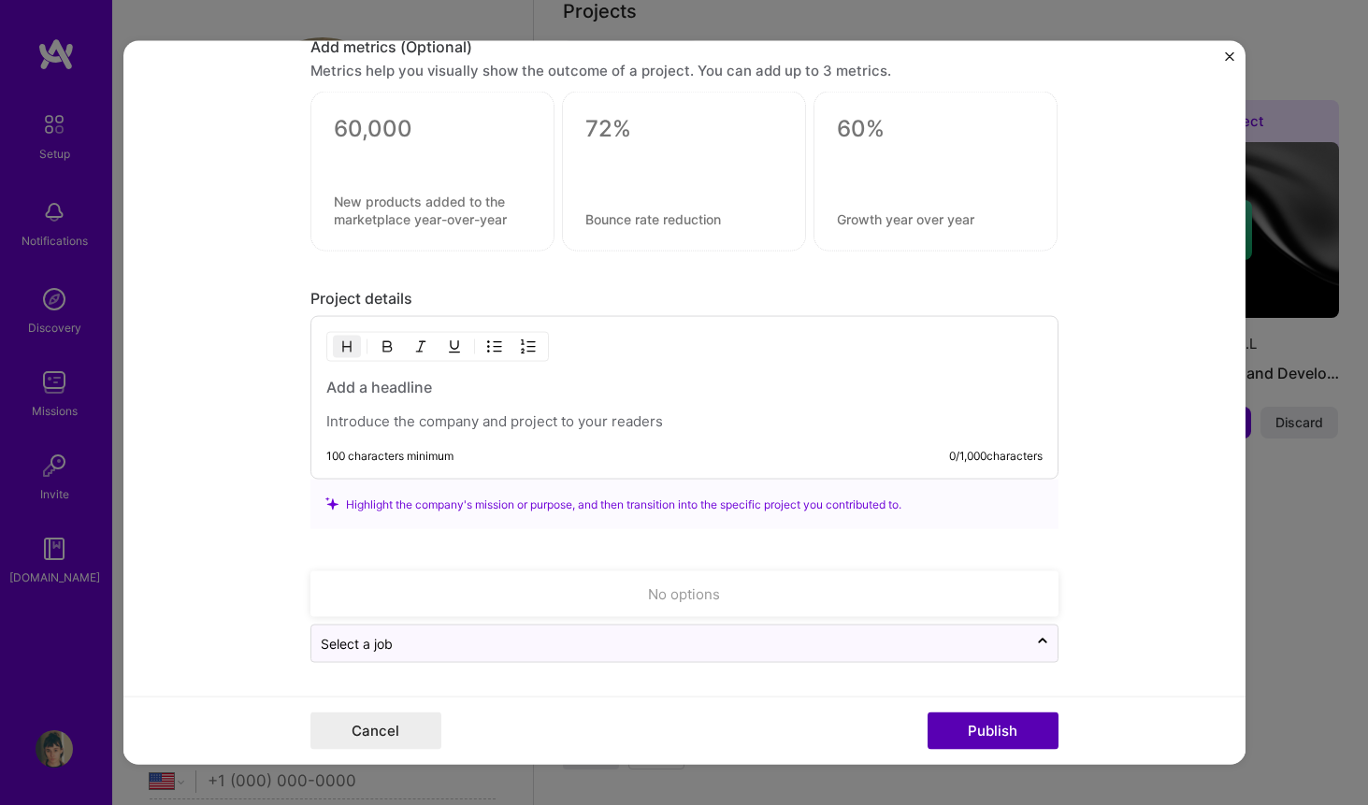
click at [977, 733] on button "Publish" at bounding box center [993, 731] width 131 height 37
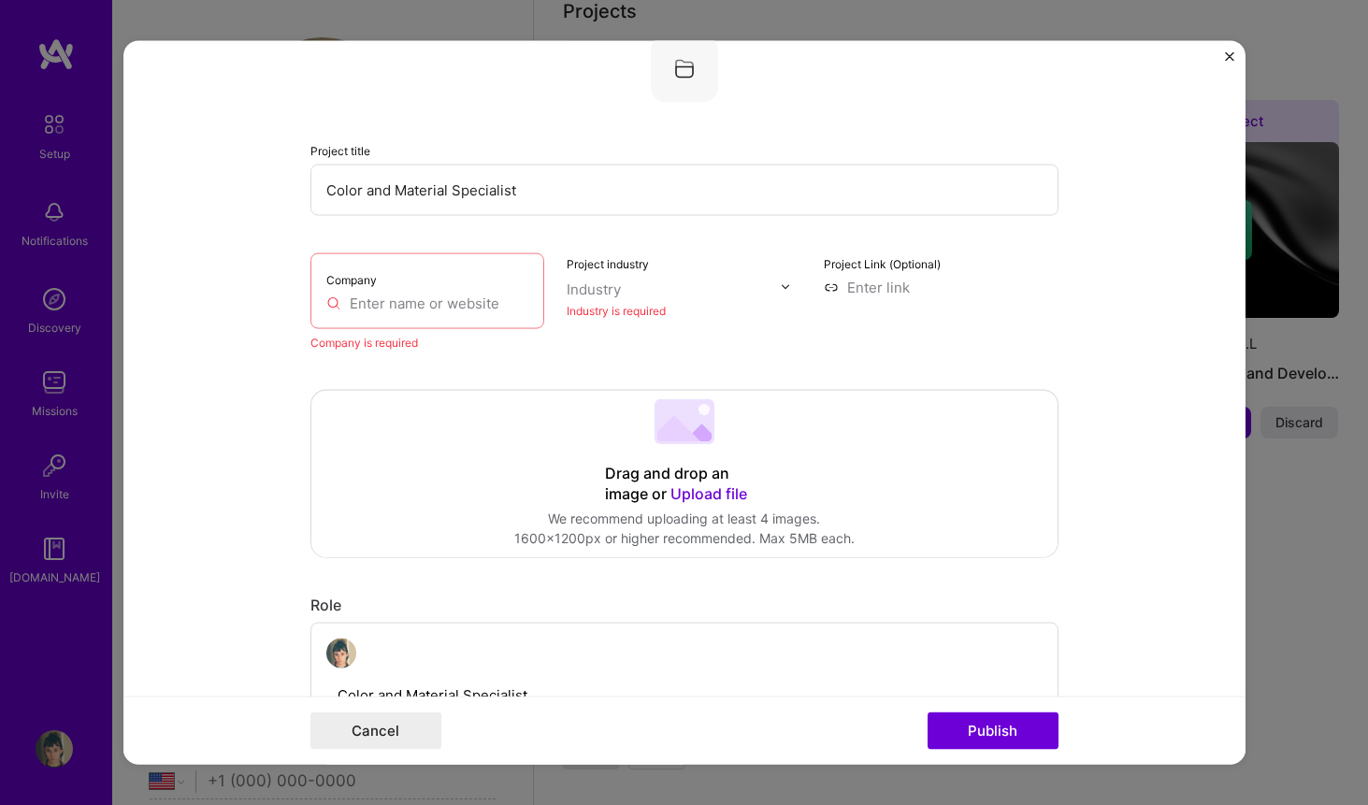
scroll to position [37, 0]
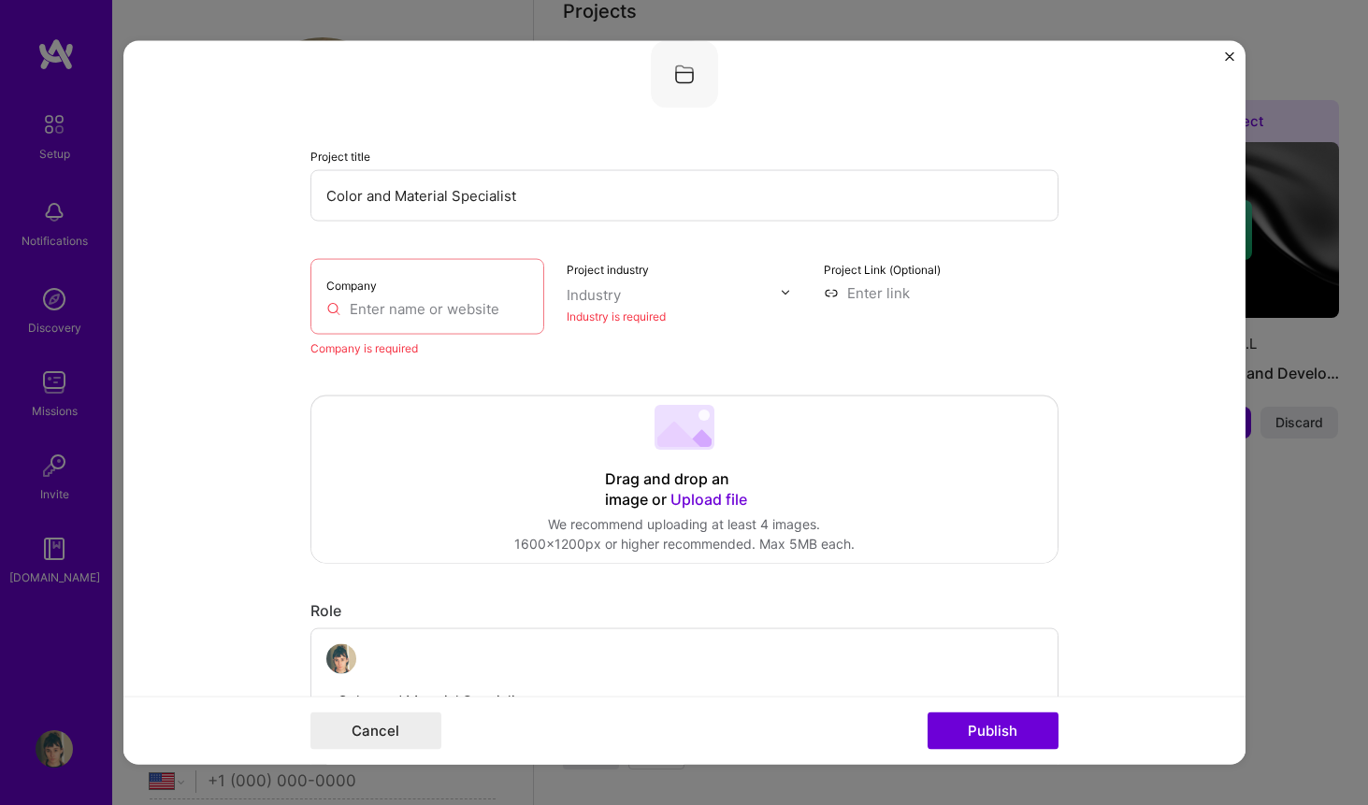
click at [413, 309] on input "text" at bounding box center [427, 308] width 203 height 20
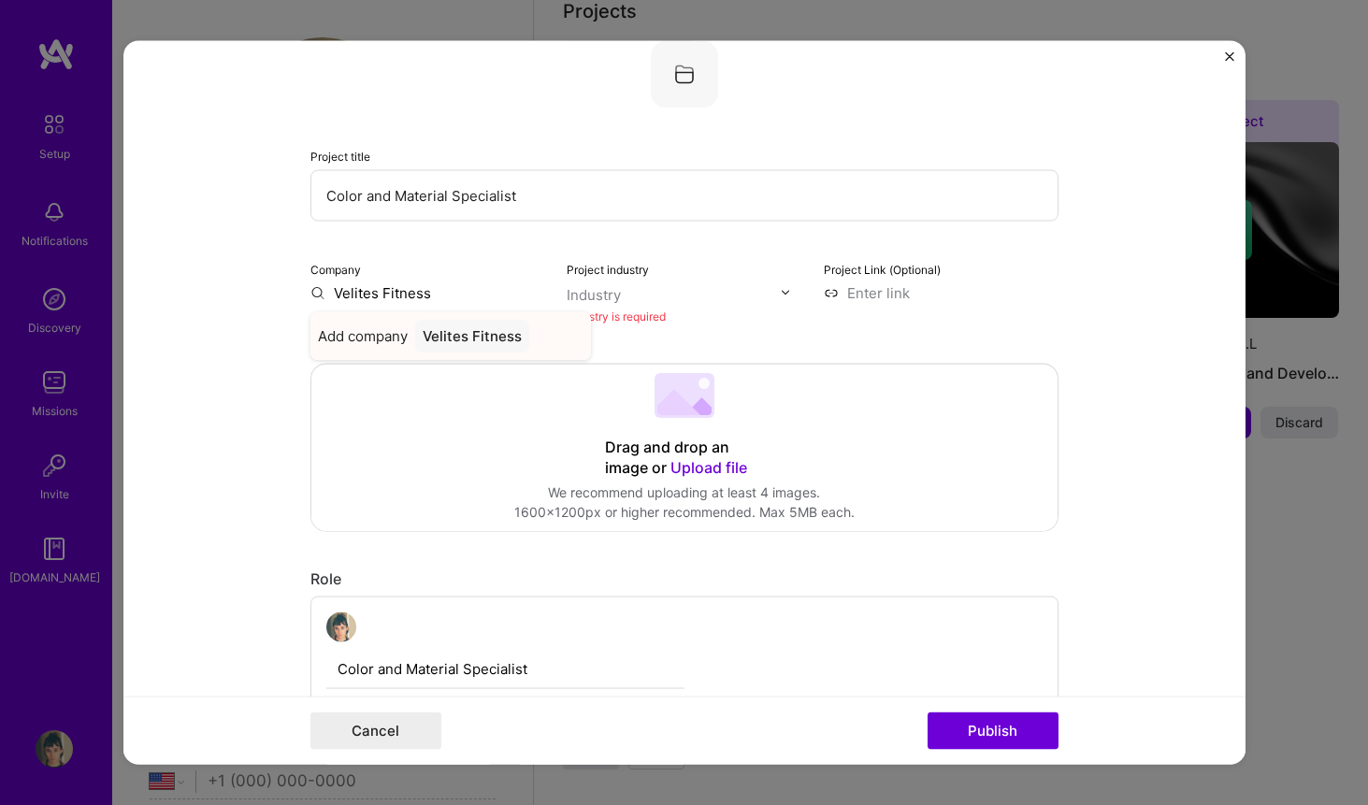
type input "Velites Fitness"
click at [439, 337] on div "Velites Fitness" at bounding box center [472, 335] width 114 height 33
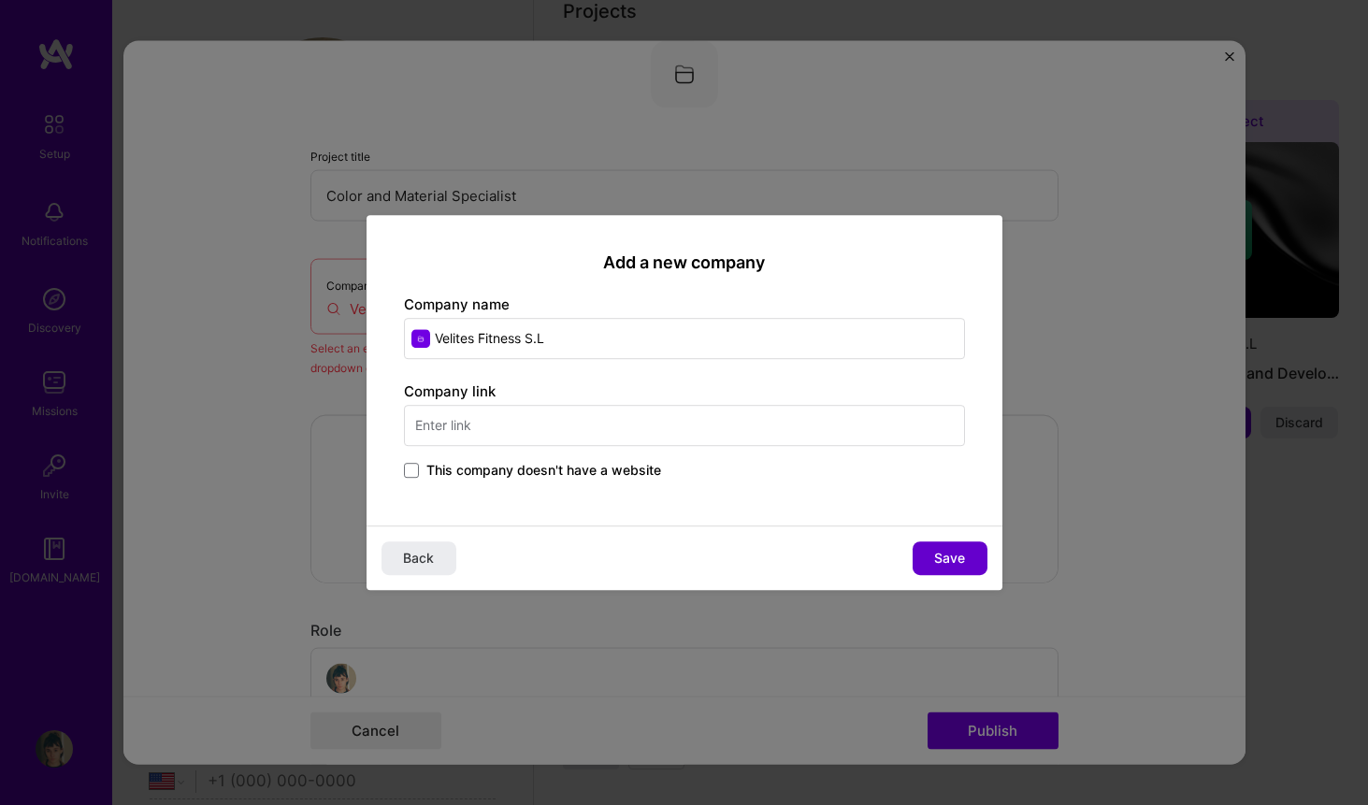
type input "Velites Fitness S.L"
click at [955, 557] on span "Save" at bounding box center [949, 558] width 31 height 19
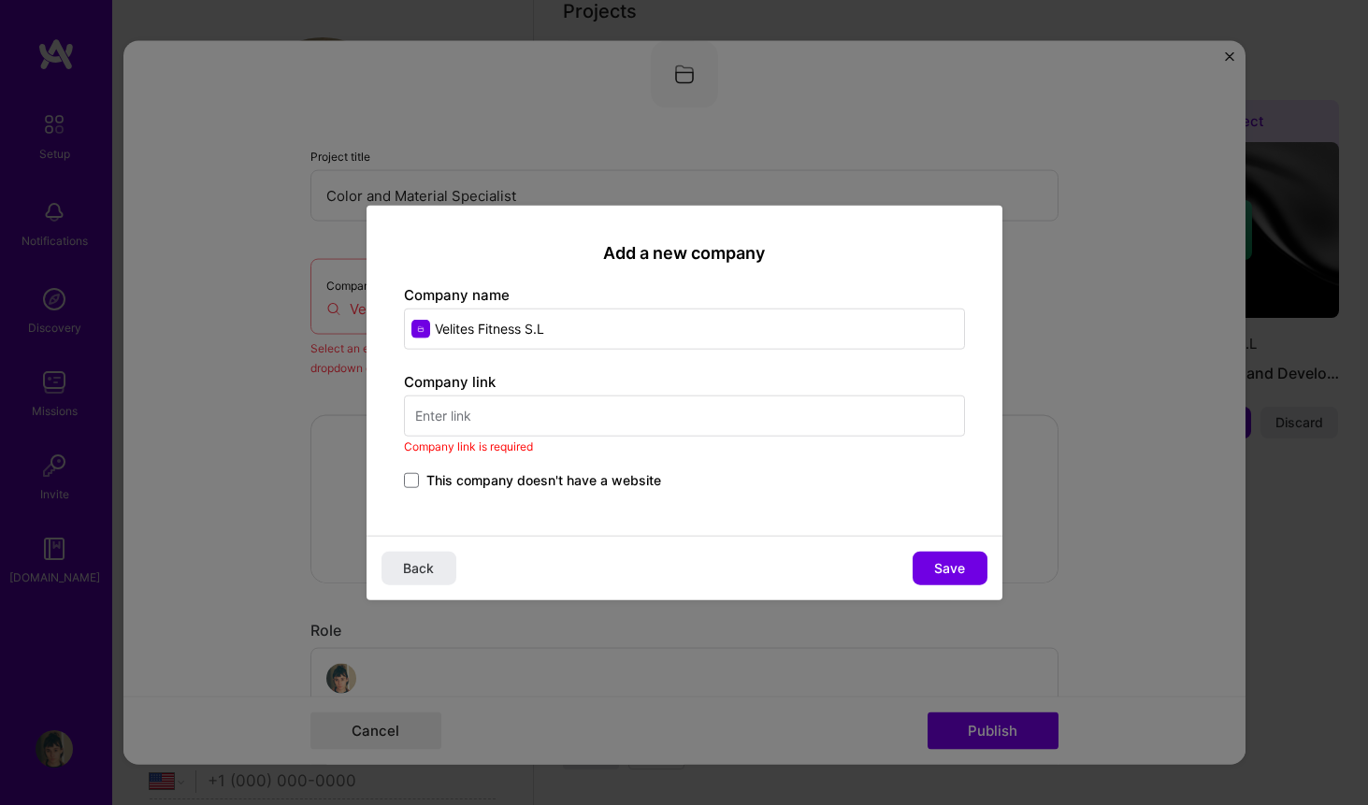
click at [652, 421] on input "text" at bounding box center [684, 416] width 561 height 41
click at [422, 574] on span "Back" at bounding box center [418, 568] width 31 height 19
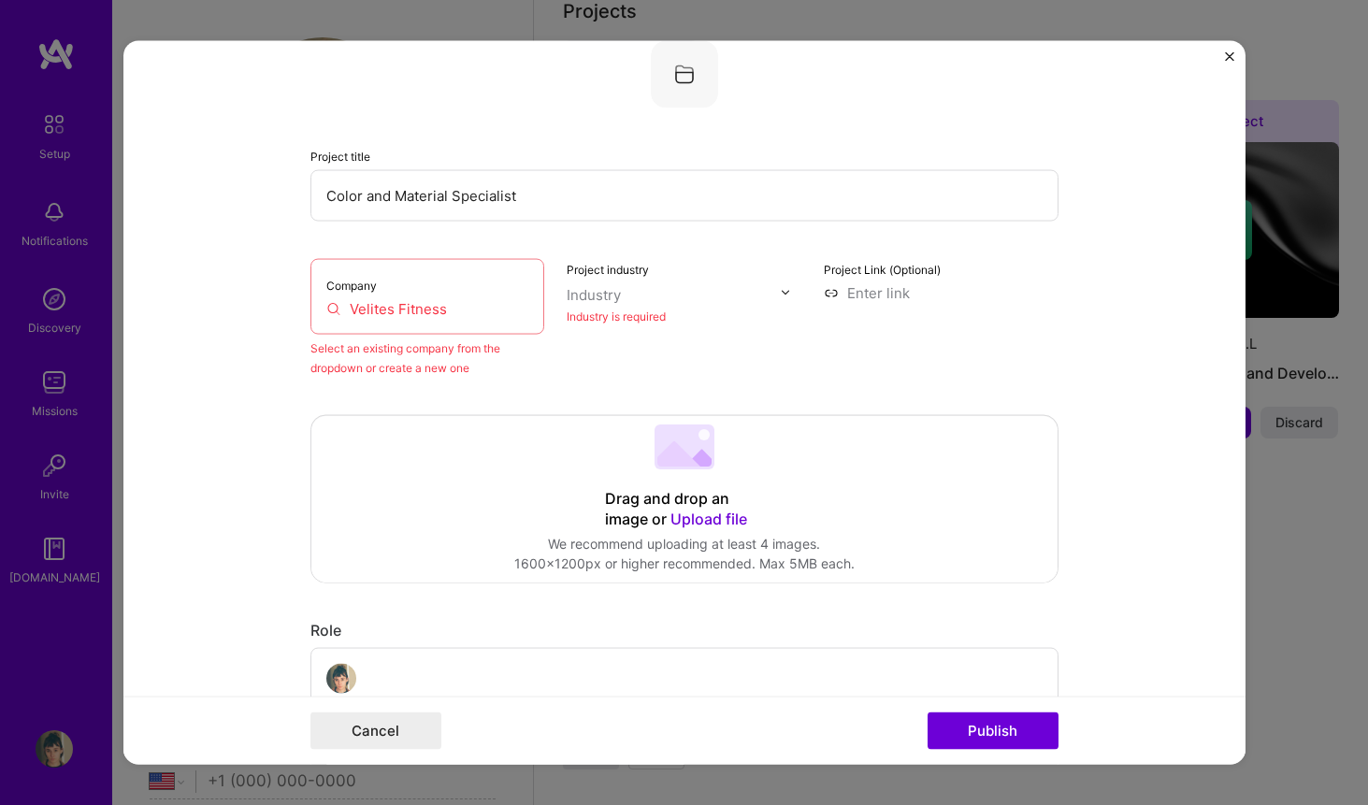
click at [702, 296] on input "text" at bounding box center [673, 294] width 213 height 20
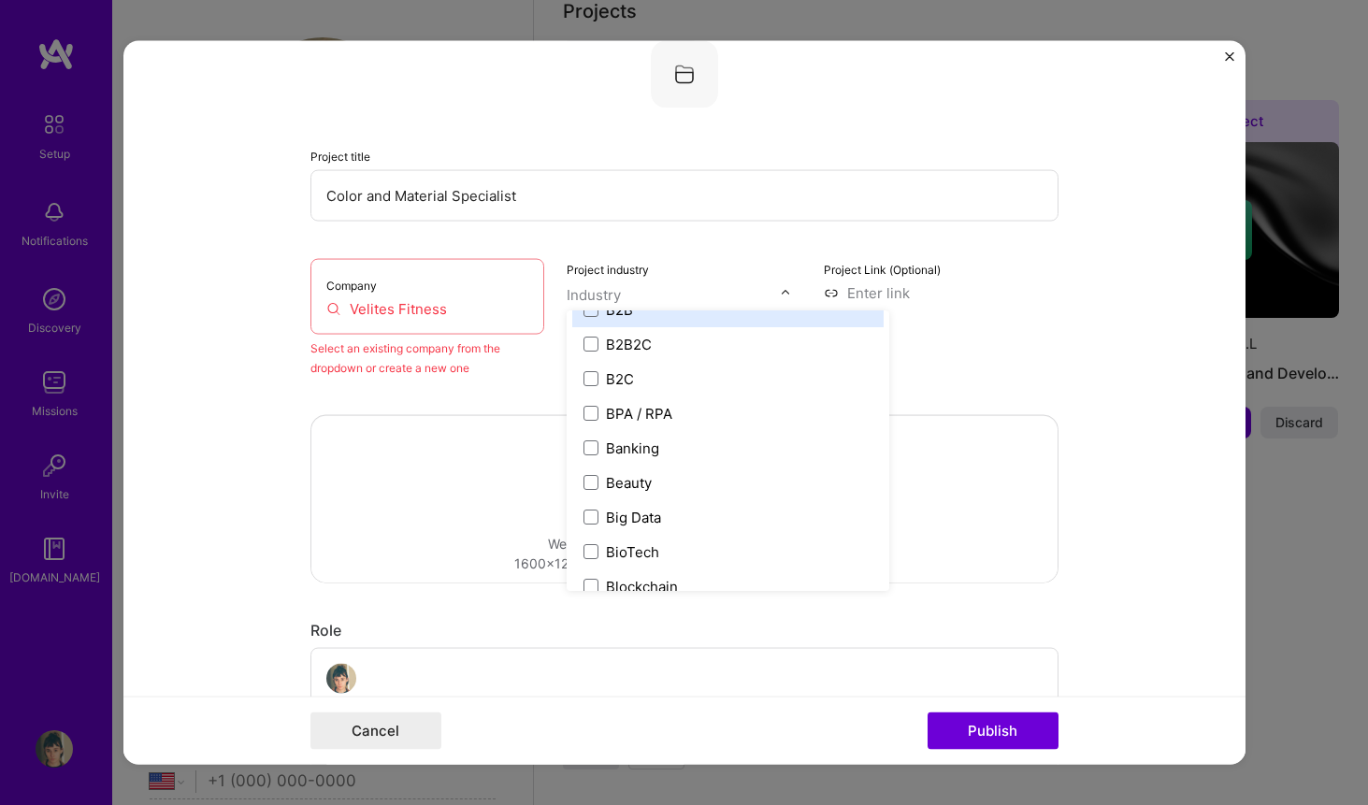
scroll to position [553, 0]
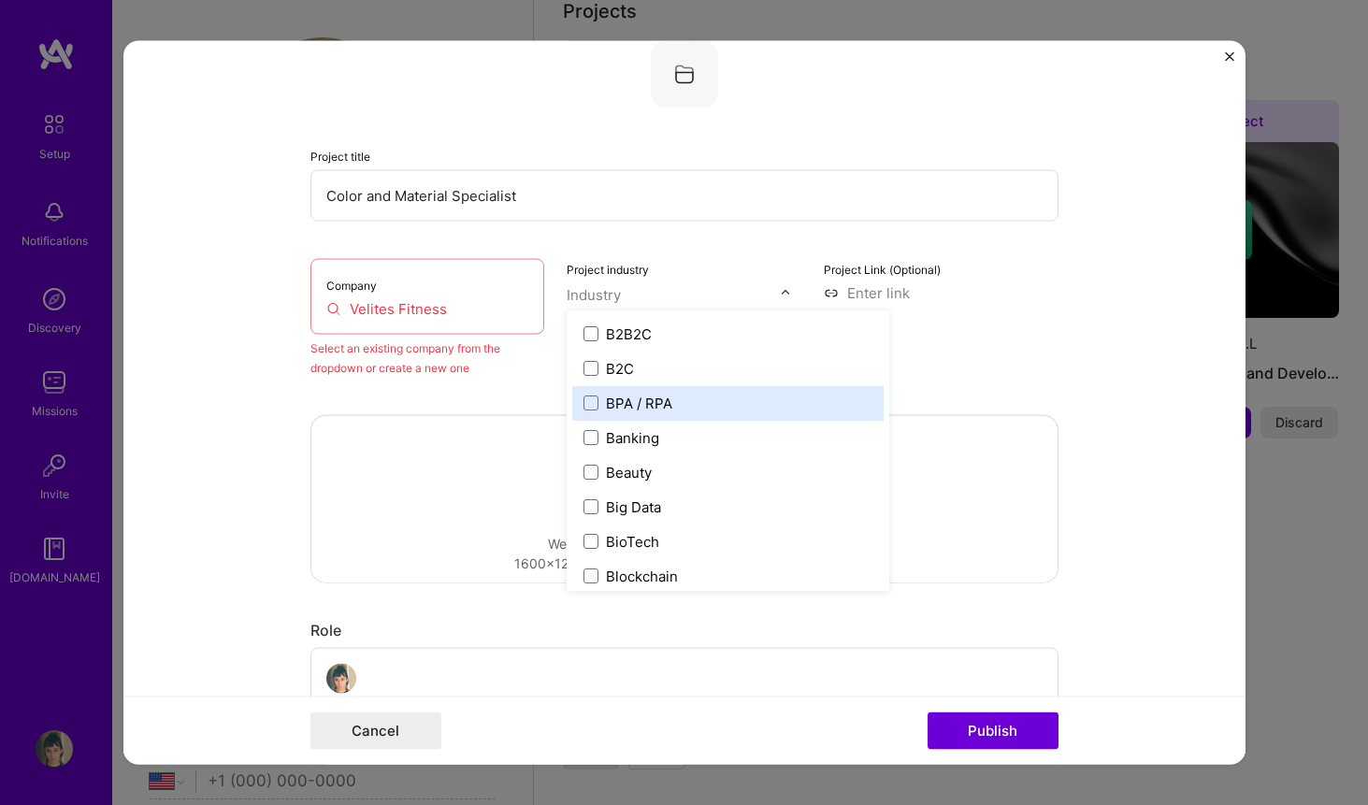
type input "f"
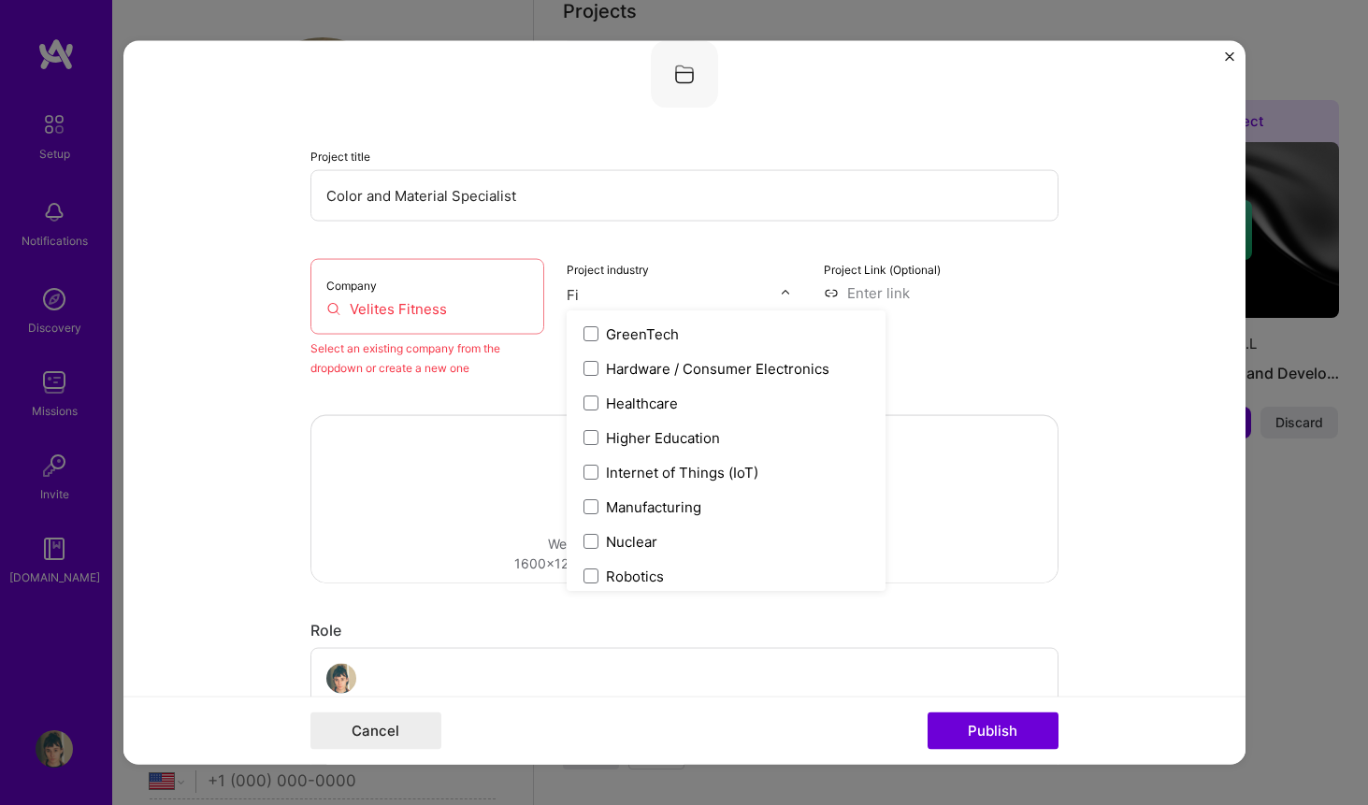
scroll to position [0, 0]
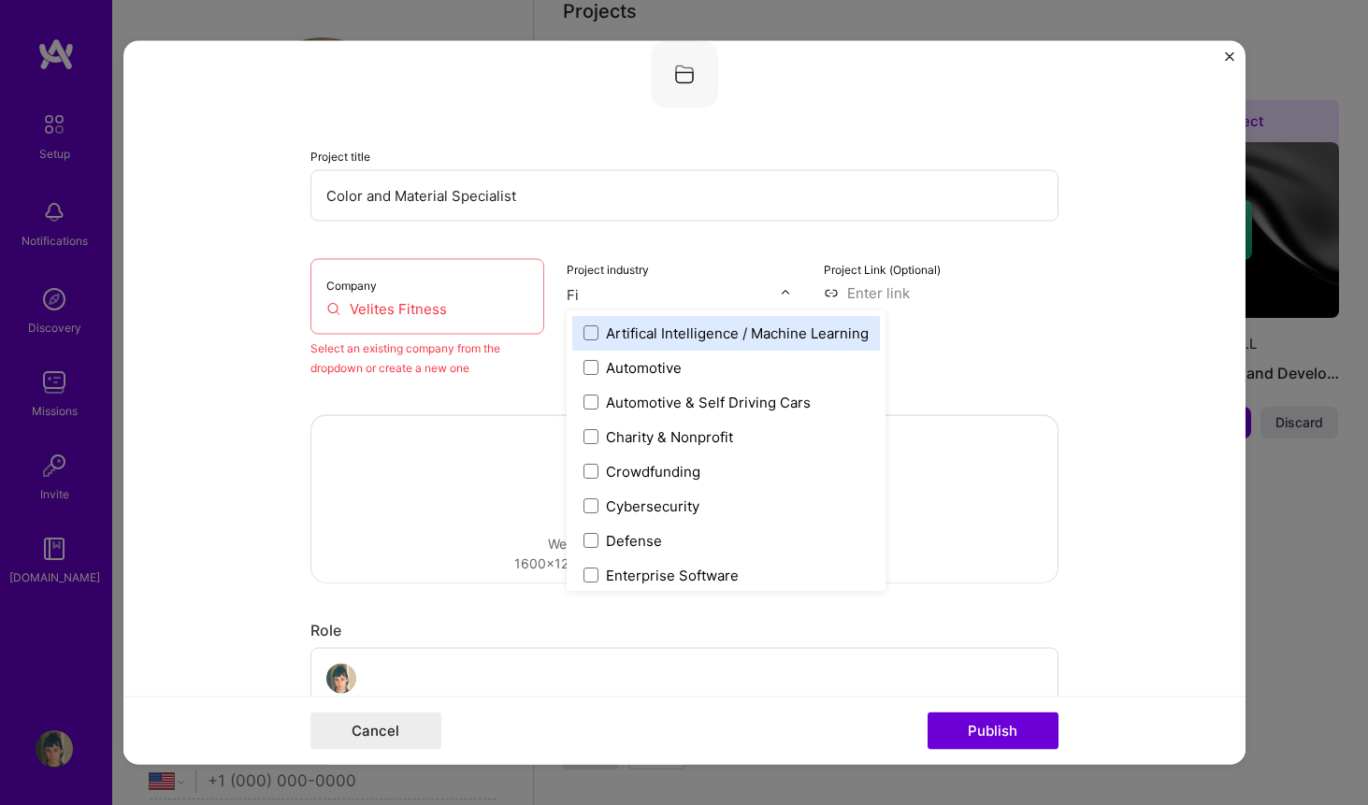
type input "Fit"
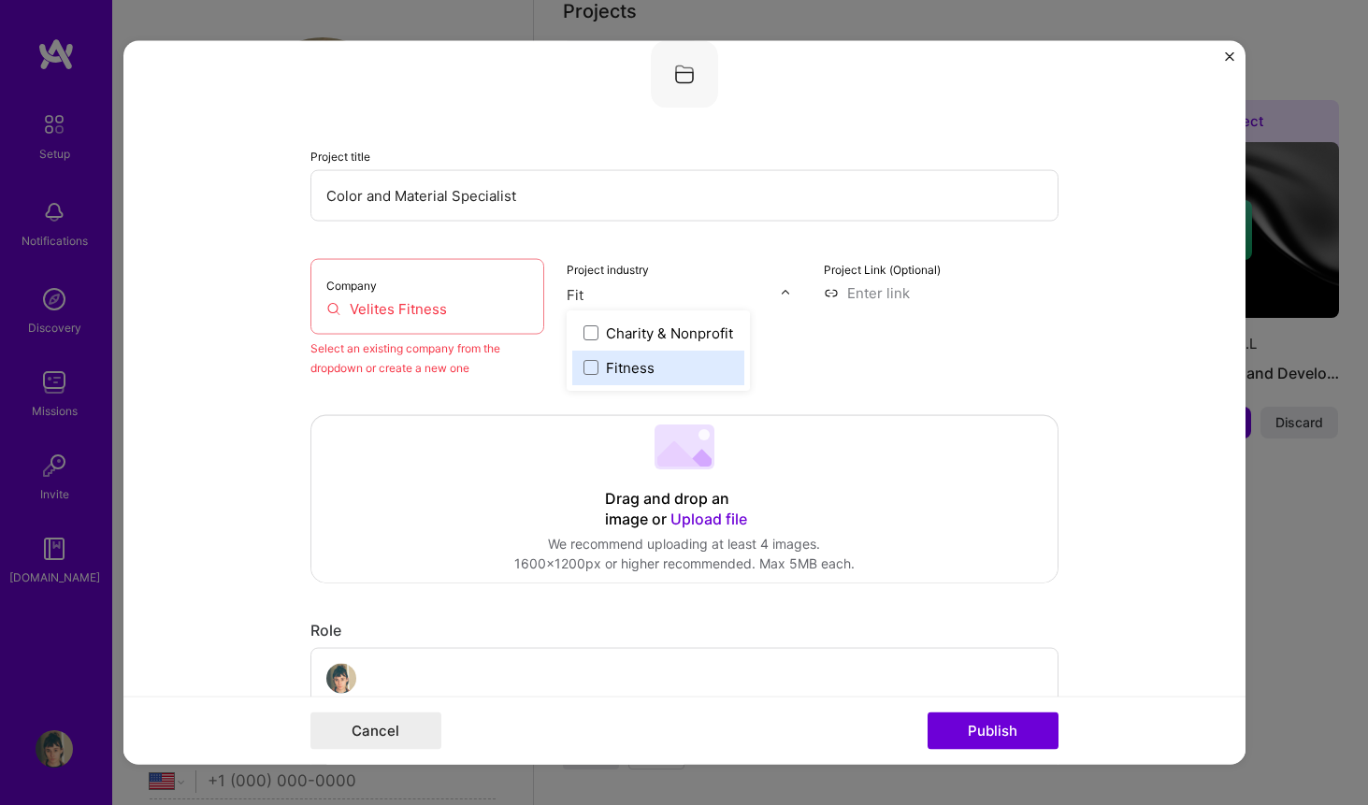
click at [621, 368] on div "Fitness" at bounding box center [630, 367] width 49 height 20
click at [1010, 354] on div "Project Link (Optional)" at bounding box center [941, 317] width 235 height 119
click at [478, 314] on input "Velites Fitness" at bounding box center [427, 308] width 203 height 20
click at [440, 314] on input "Velites Fitness" at bounding box center [427, 308] width 203 height 20
drag, startPoint x: 465, startPoint y: 314, endPoint x: 293, endPoint y: 314, distance: 172.1
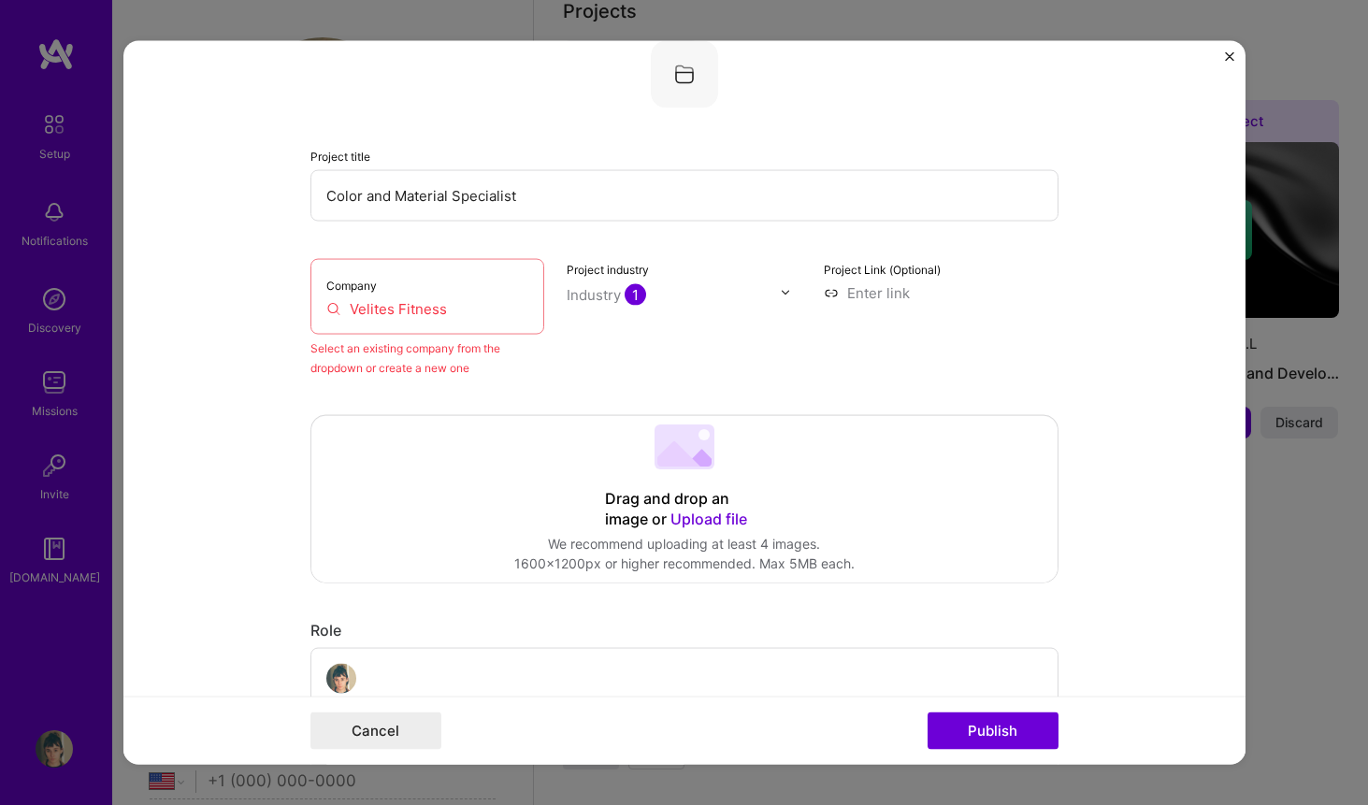
click at [293, 314] on form "Project title Color and Material Specialist Company Velites Fitness Select an e…" at bounding box center [684, 402] width 1122 height 725
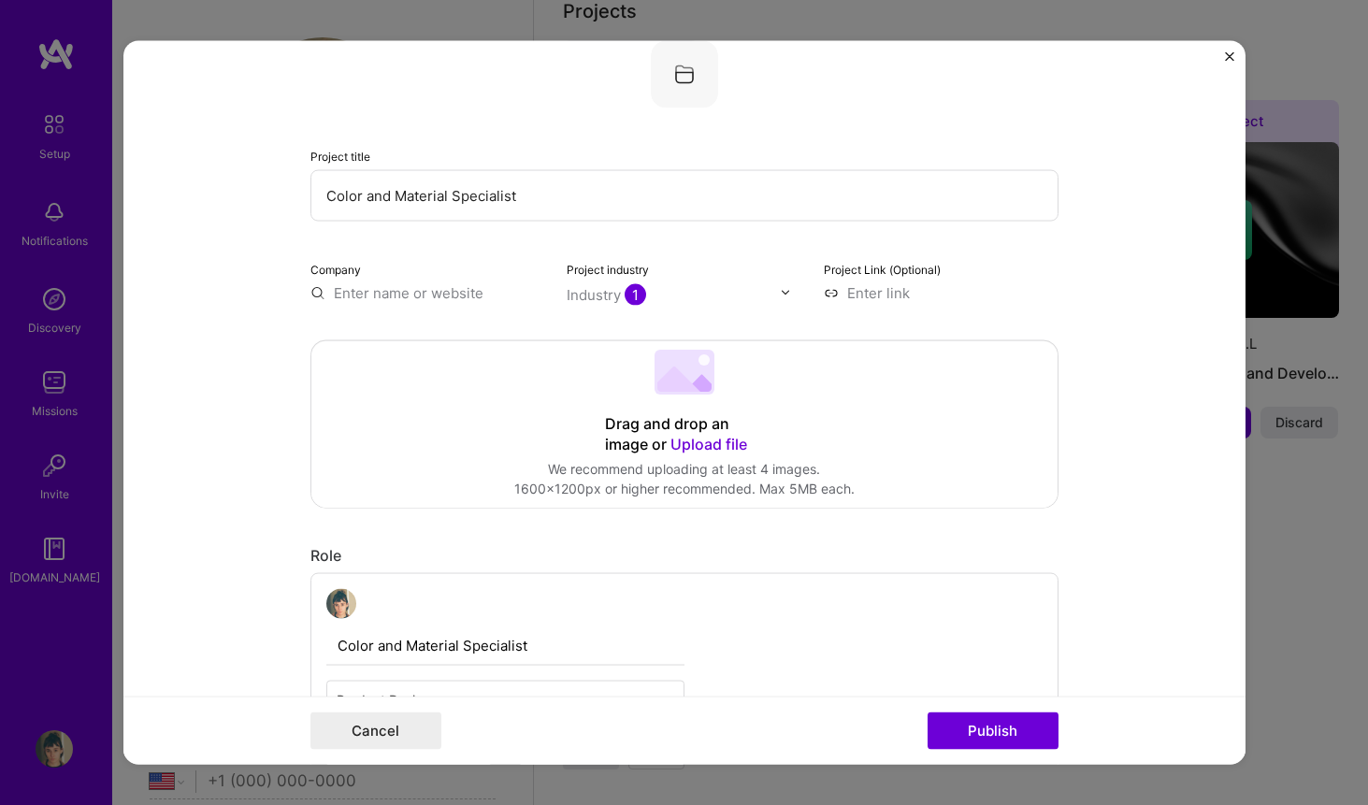
click at [282, 350] on form "Project title Color and Material Specialist Company Project industry Industry 1…" at bounding box center [684, 402] width 1122 height 725
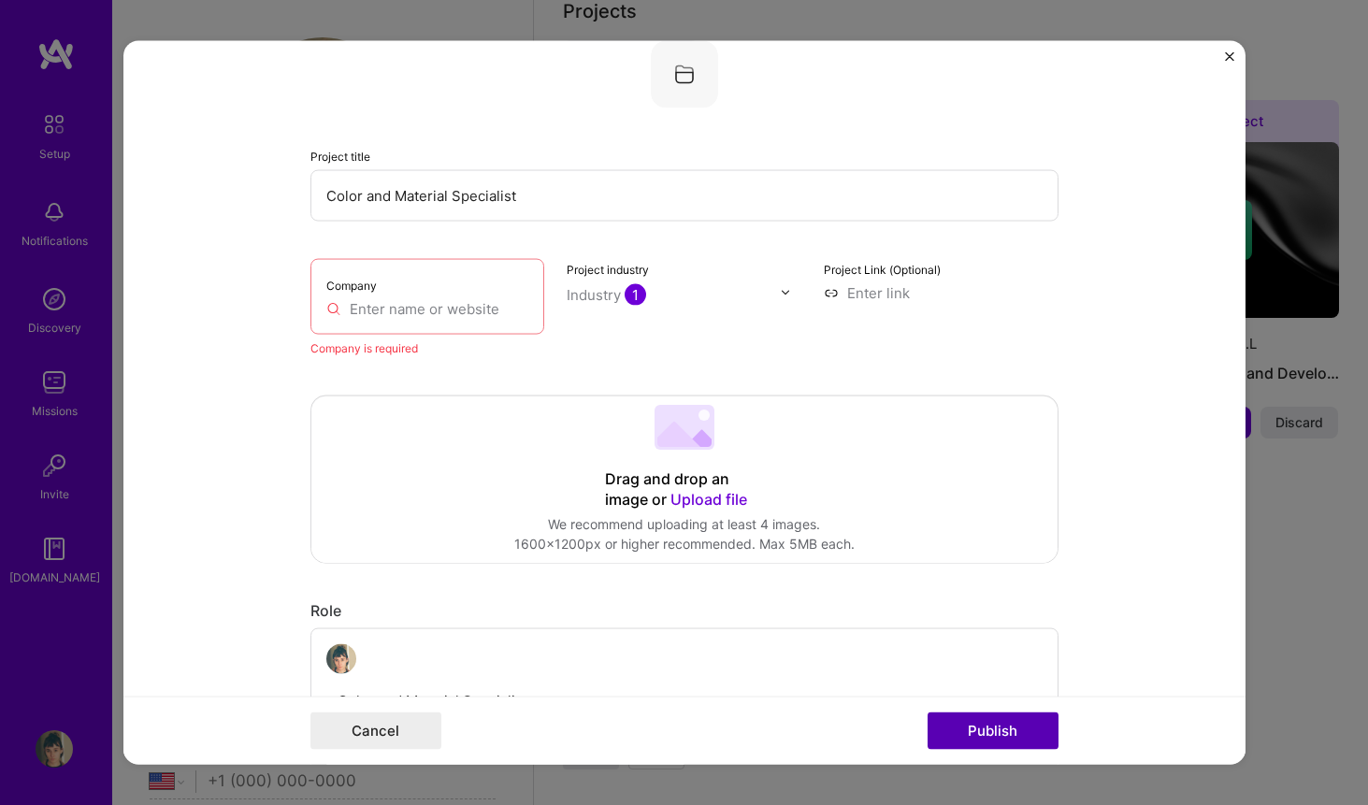
click at [963, 739] on button "Publish" at bounding box center [993, 731] width 131 height 37
click at [451, 303] on input "text" at bounding box center [427, 308] width 203 height 20
click at [1232, 52] on img "Close" at bounding box center [1229, 55] width 9 height 9
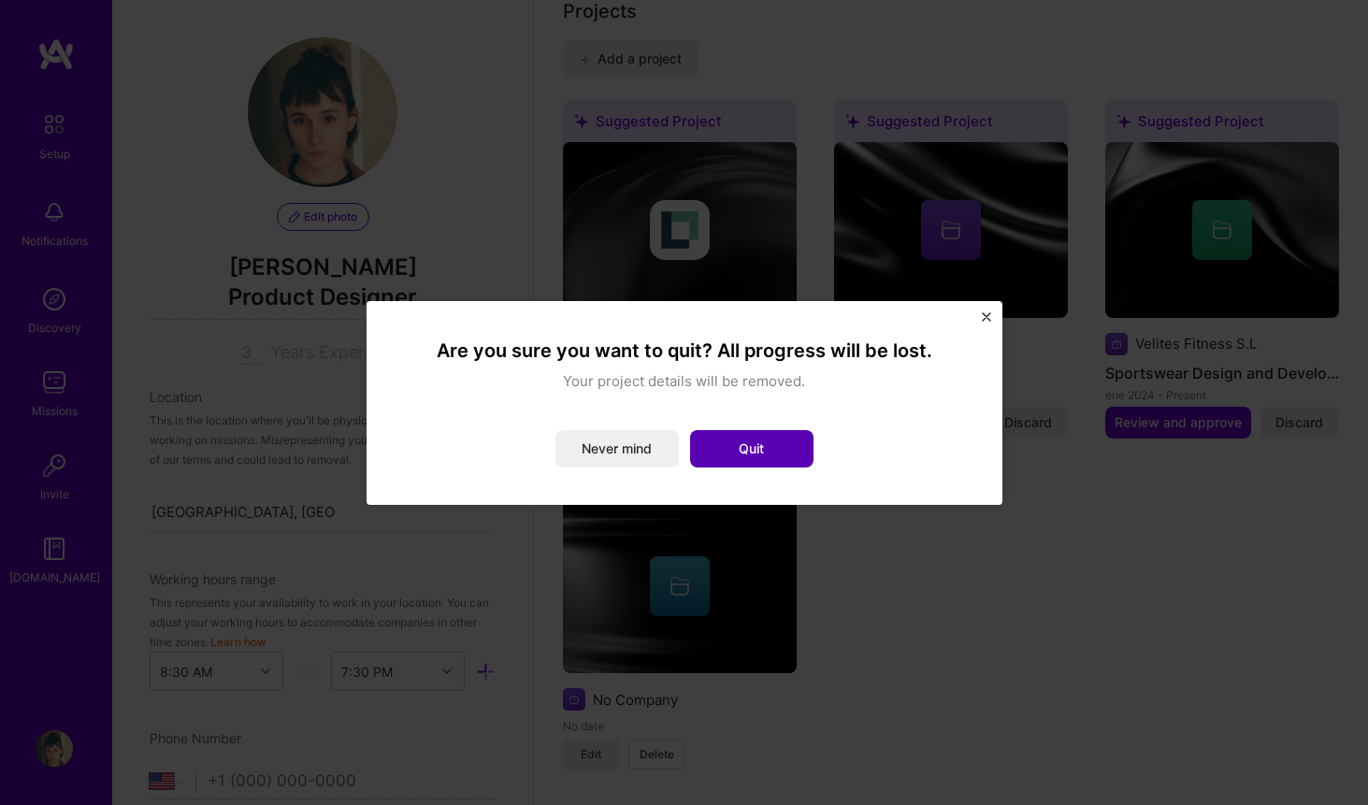
click at [723, 444] on button "Quit" at bounding box center [751, 448] width 123 height 37
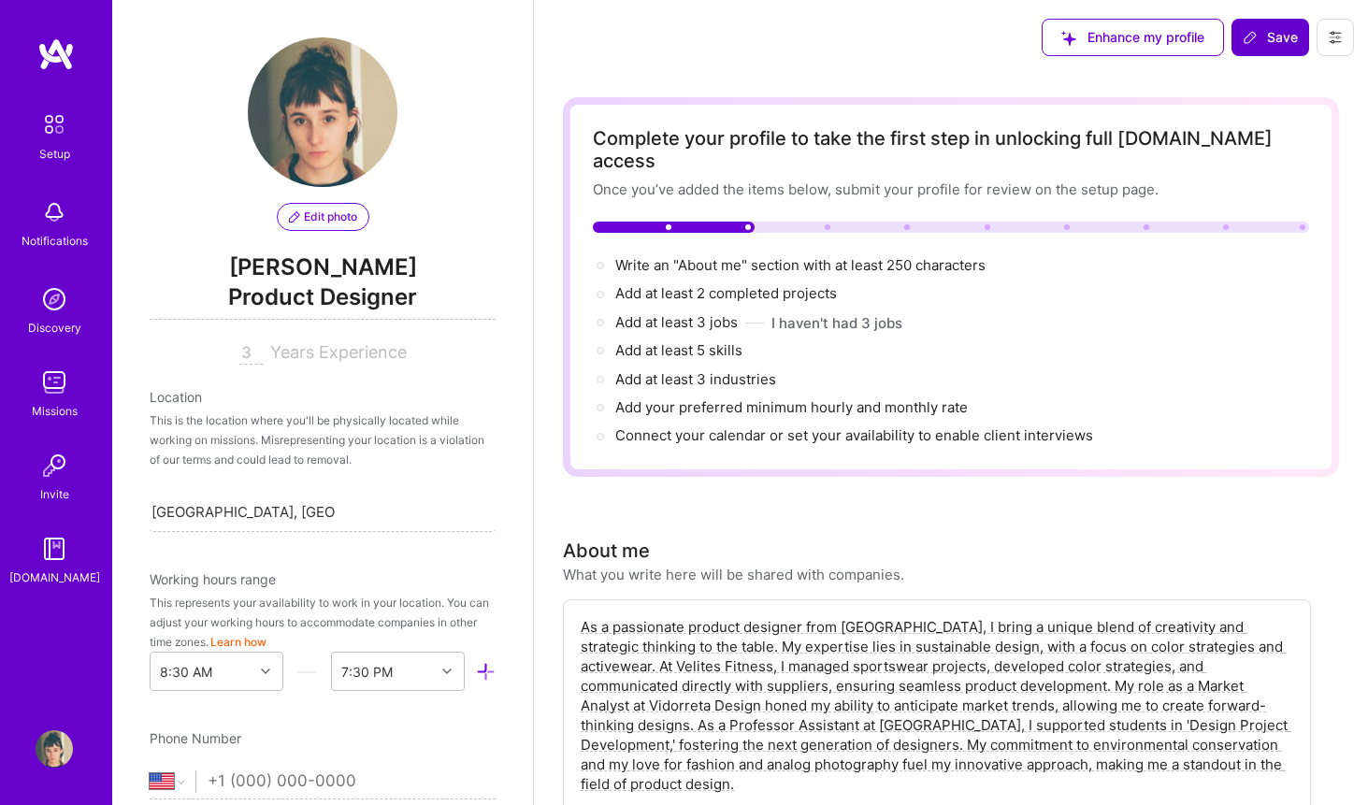
click at [1262, 44] on span "Save" at bounding box center [1270, 37] width 55 height 19
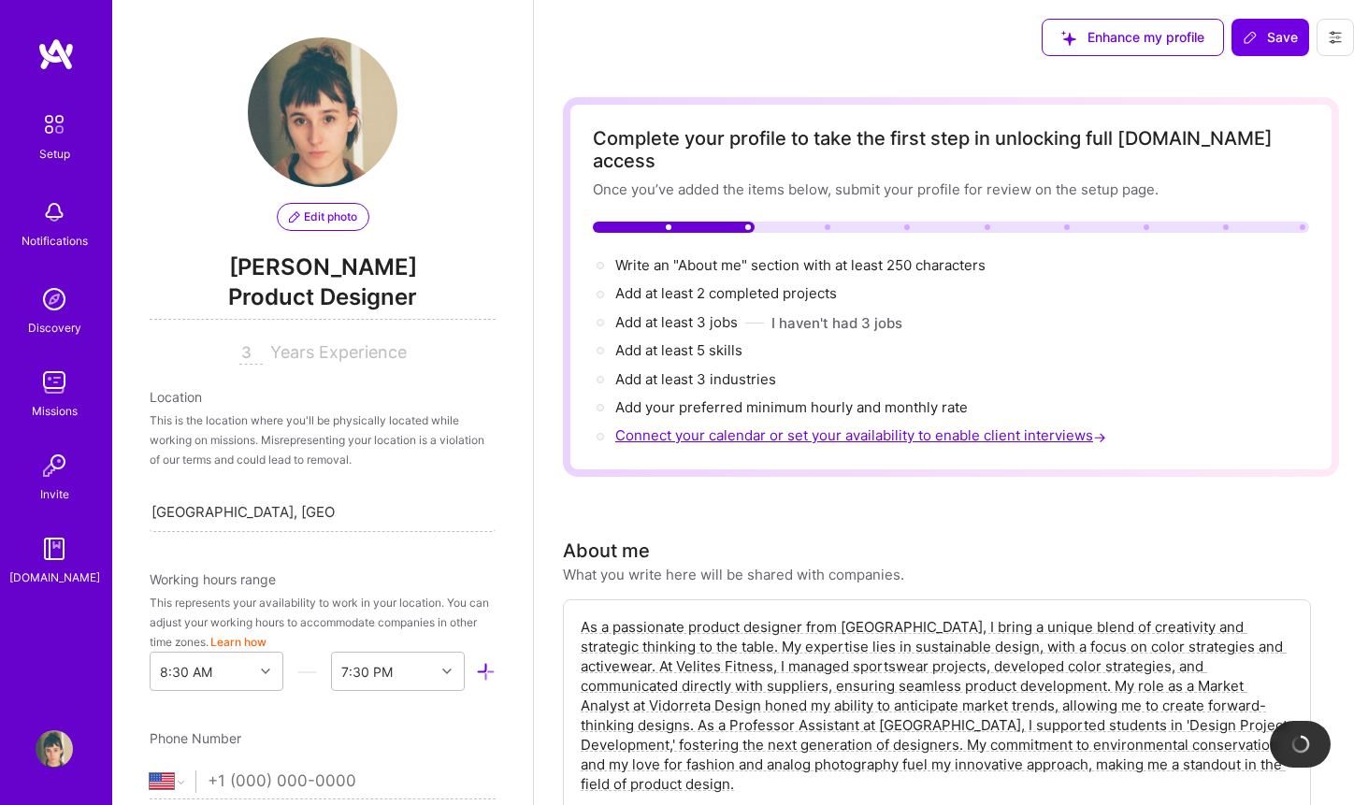
type input "[DATE]"
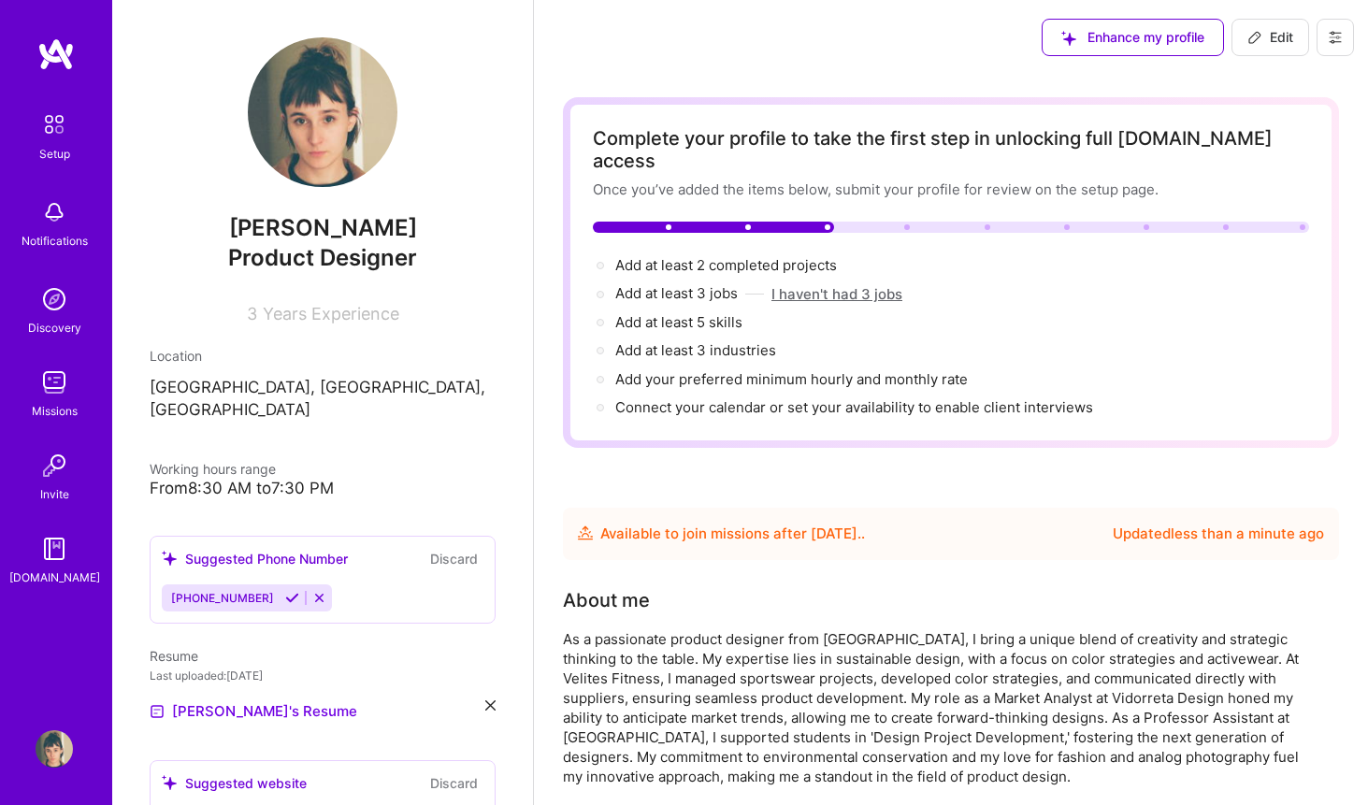
click at [833, 284] on button "I haven't had 3 jobs" at bounding box center [837, 294] width 131 height 20
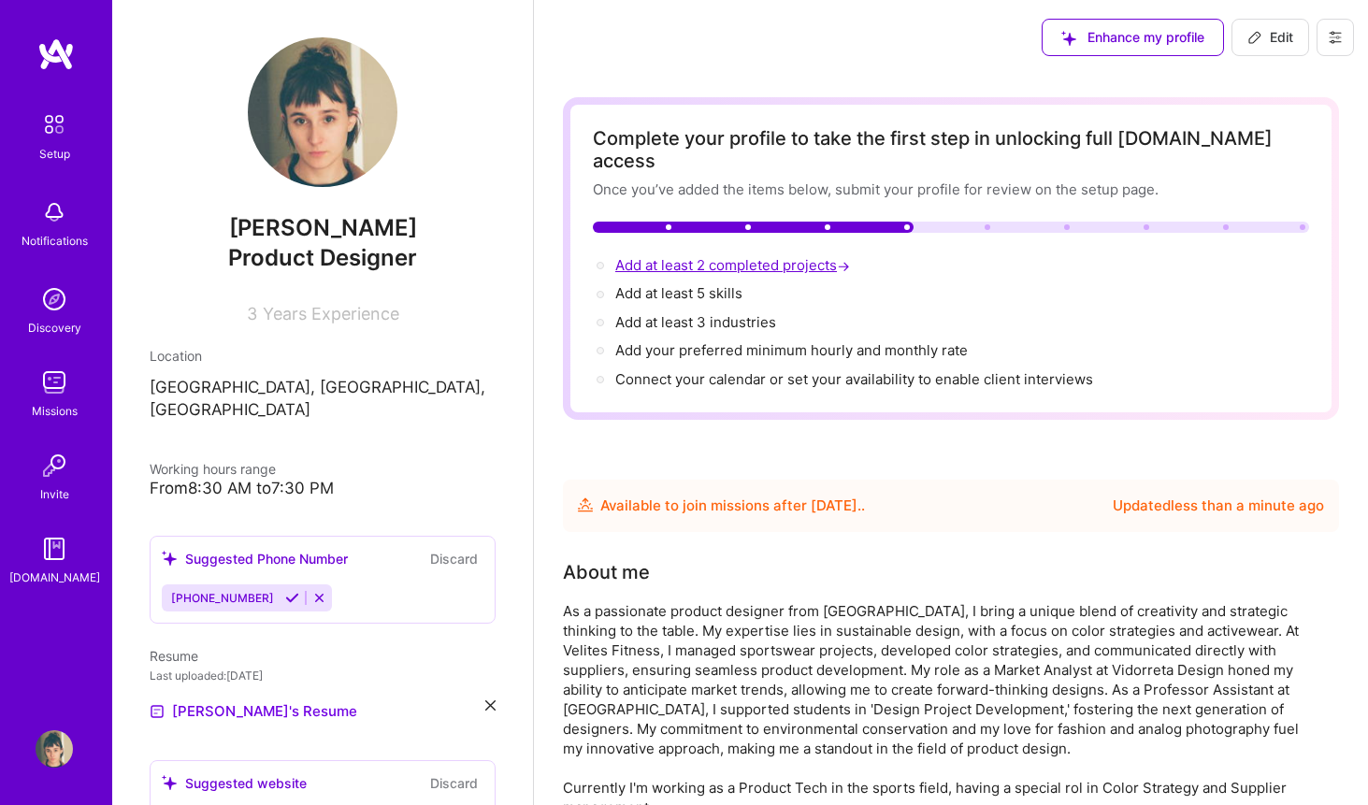
click at [850, 256] on span "→" at bounding box center [843, 266] width 13 height 20
select select "US"
select select "Future Date"
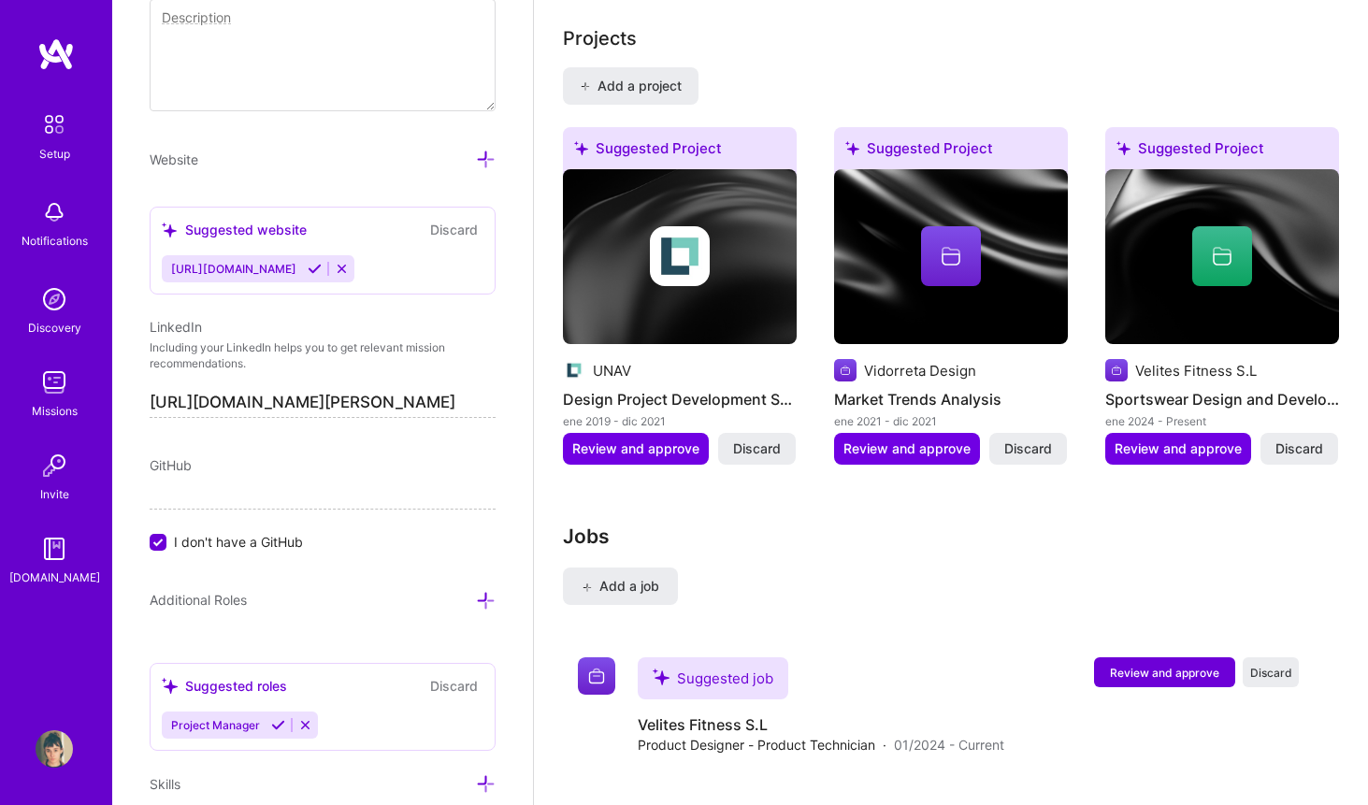
scroll to position [1603, 0]
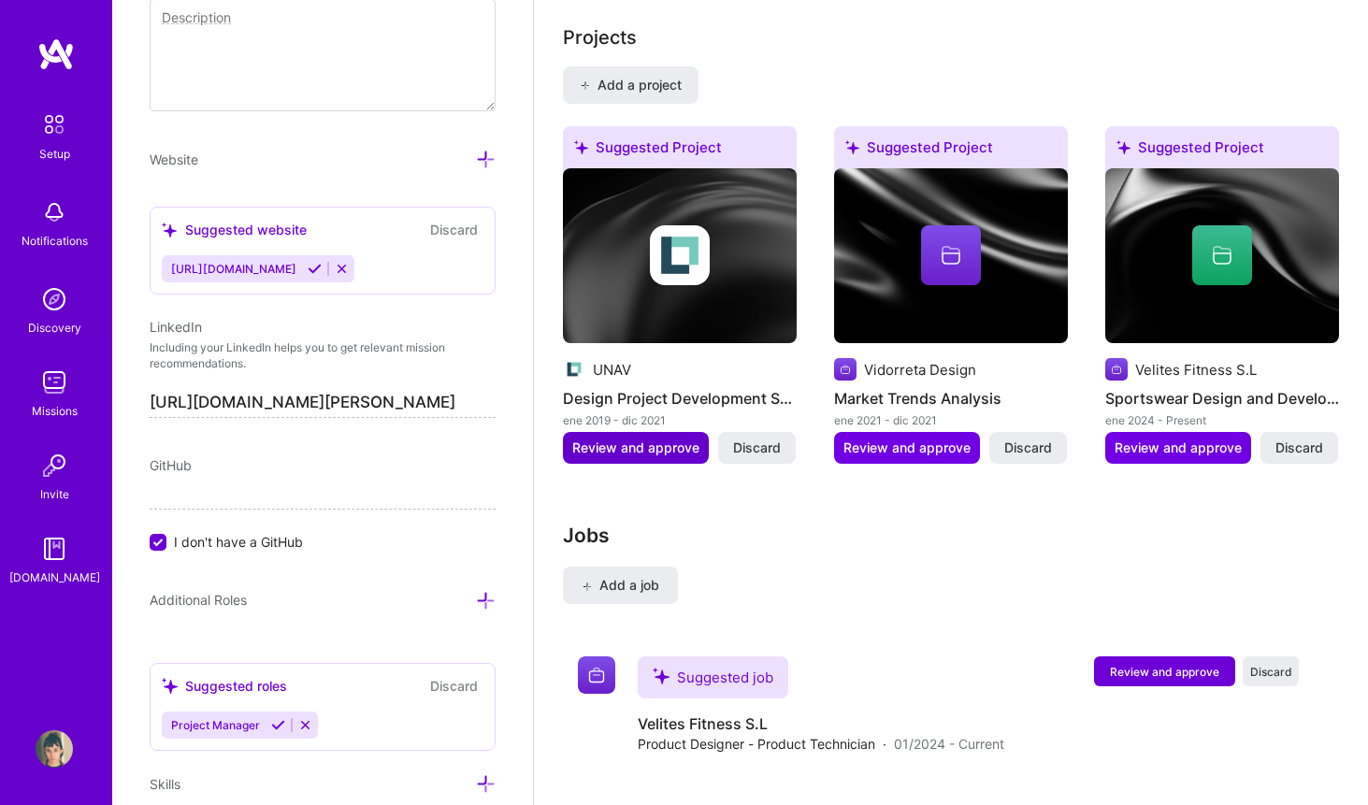
click at [673, 439] on span "Review and approve" at bounding box center [635, 448] width 127 height 19
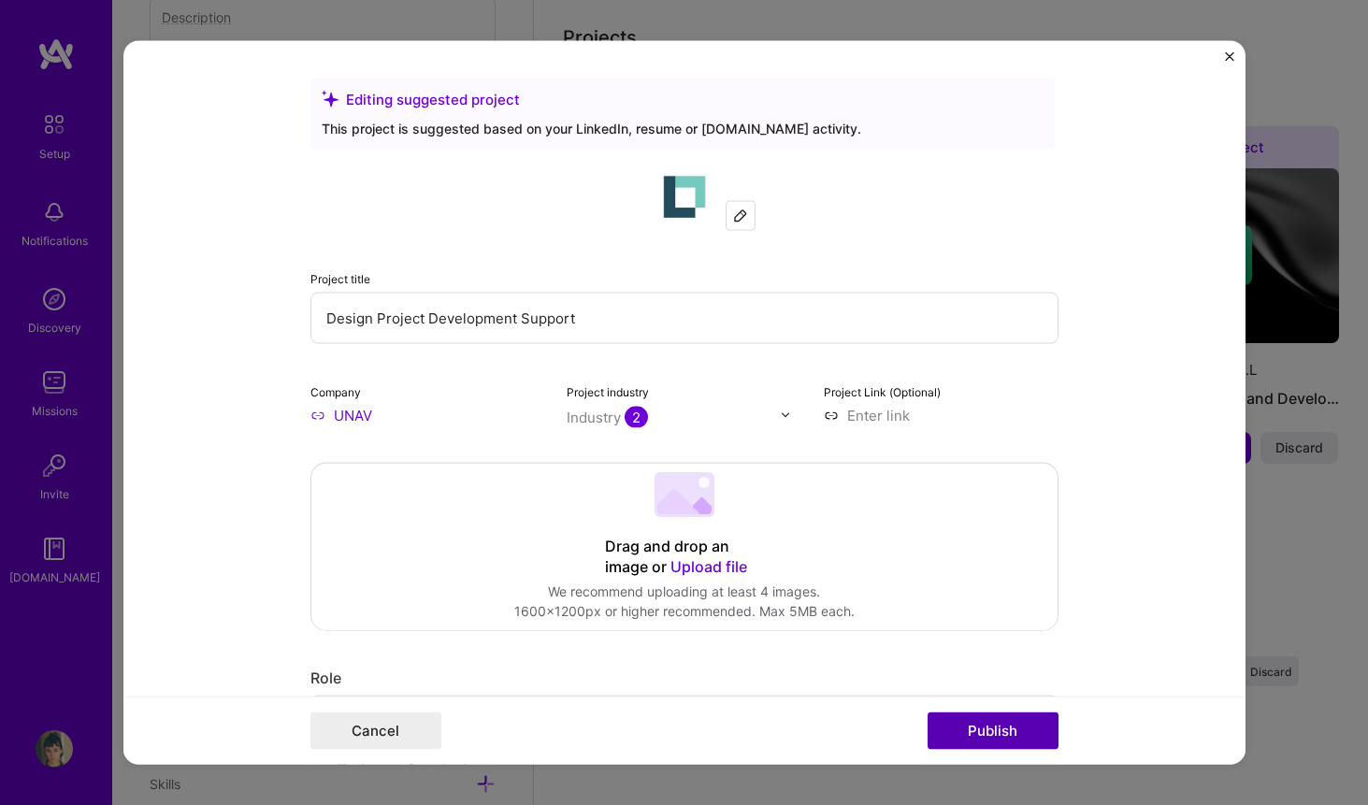
click at [969, 744] on button "Publish" at bounding box center [993, 731] width 131 height 37
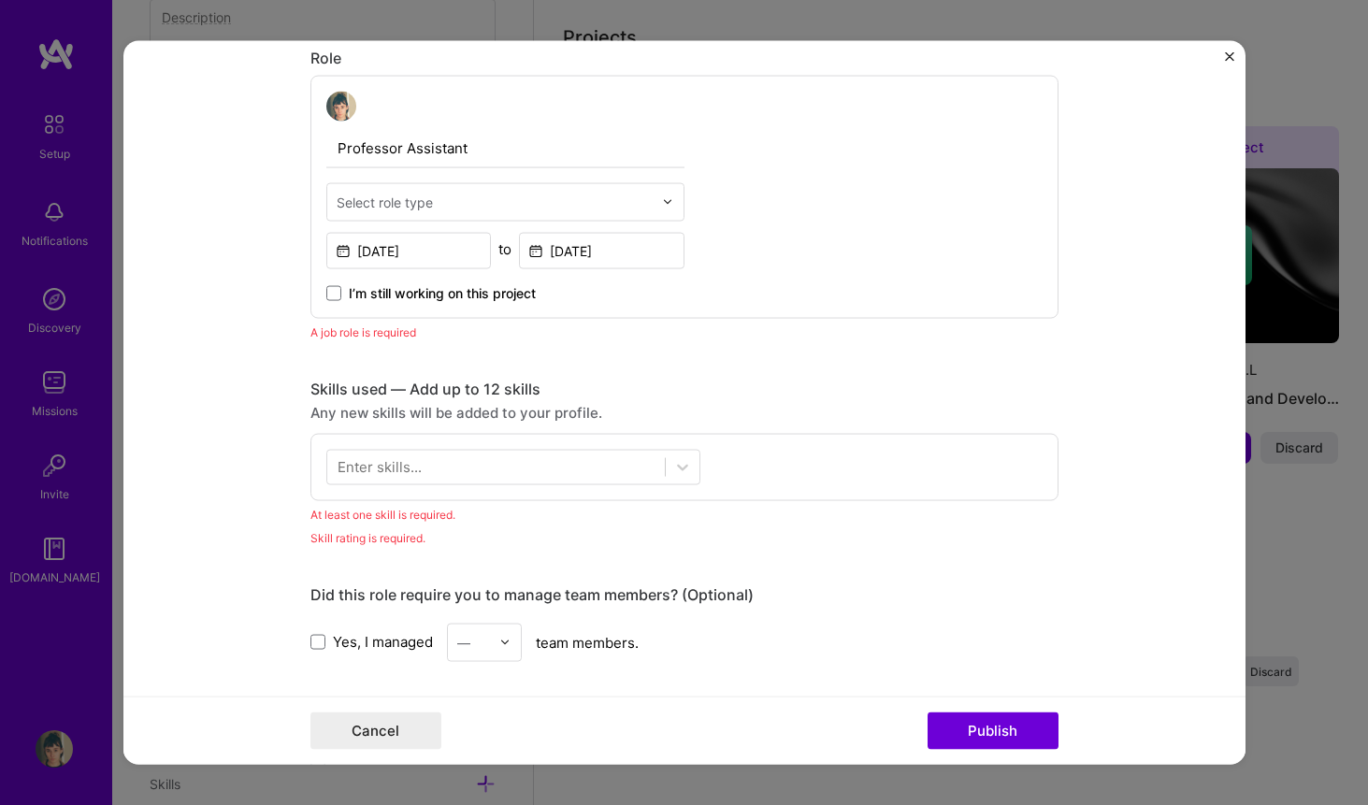
scroll to position [629, 0]
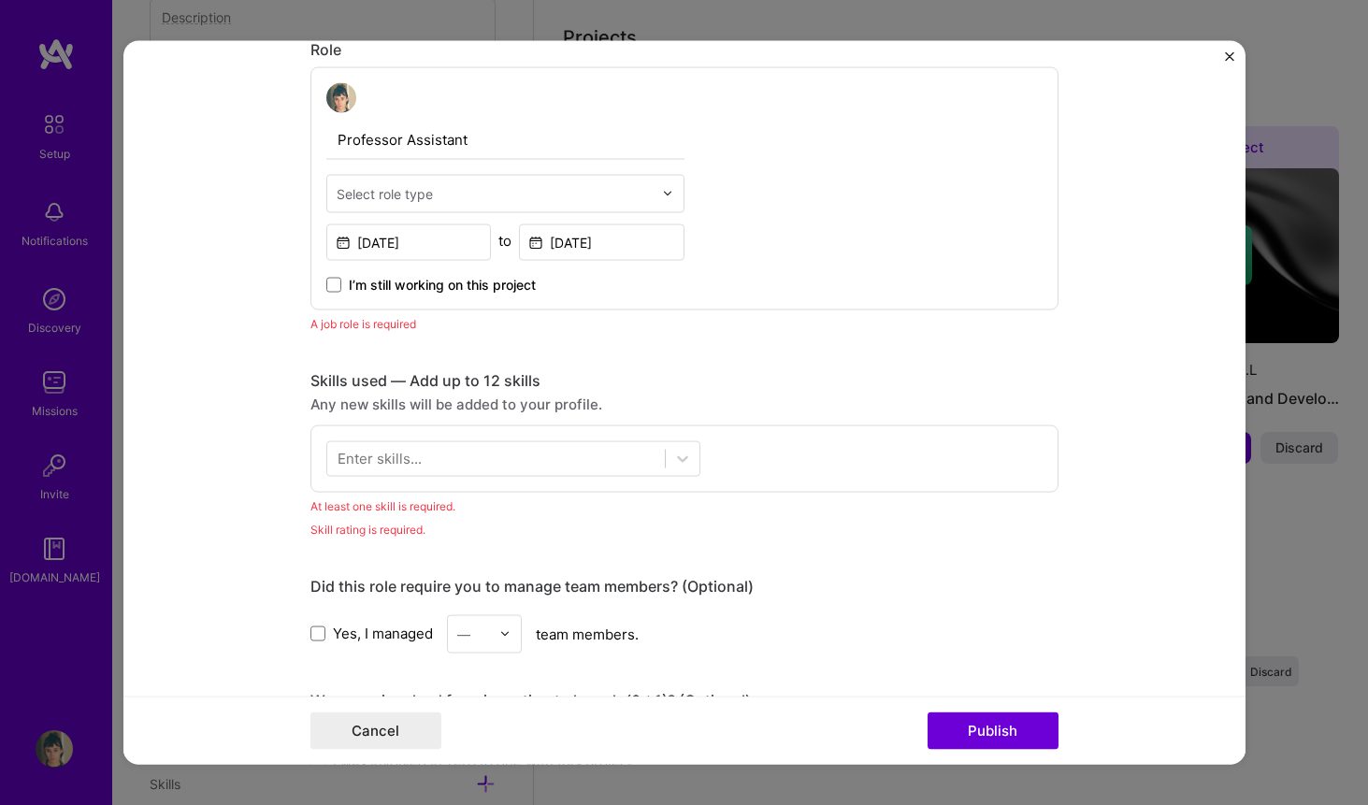
click at [1229, 58] on img "Close" at bounding box center [1229, 55] width 9 height 9
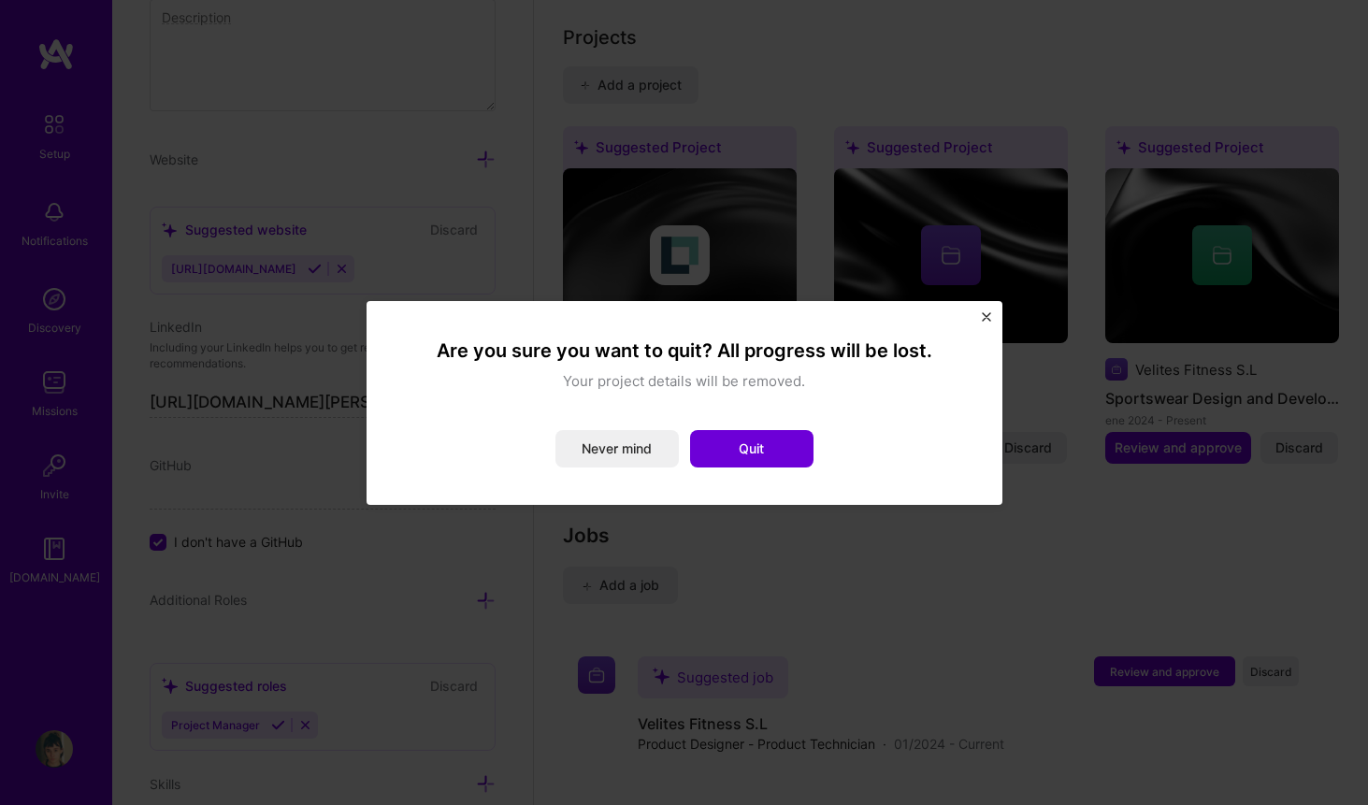
click at [991, 319] on div "Are you sure you want to quit? All progress will be lost. Your project details …" at bounding box center [685, 403] width 636 height 204
click at [989, 319] on img "Close" at bounding box center [986, 316] width 9 height 9
